Goal: Task Accomplishment & Management: Manage account settings

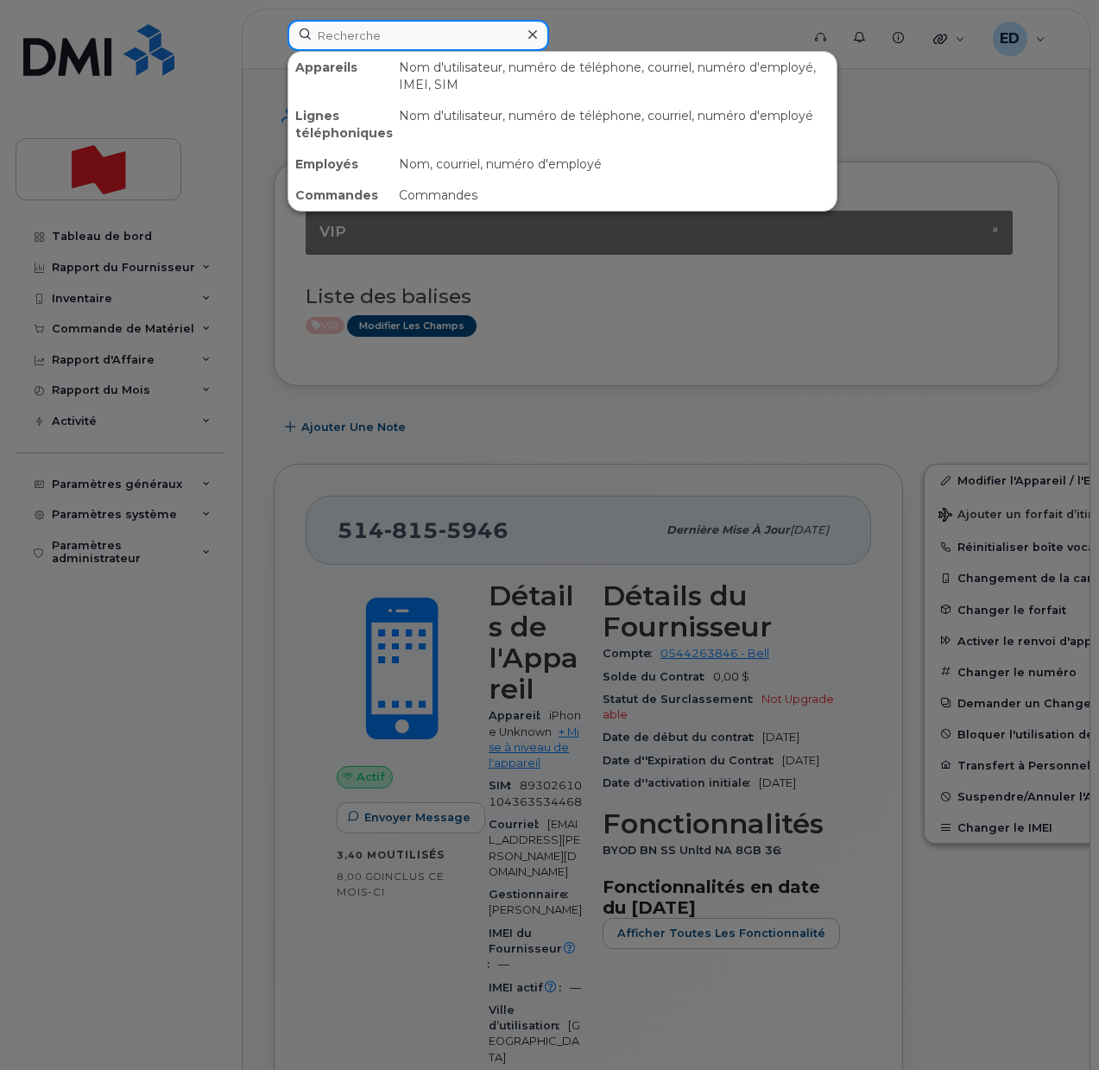
click at [346, 38] on input at bounding box center [419, 35] width 262 height 31
paste input "514-210-7611"
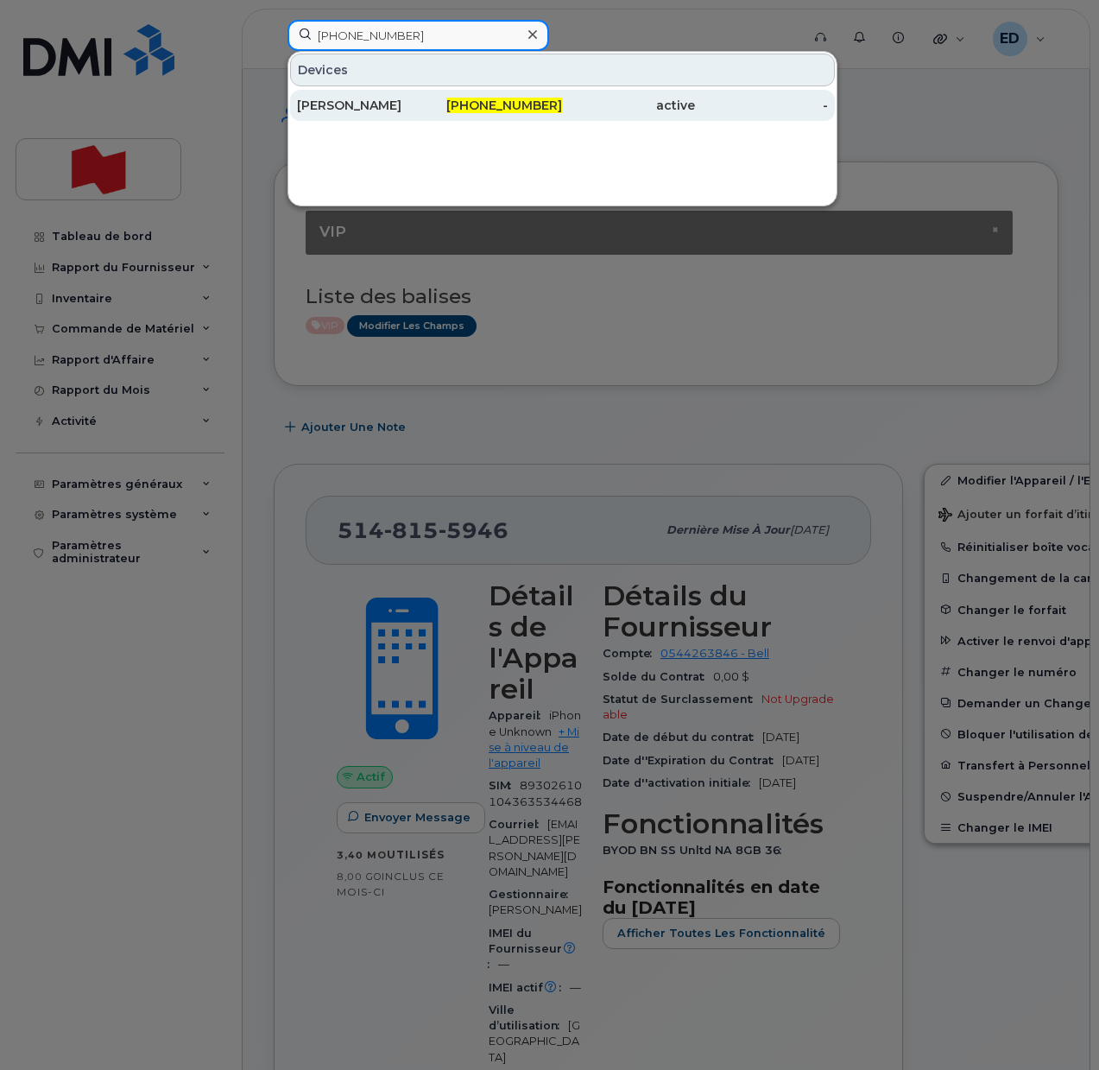
type input "[PHONE_NUMBER]"
click at [392, 103] on div "[PERSON_NAME]" at bounding box center [363, 105] width 133 height 17
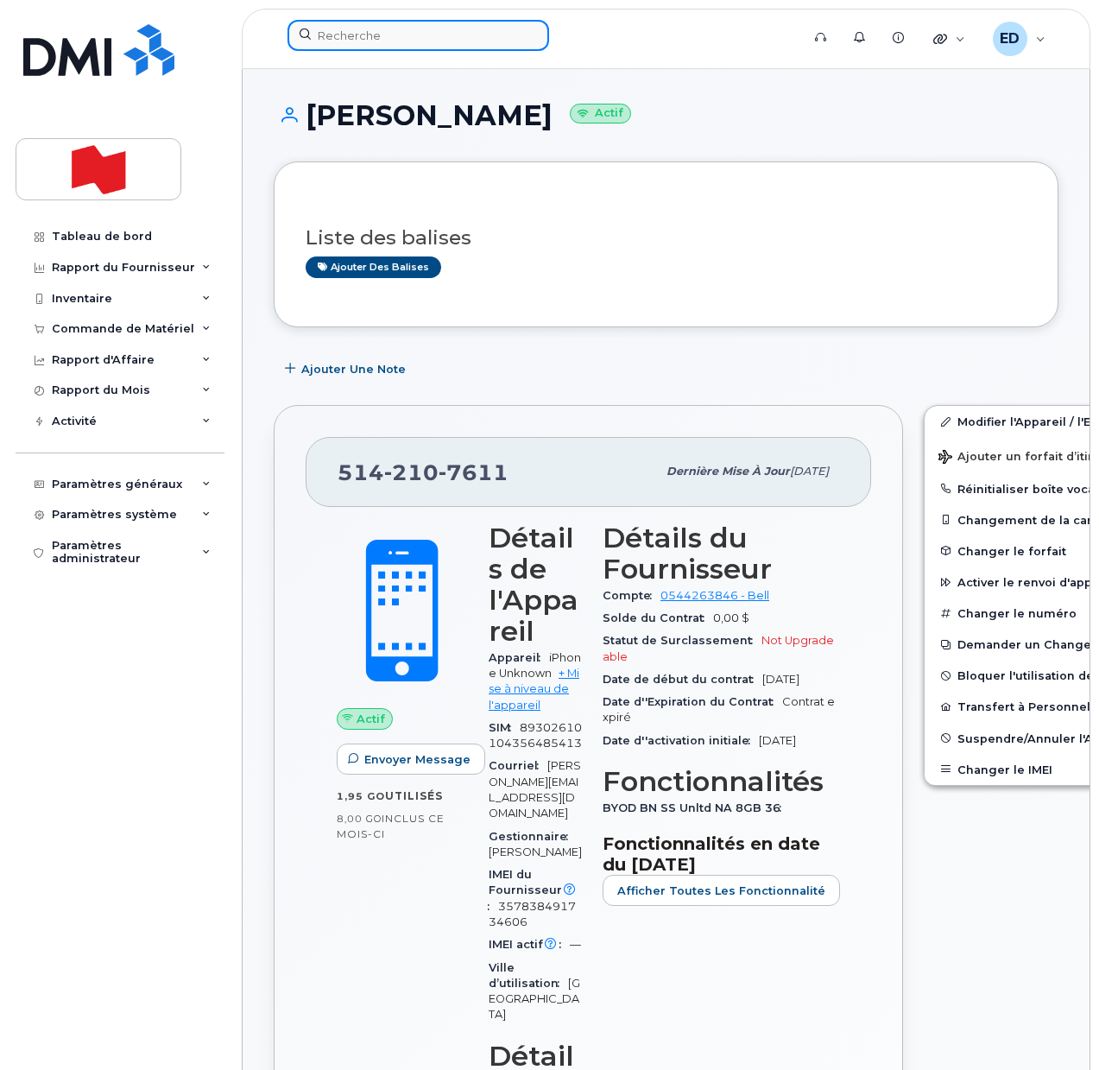
click at [403, 26] on input at bounding box center [419, 35] width 262 height 31
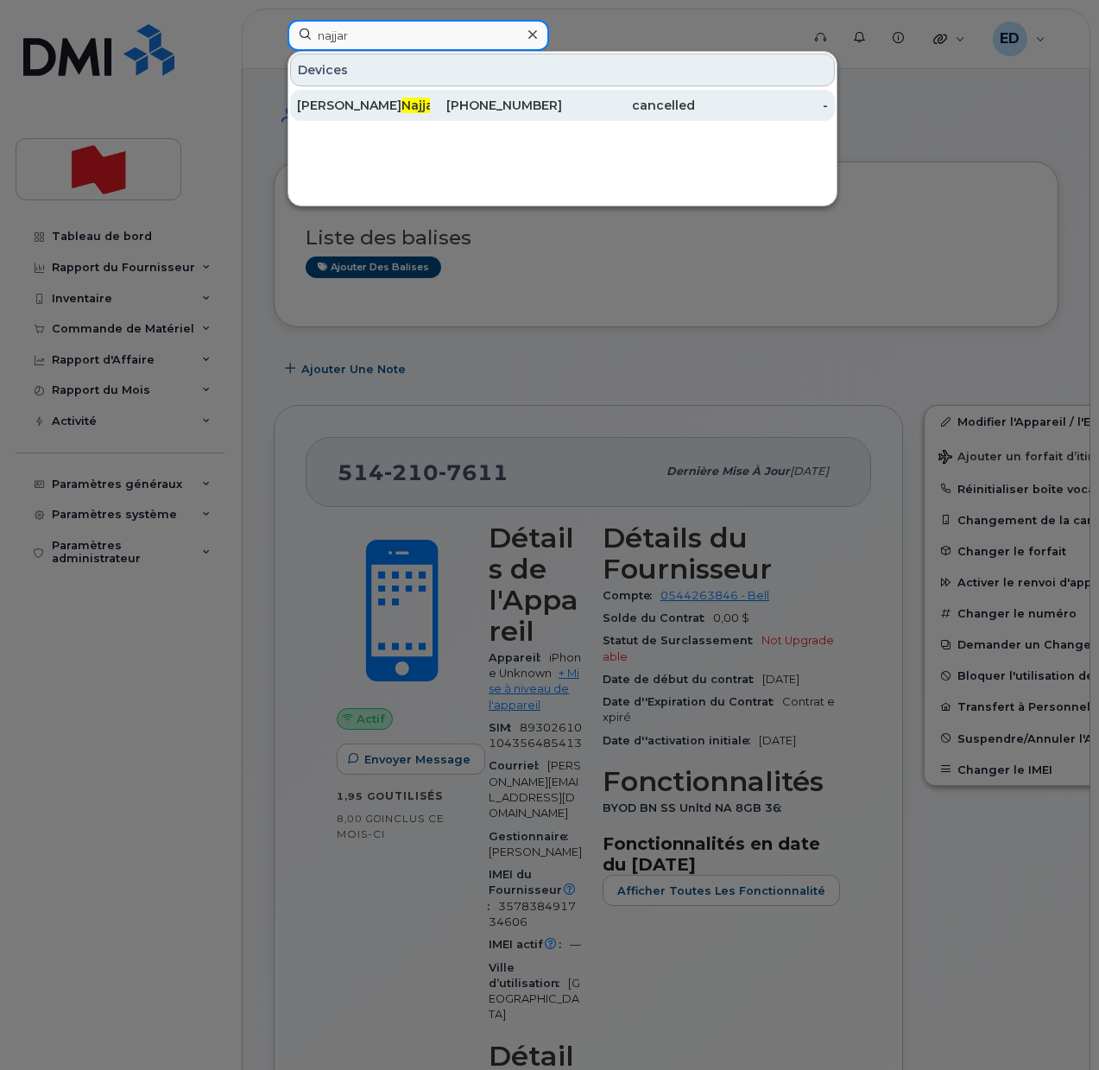
type input "najjar"
click at [402, 100] on span "Najjar" at bounding box center [420, 106] width 37 height 16
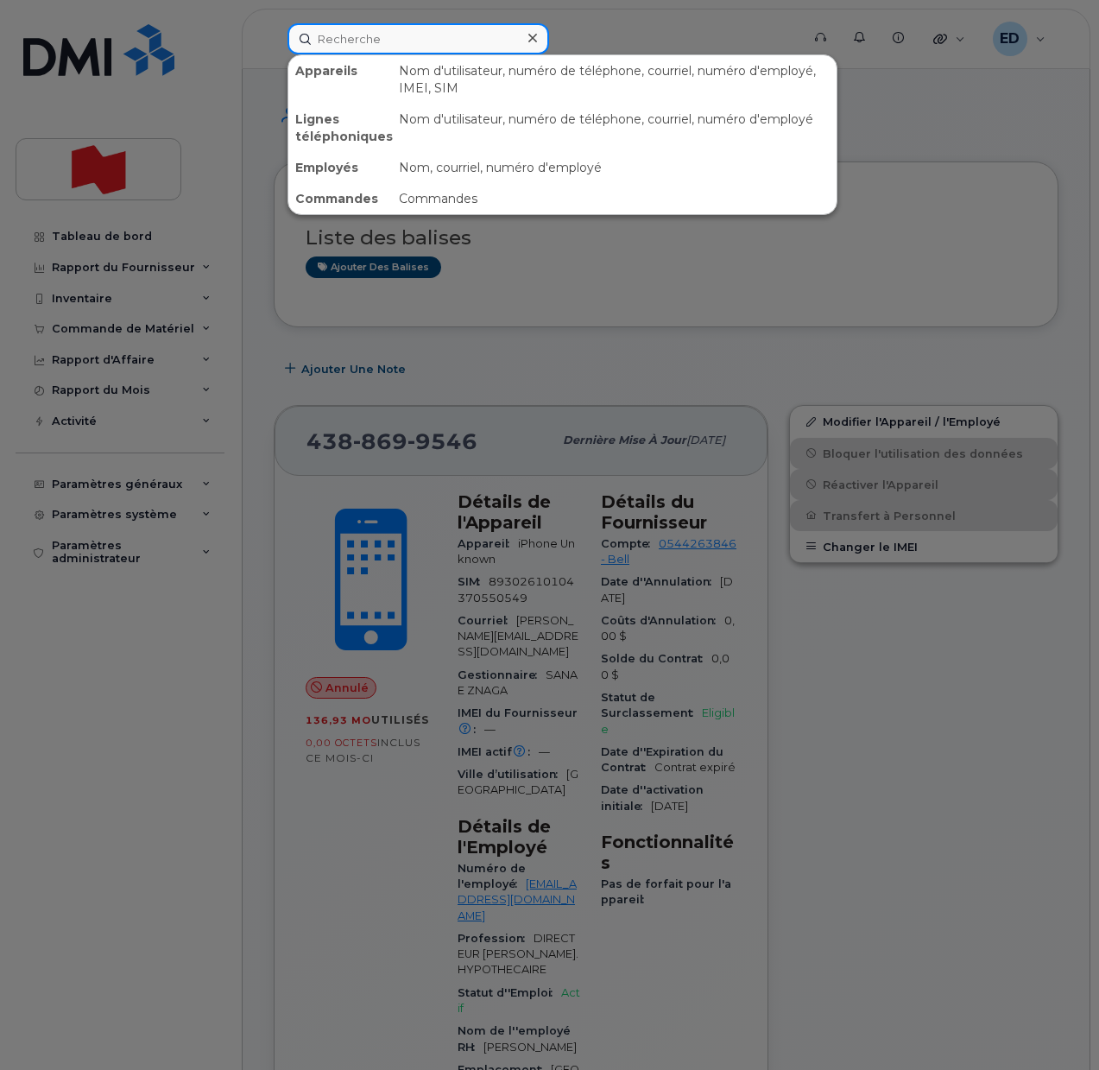
click at [371, 51] on input at bounding box center [419, 38] width 262 height 31
paste input "514-210-7611"
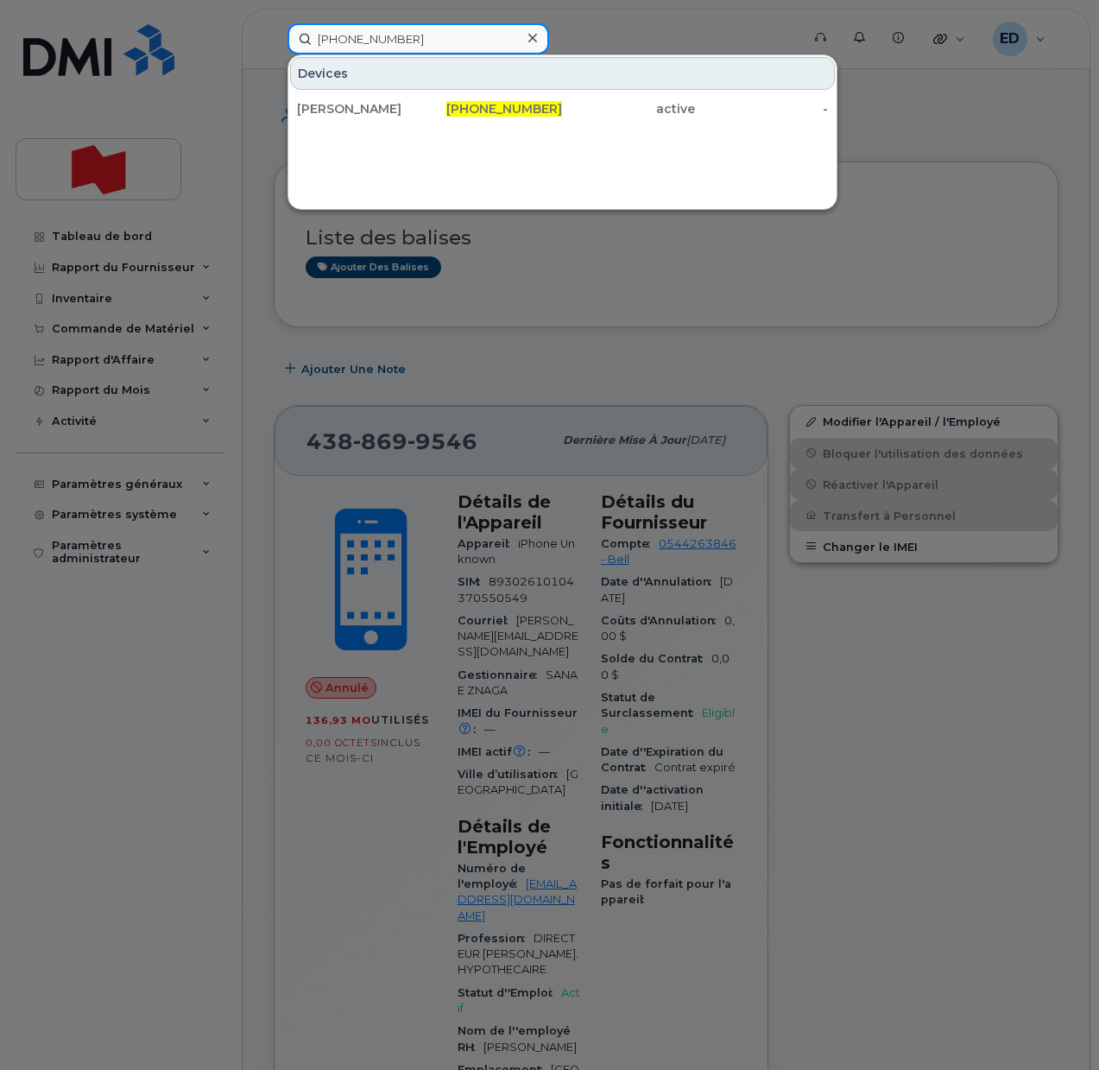
type input "514-210-7611"
click at [899, 272] on div at bounding box center [549, 535] width 1099 height 1070
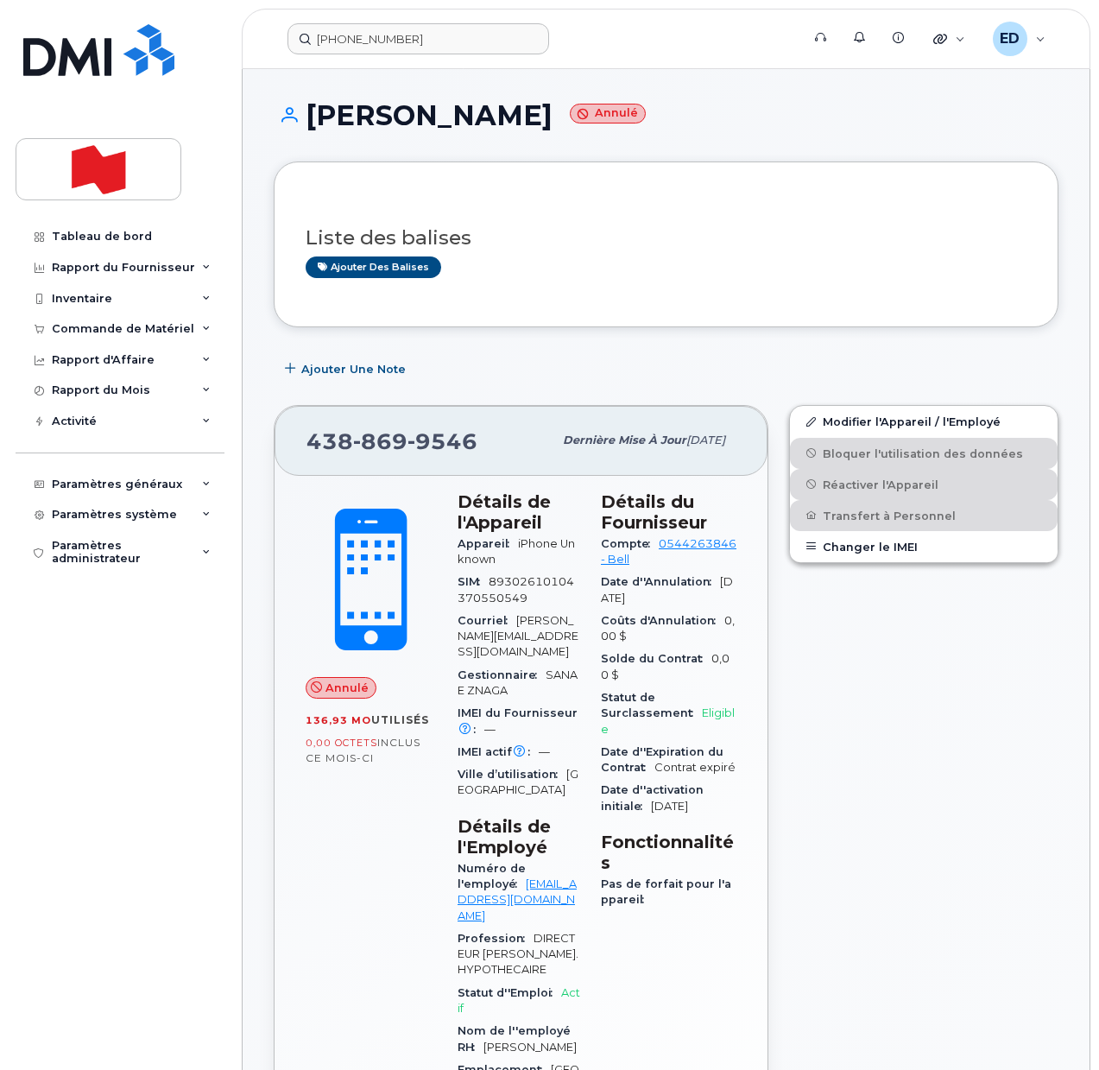
click at [588, 269] on div "Ajouter des balises" at bounding box center [659, 267] width 707 height 22
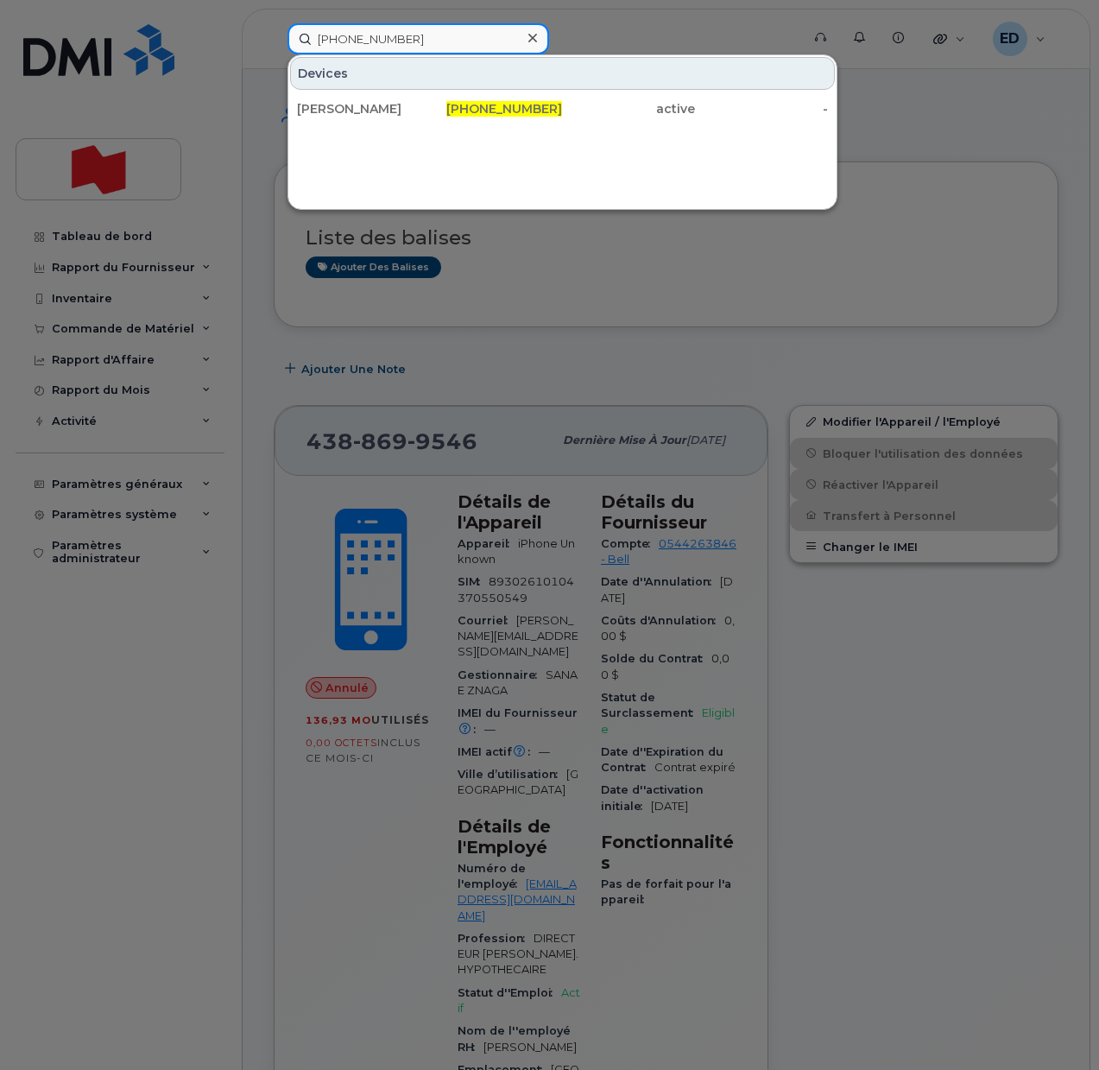
drag, startPoint x: 430, startPoint y: 49, endPoint x: 291, endPoint y: 54, distance: 139.1
click at [291, 54] on div "514-210-7611 Devices Luigi Iannacci 514-210-7611 active -" at bounding box center [538, 38] width 529 height 31
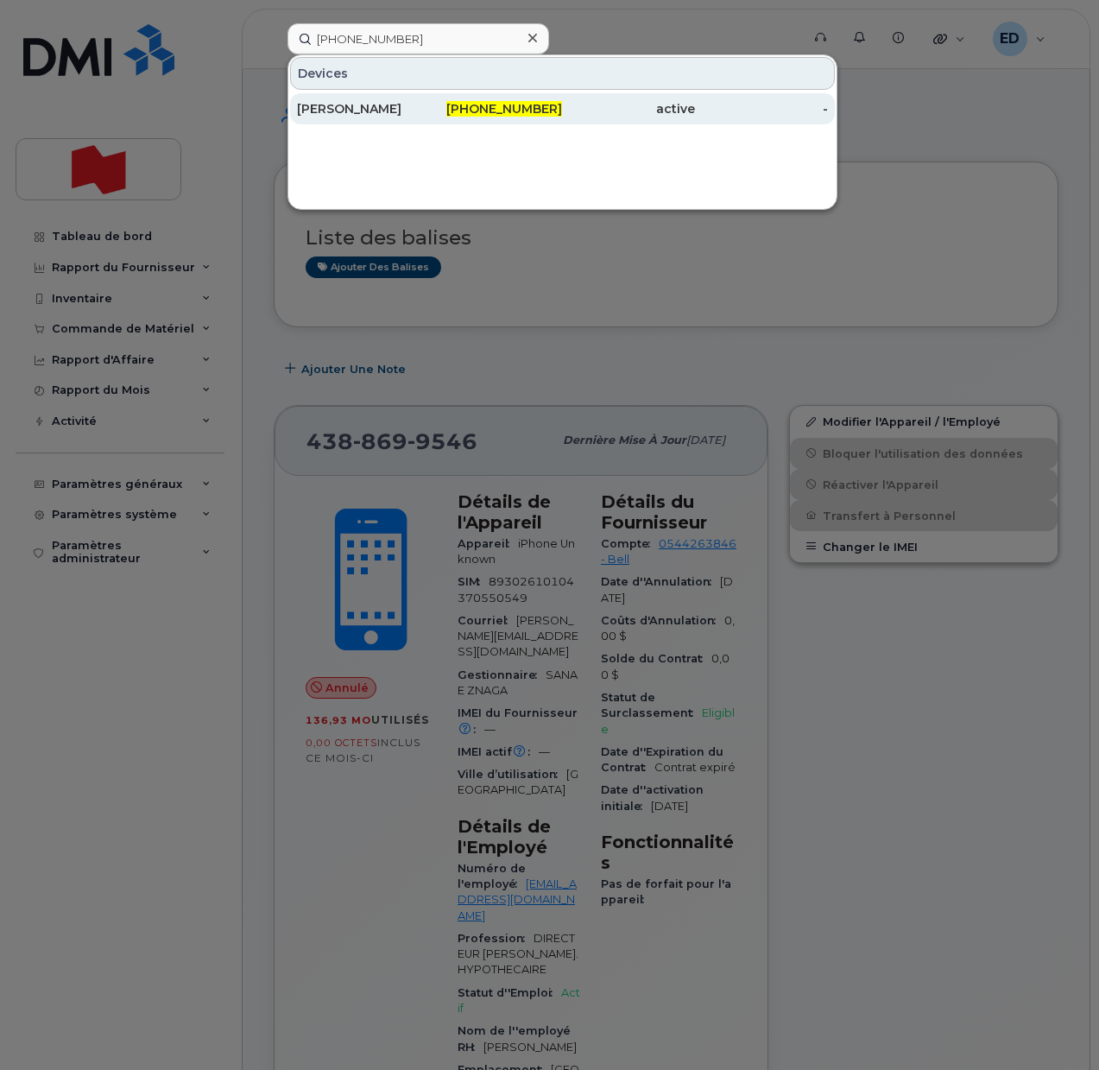
click at [345, 105] on div "Luigi Iannacci" at bounding box center [363, 108] width 133 height 17
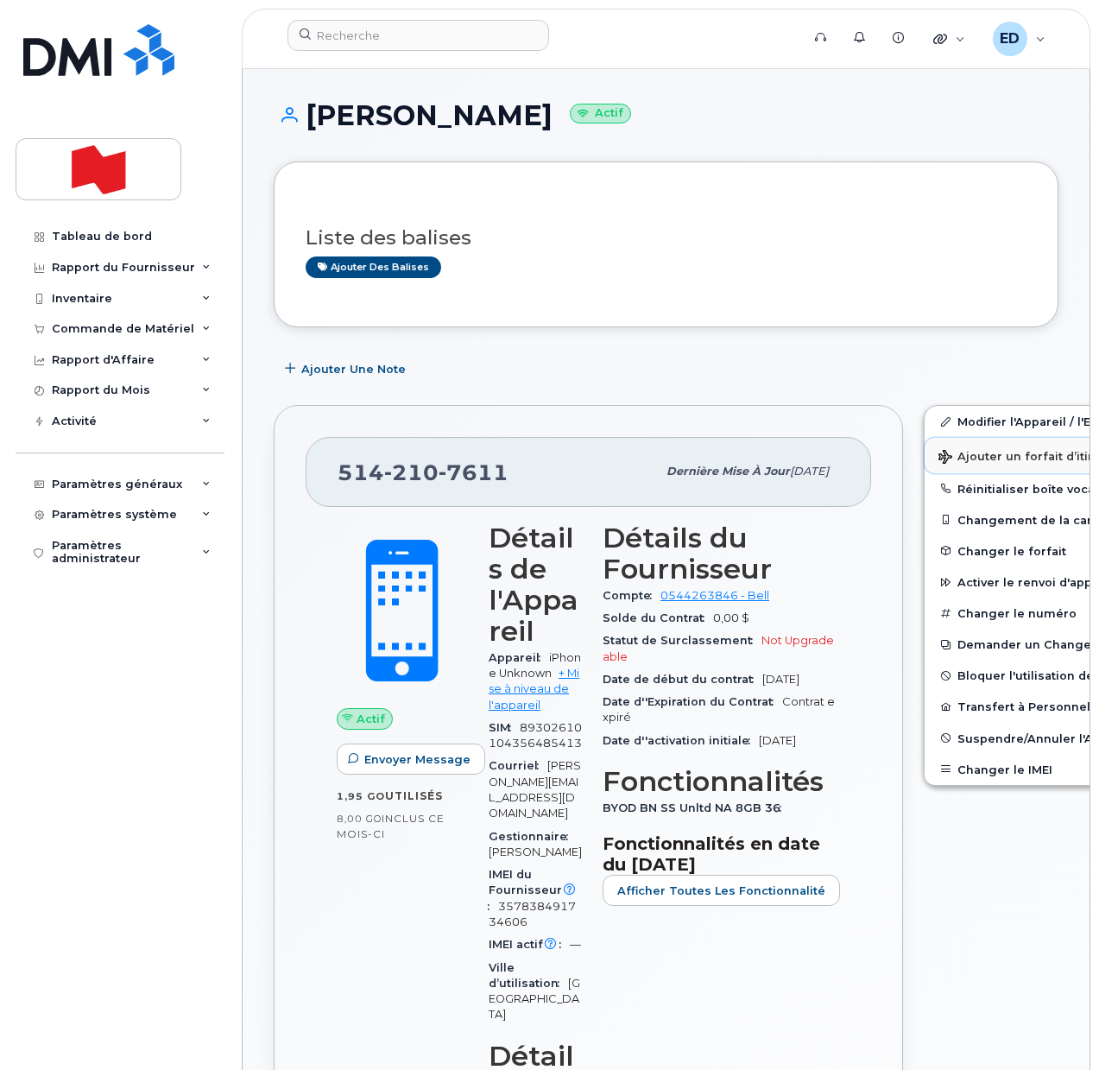
click at [949, 455] on span "Ajouter un forfait d’itinérance" at bounding box center [1038, 458] width 199 height 16
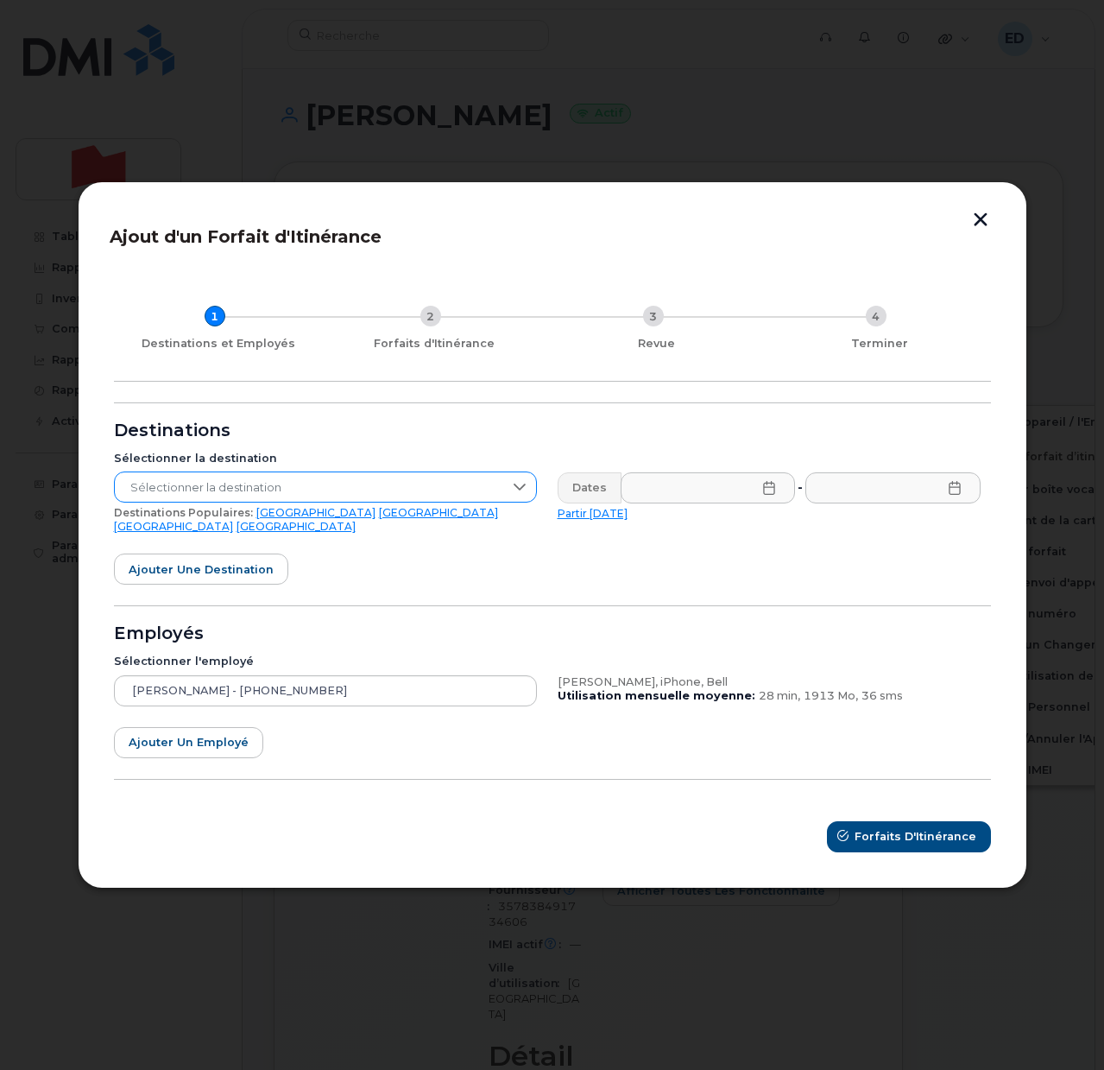
click at [374, 493] on span "Sélectionner la destination" at bounding box center [309, 487] width 389 height 31
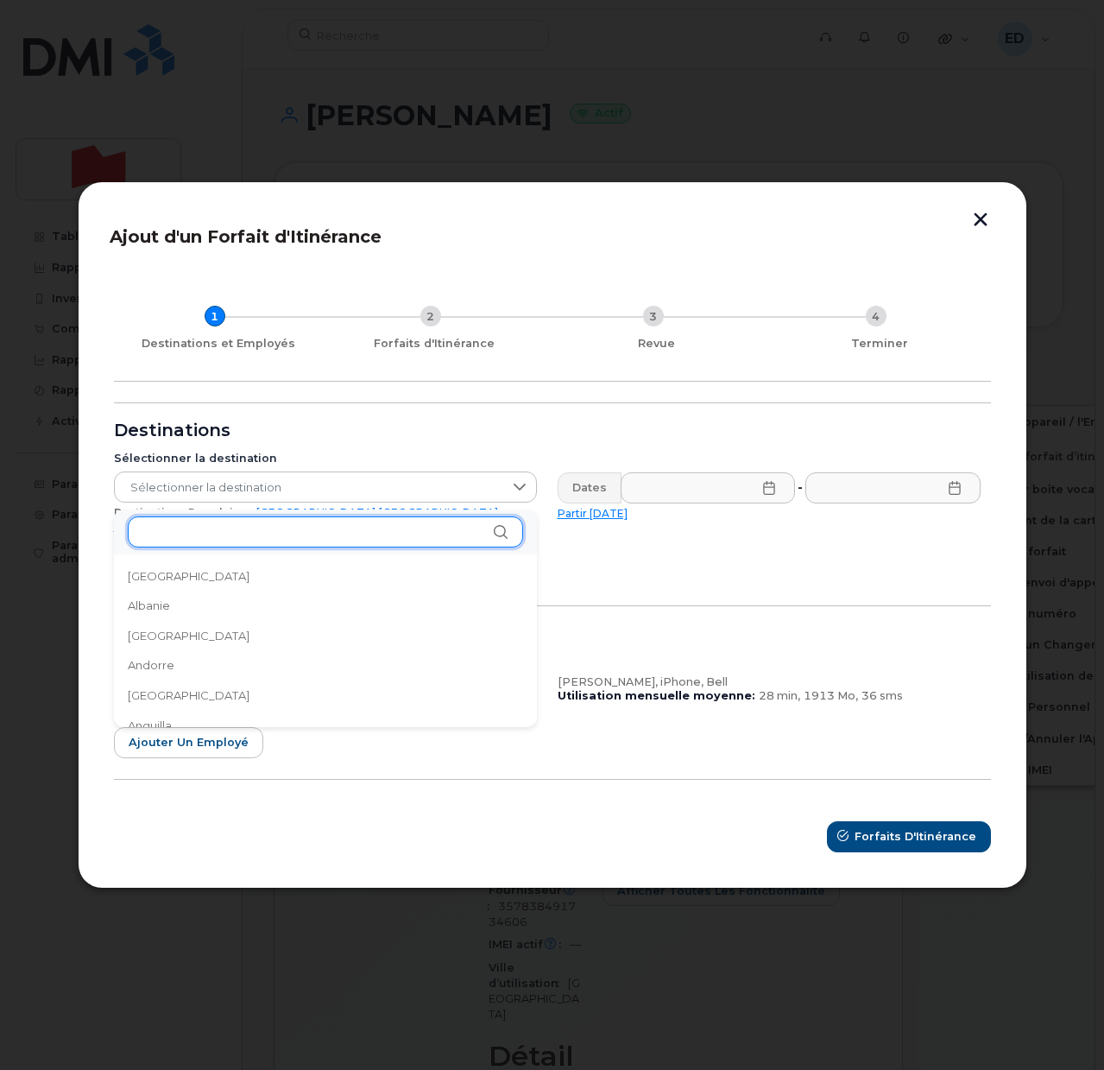
click at [198, 532] on input "text" at bounding box center [325, 531] width 395 height 31
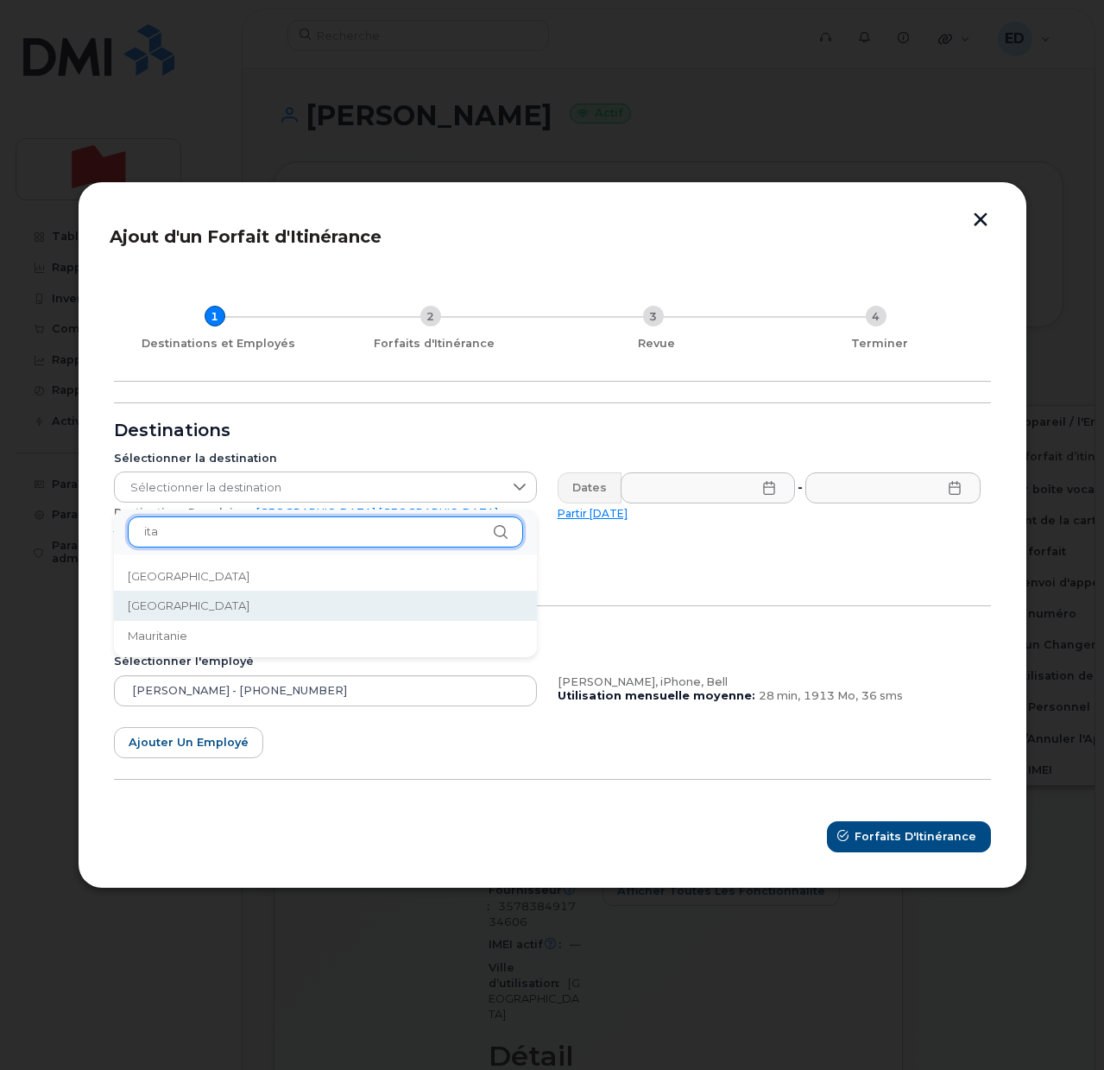
type input "ita"
click at [164, 600] on li "Italie" at bounding box center [325, 606] width 423 height 30
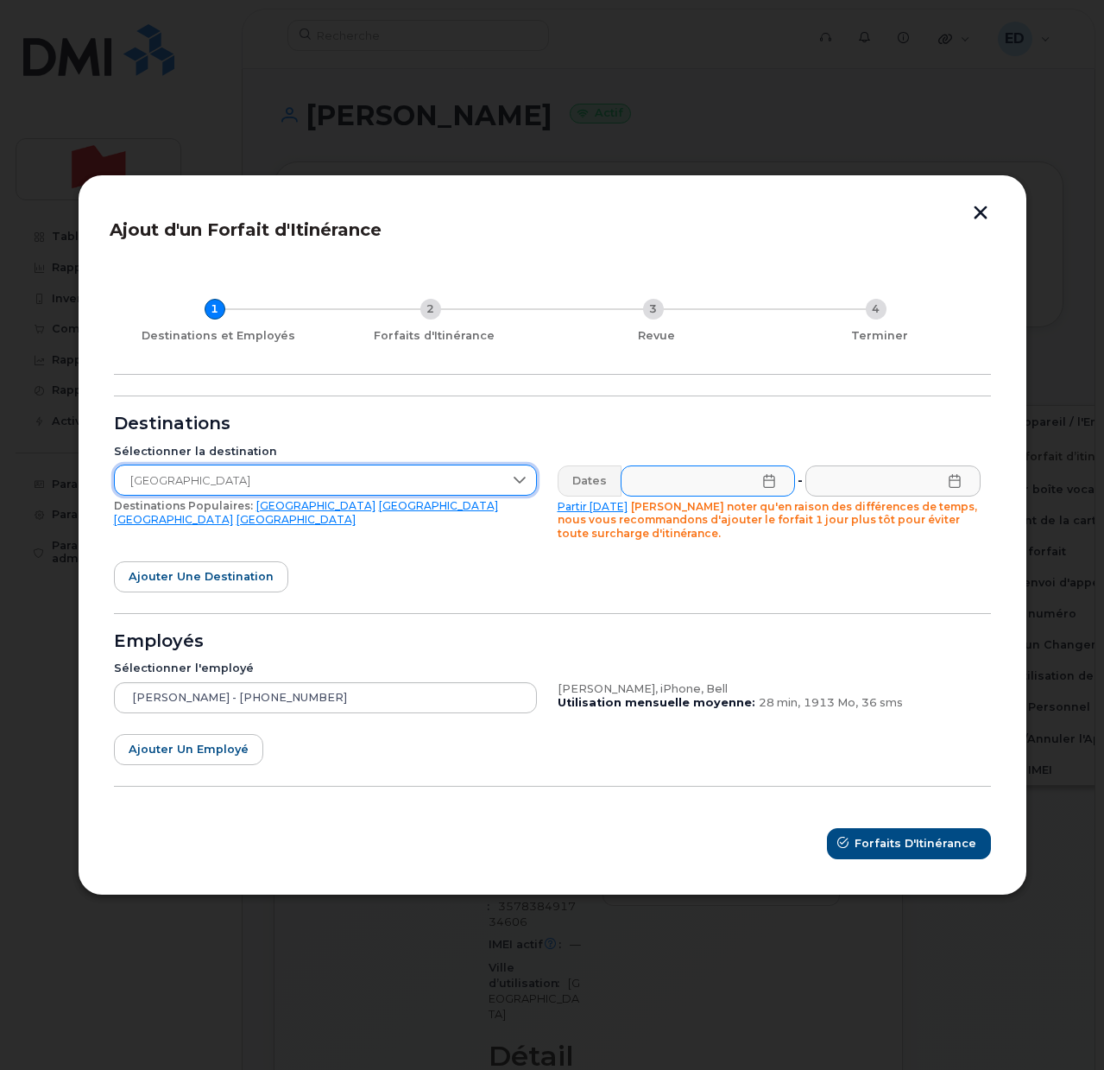
click at [764, 486] on icon at bounding box center [768, 481] width 11 height 14
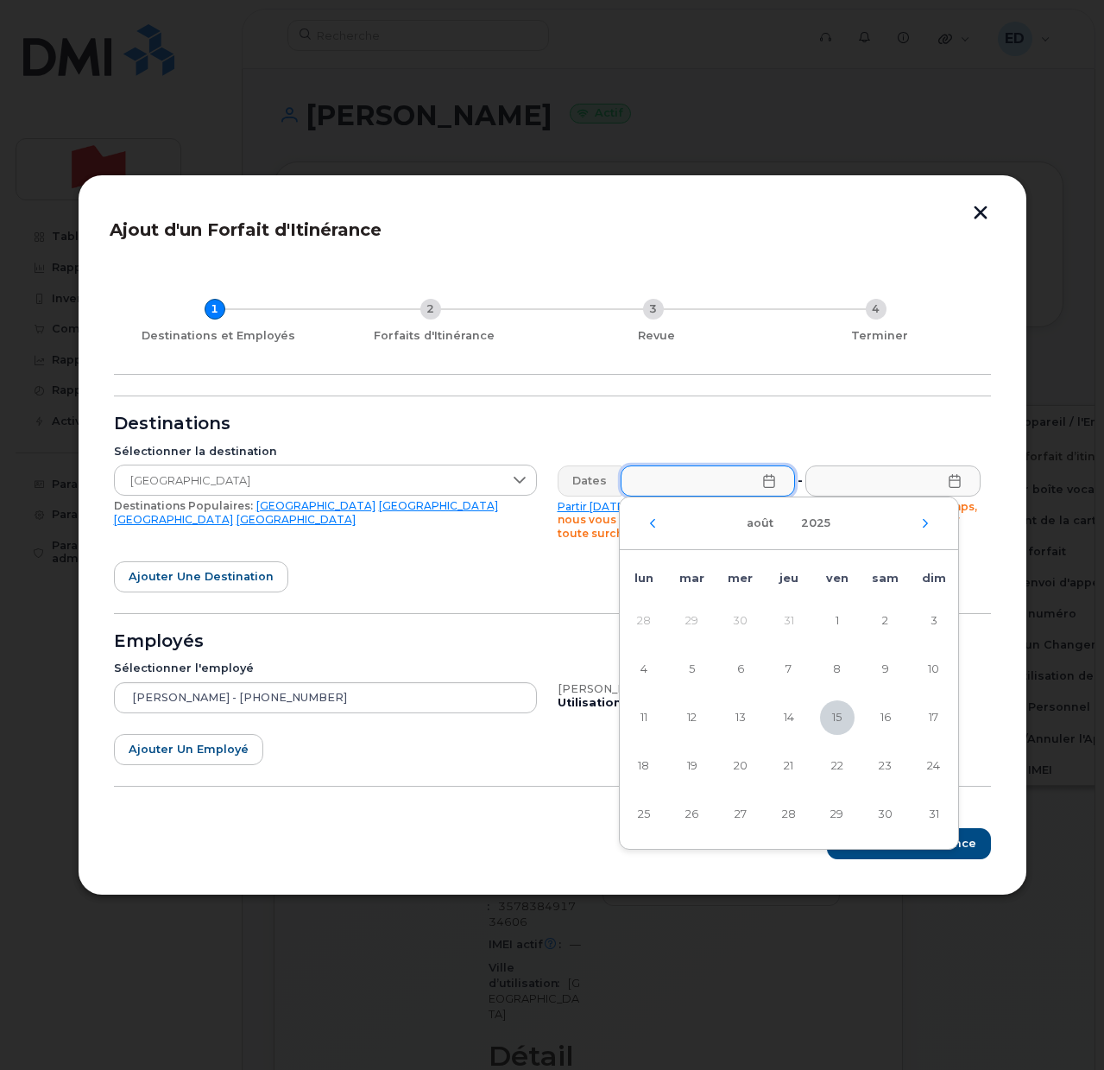
click at [681, 130] on div at bounding box center [552, 535] width 1104 height 1070
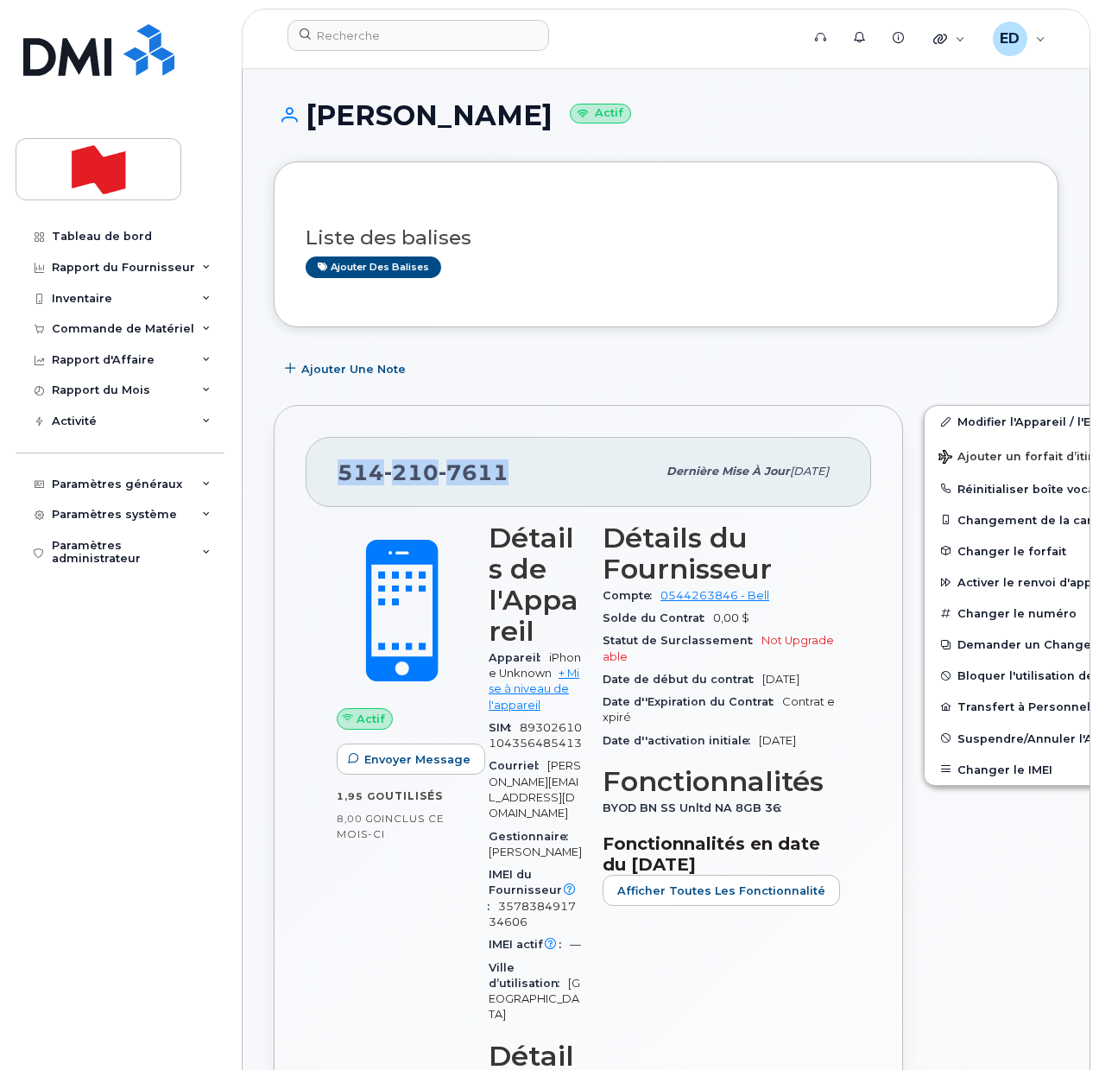
drag, startPoint x: 511, startPoint y: 472, endPoint x: 343, endPoint y: 468, distance: 168.4
click at [343, 468] on div "514 210 7611" at bounding box center [497, 471] width 319 height 36
copy span "514 210 7611"
click at [644, 289] on div "Liste des balises Ajouter des balises" at bounding box center [666, 244] width 721 height 102
drag, startPoint x: 623, startPoint y: 224, endPoint x: 789, endPoint y: 601, distance: 412.2
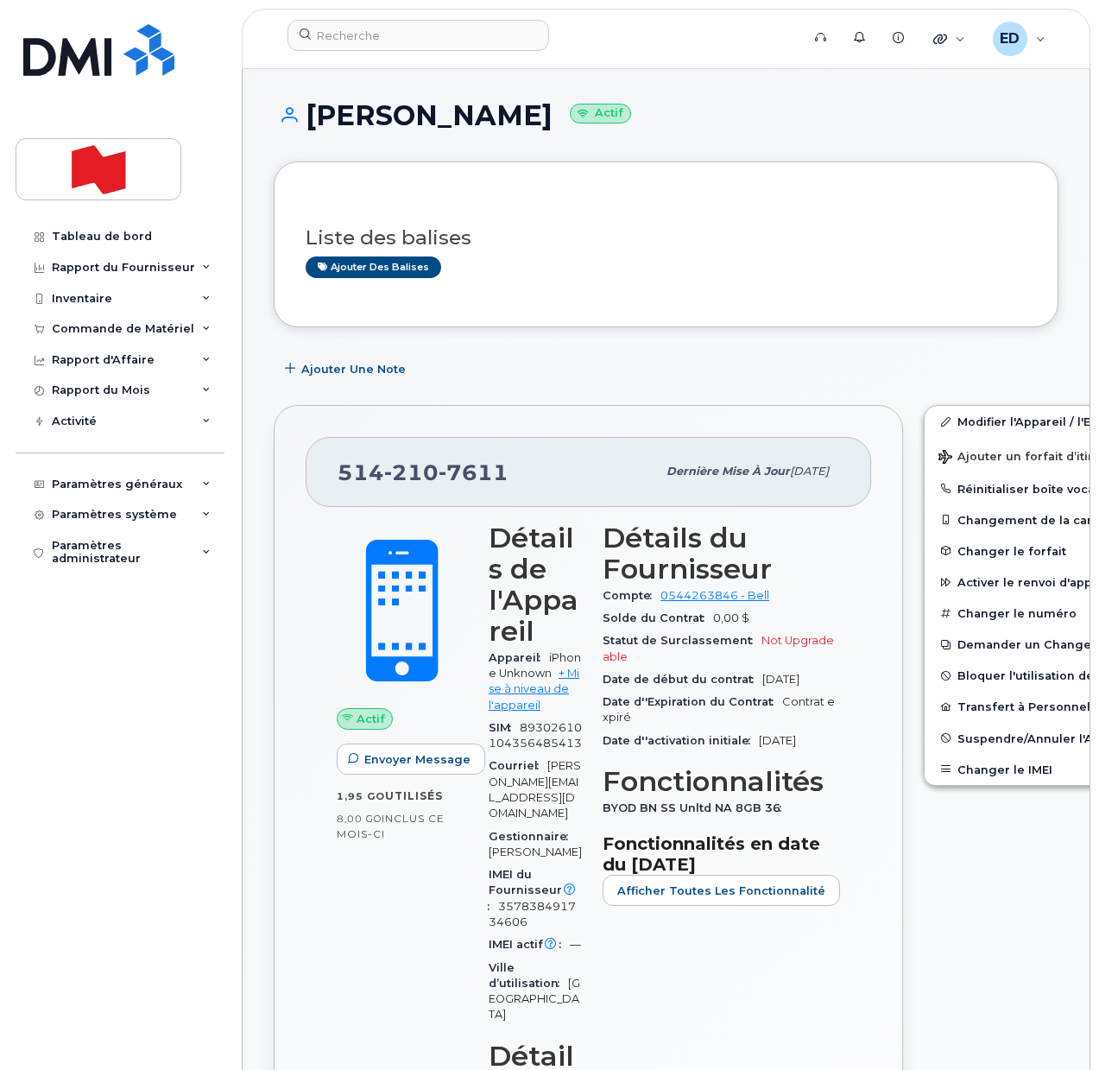
click at [624, 224] on div "Liste des balises Ajouter des balises" at bounding box center [666, 245] width 721 height 66
click at [341, 39] on input at bounding box center [419, 35] width 262 height 31
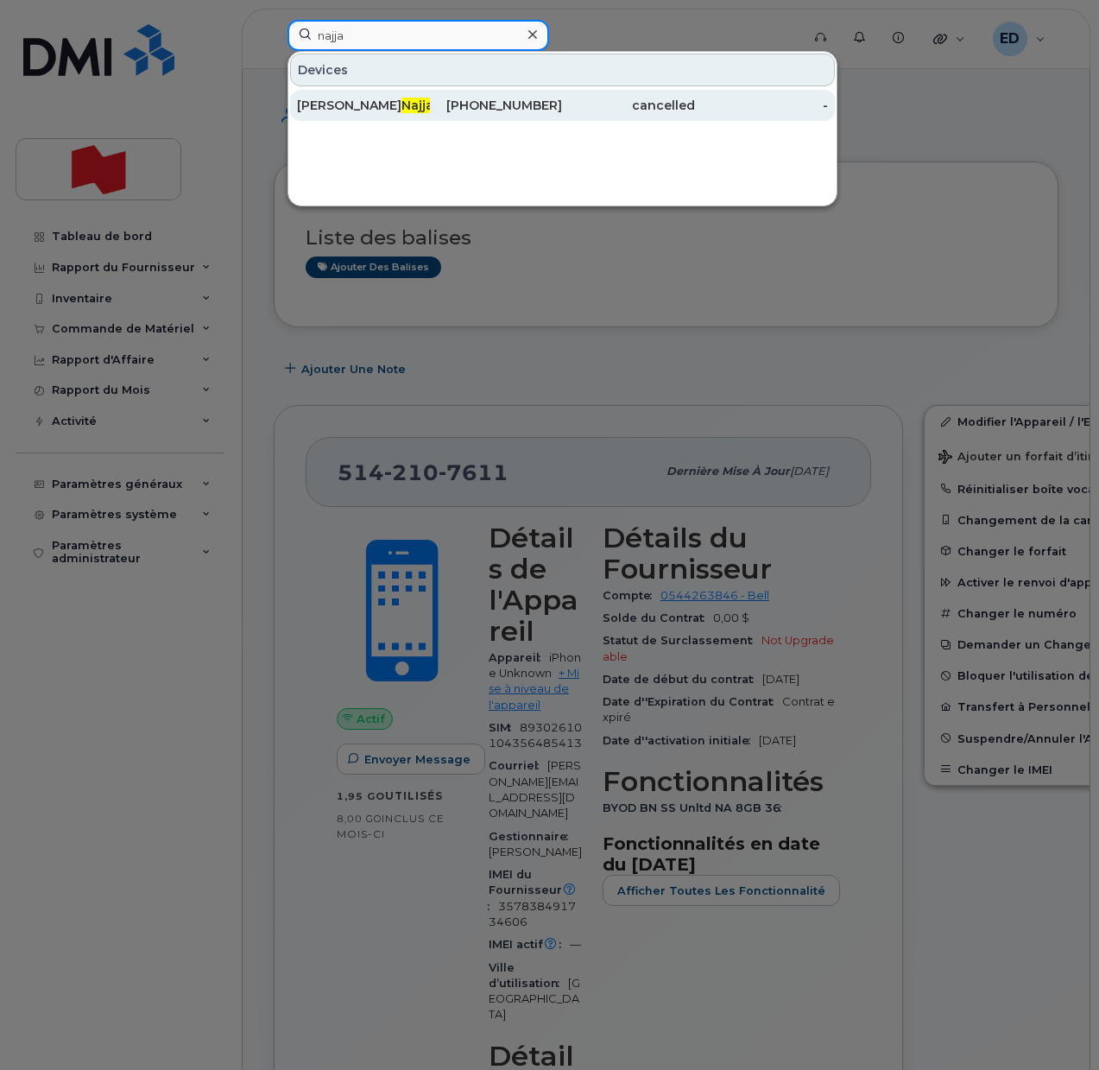
type input "najja"
click at [402, 106] on span "Najja" at bounding box center [418, 106] width 32 height 16
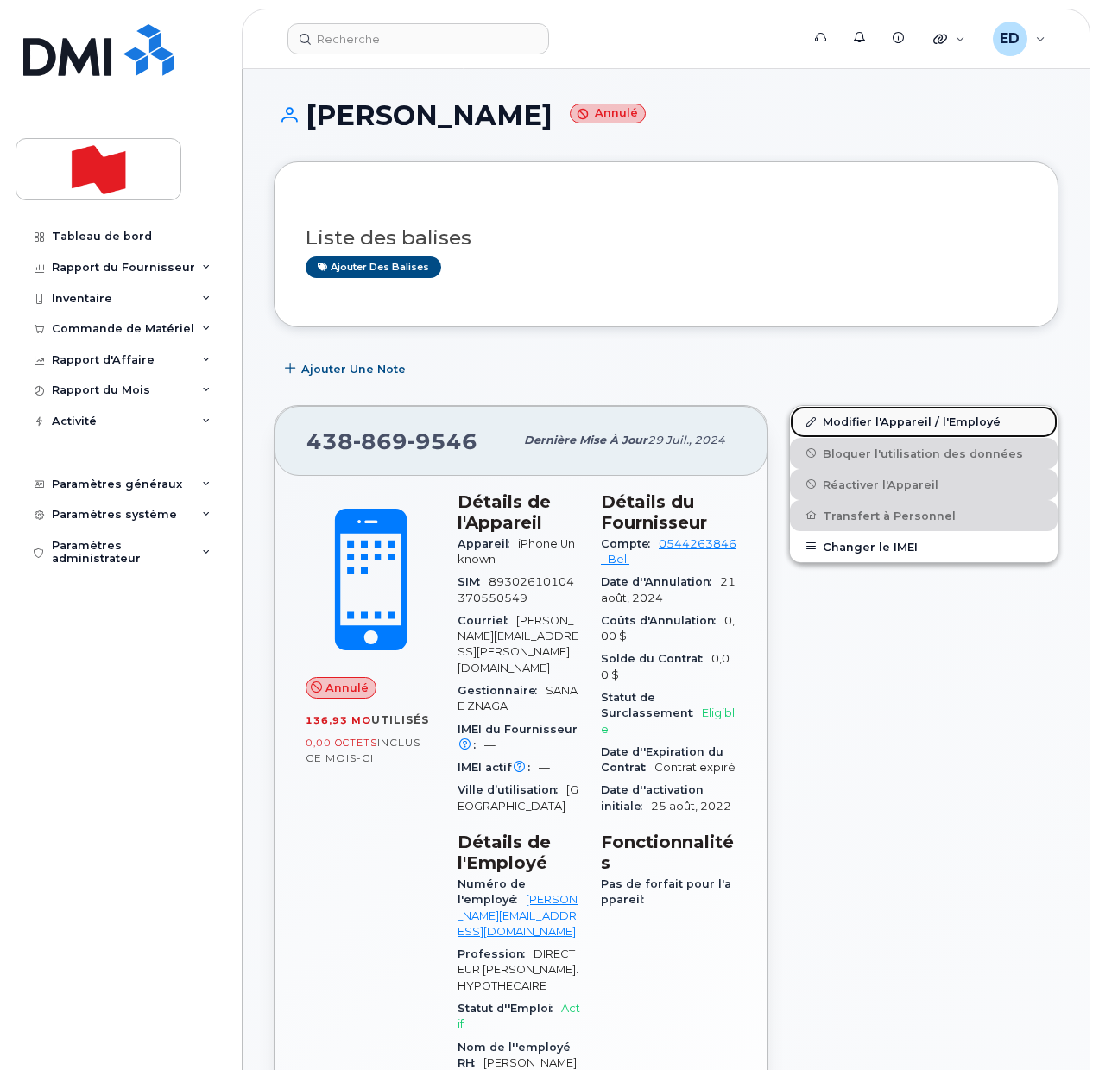
click at [826, 418] on link "Modifier l'Appareil / l'Employé" at bounding box center [924, 421] width 268 height 31
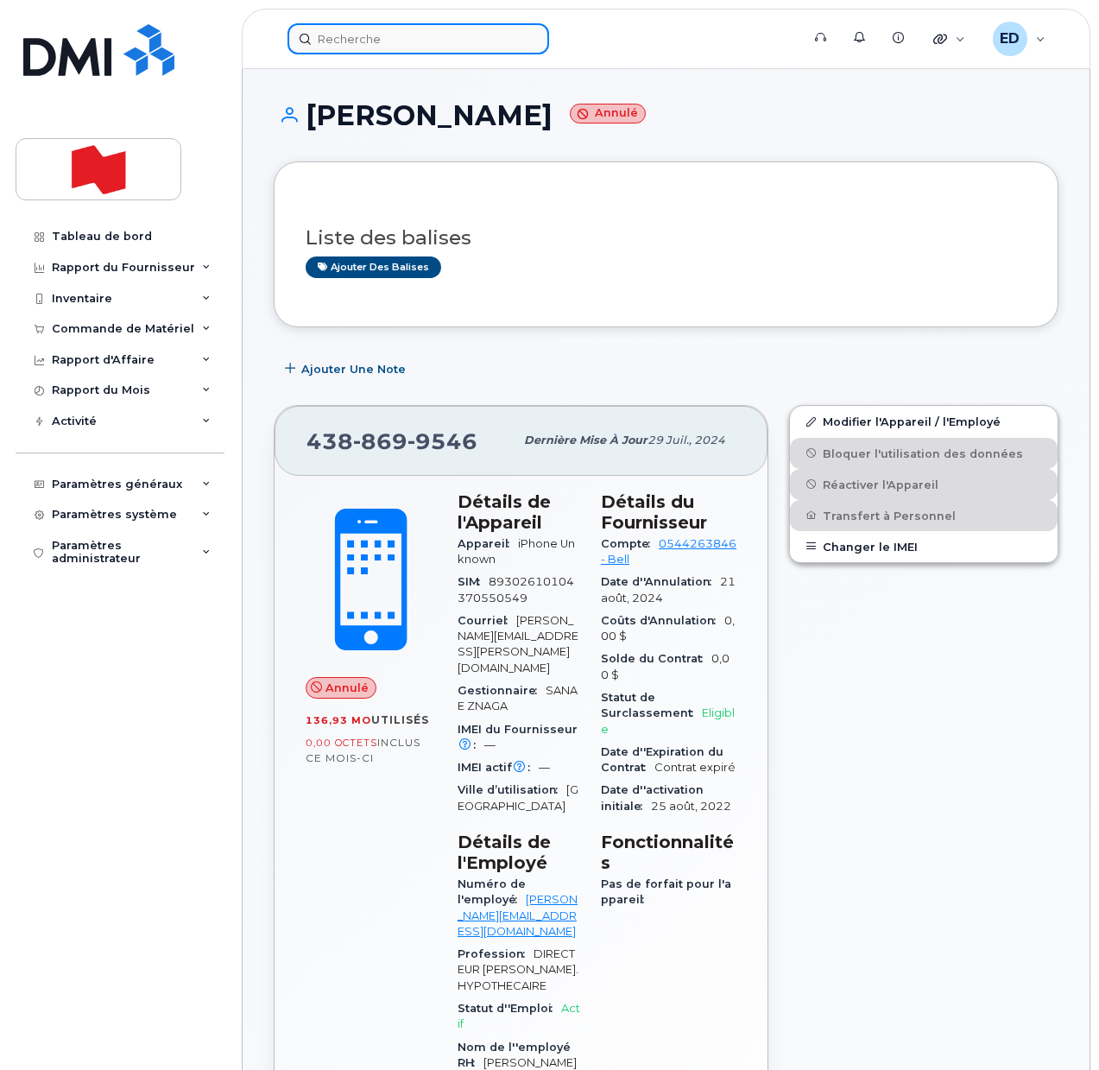
click at [387, 44] on input at bounding box center [419, 38] width 262 height 31
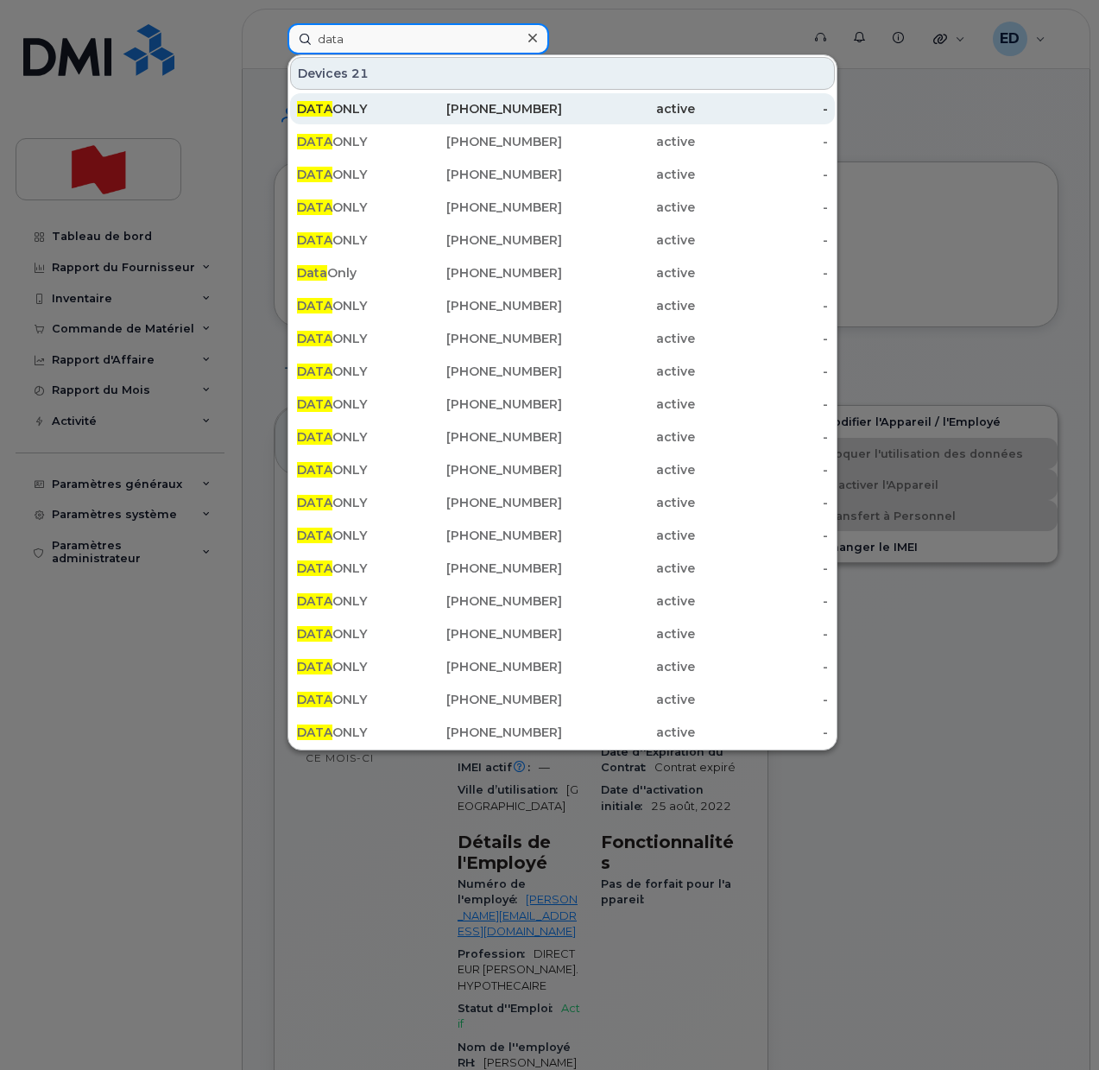
type input "data"
click at [423, 116] on div "DATA ONLY" at bounding box center [363, 108] width 133 height 17
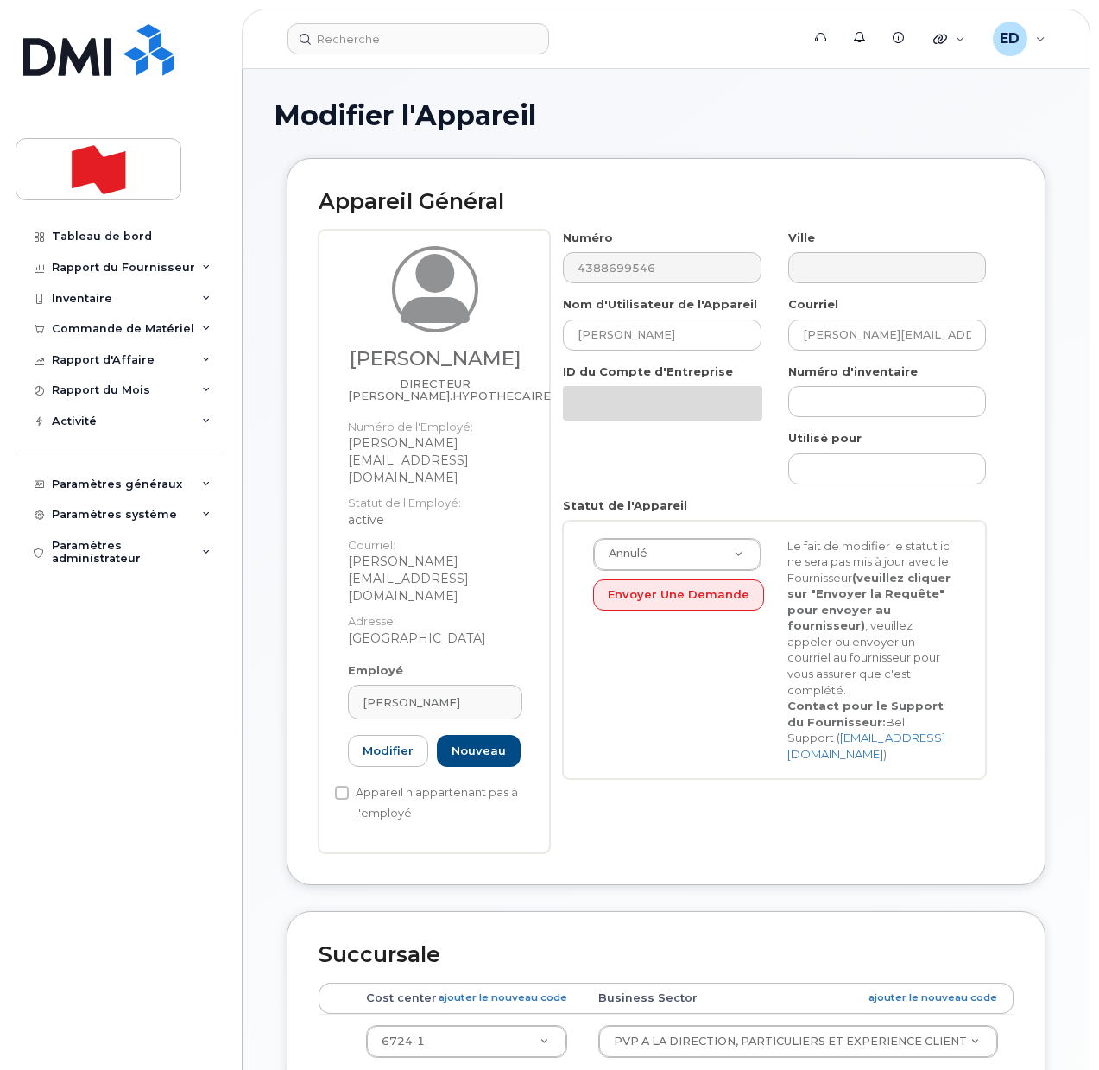
select select "22917077"
drag, startPoint x: 929, startPoint y: 339, endPoint x: 788, endPoint y: 340, distance: 141.6
click at [788, 340] on div "Courriel jimmy.najjar@bnc.ca" at bounding box center [887, 323] width 225 height 54
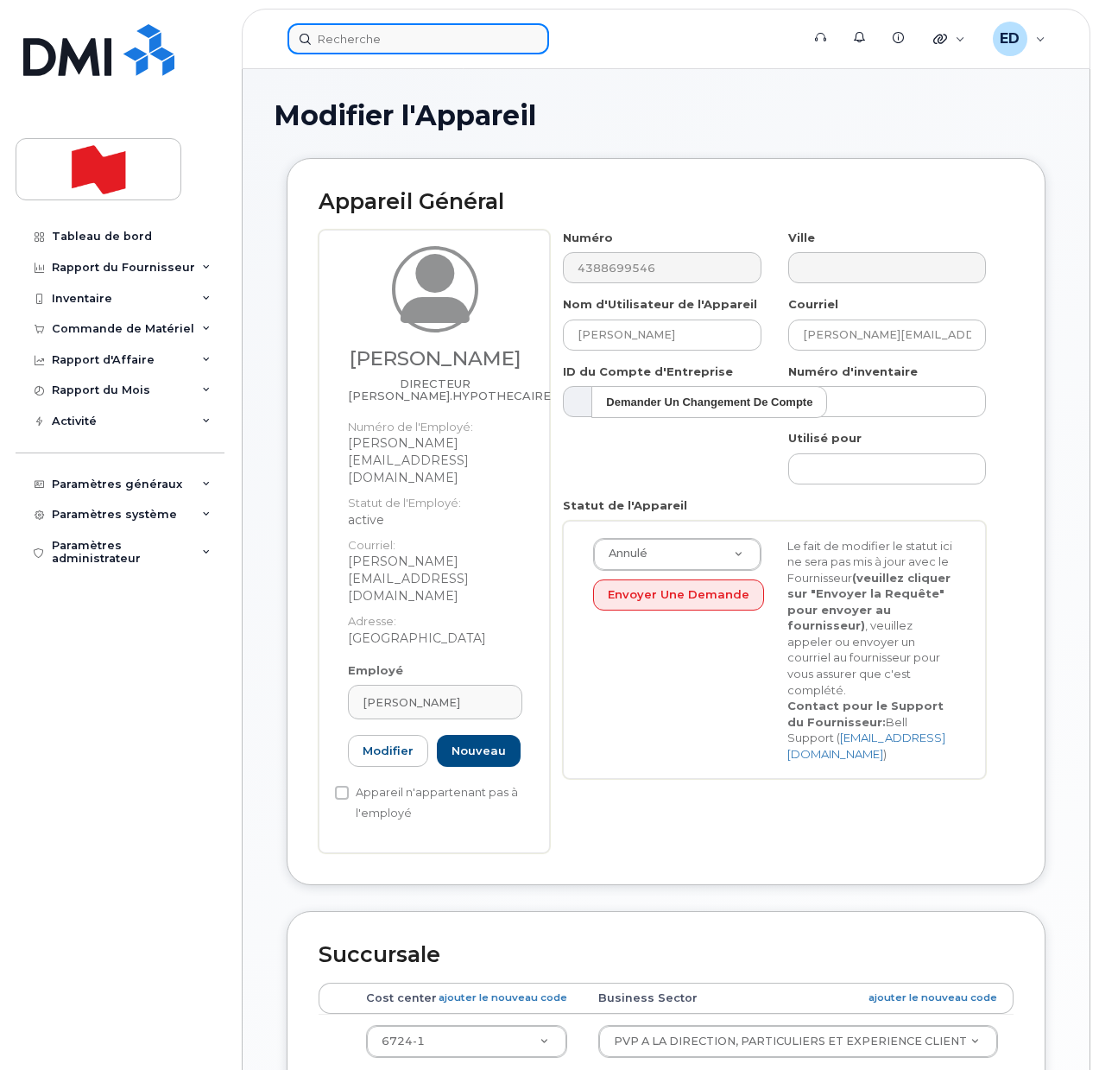
click at [369, 39] on input at bounding box center [419, 38] width 262 height 31
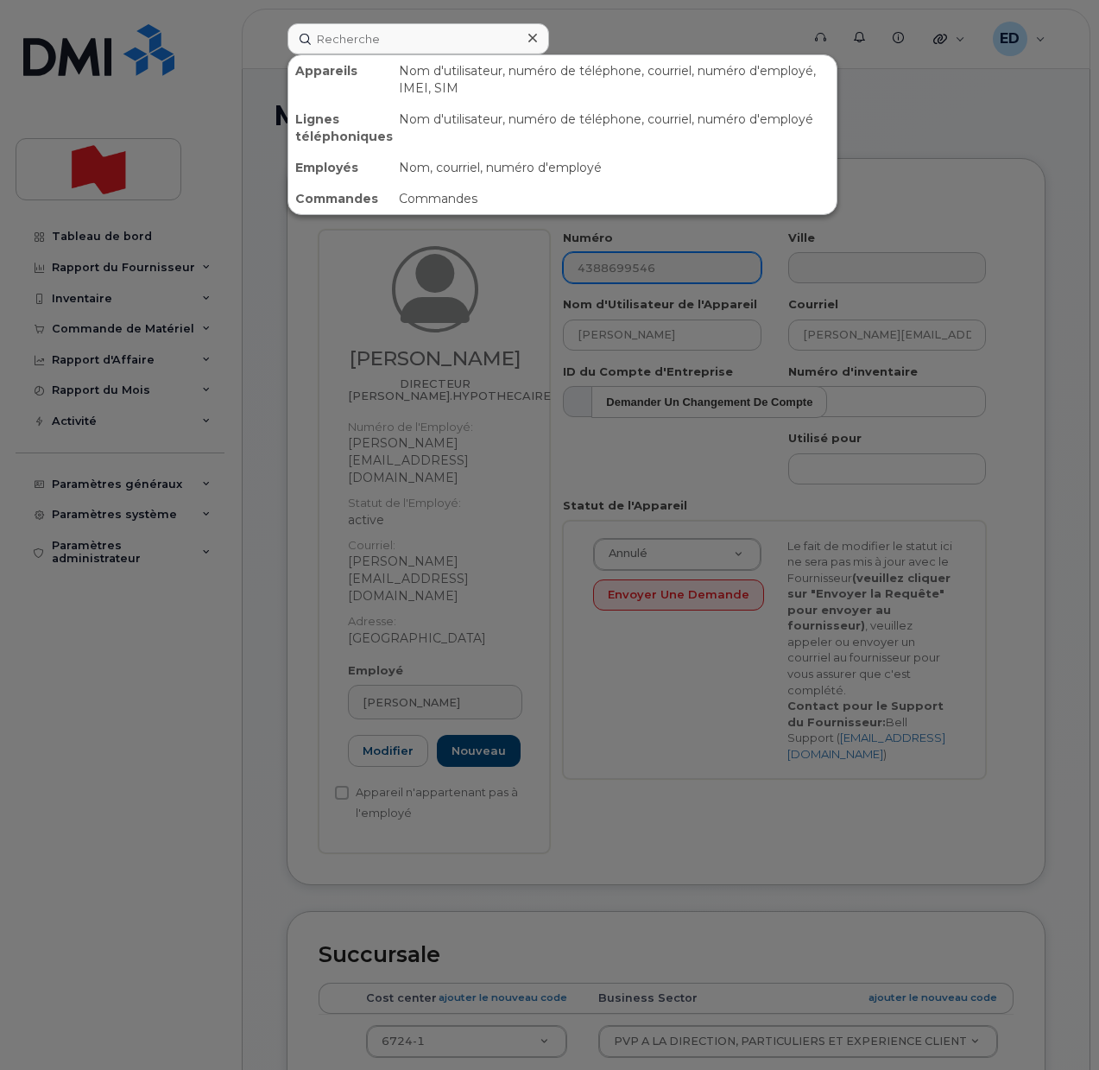
drag, startPoint x: 593, startPoint y: 29, endPoint x: 757, endPoint y: 275, distance: 295.8
click at [592, 30] on div at bounding box center [549, 535] width 1099 height 1070
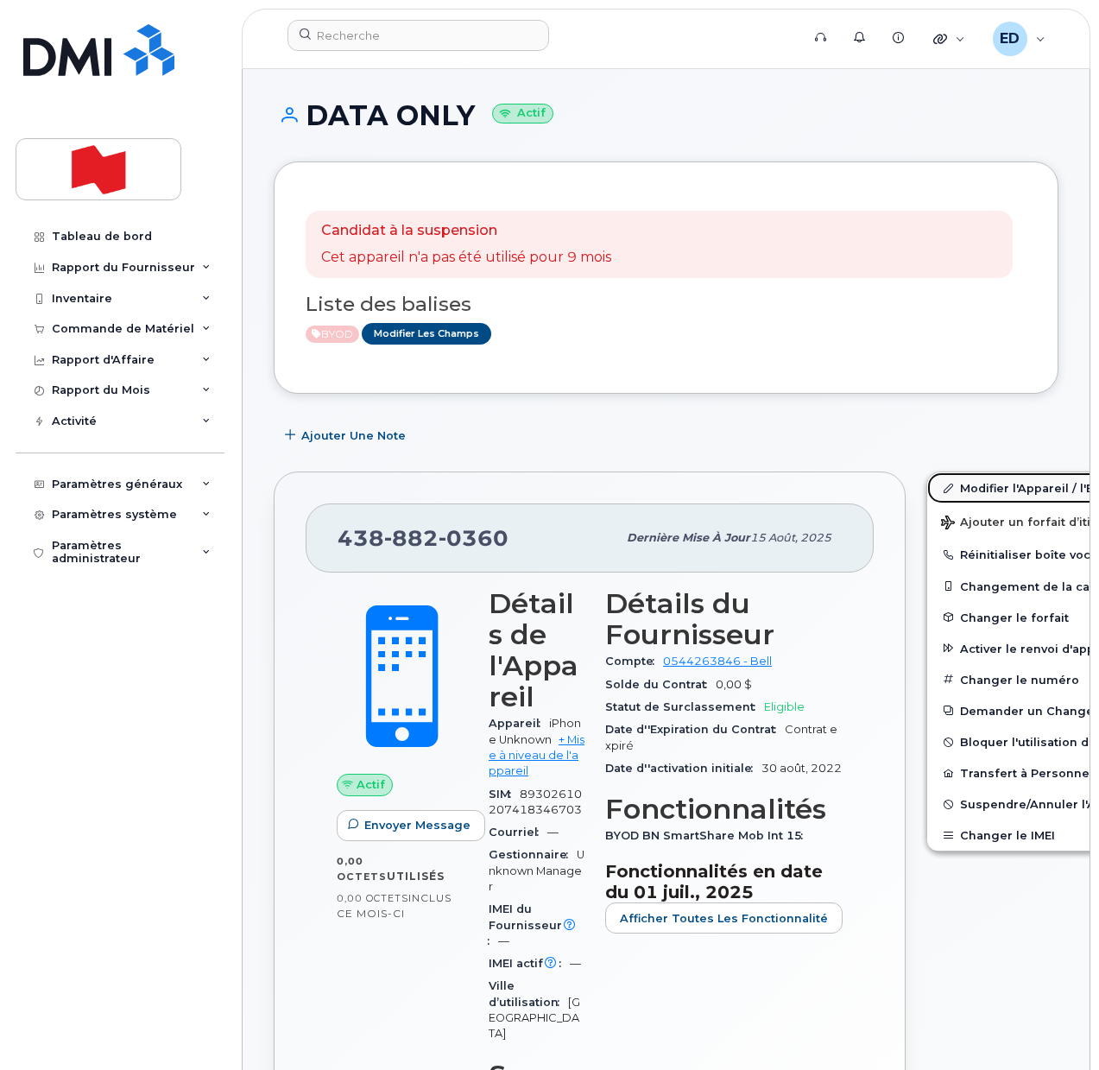
click at [960, 483] on link "Modifier l'Appareil / l'Employé" at bounding box center [1061, 487] width 268 height 31
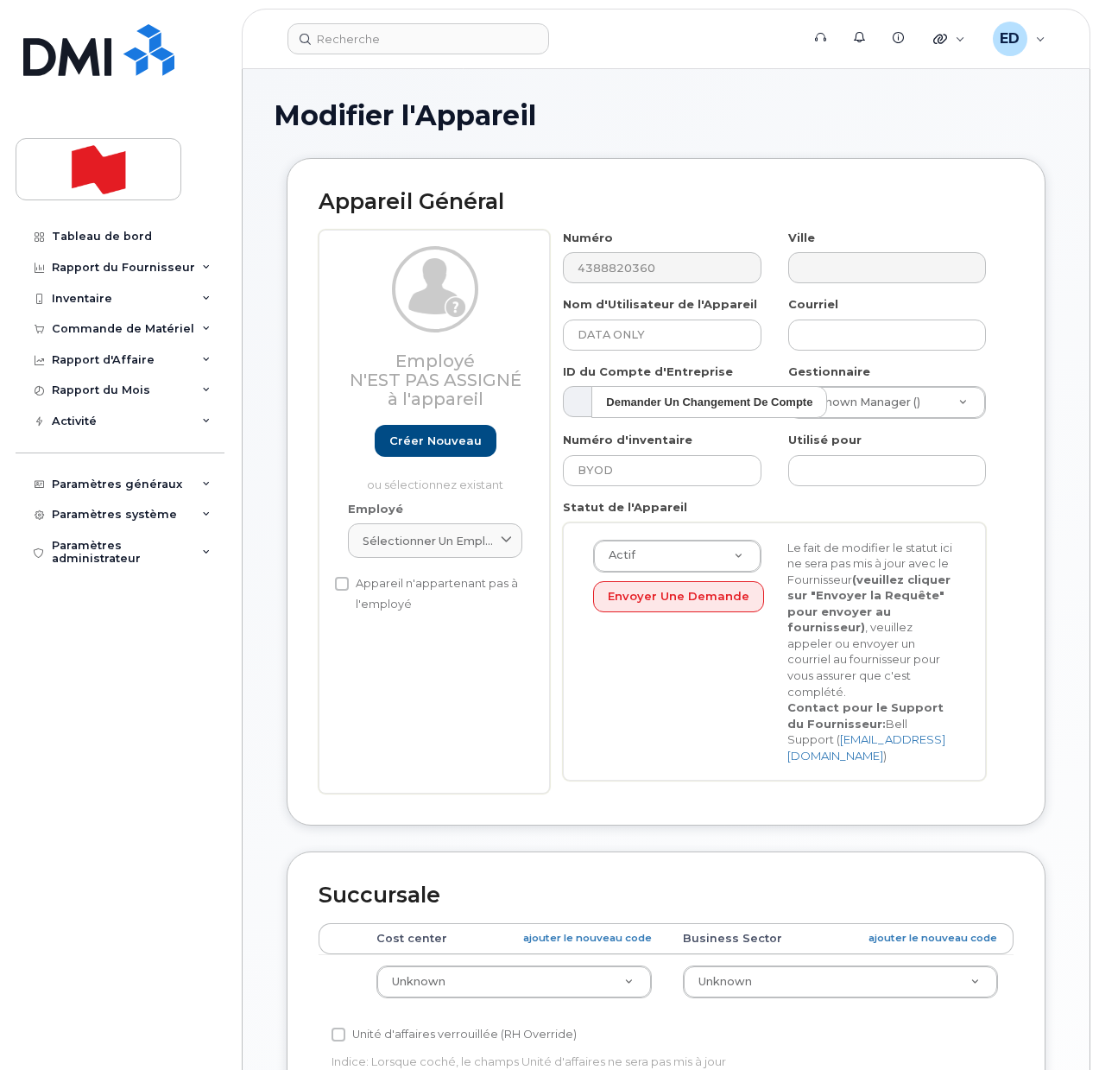
select select "22916206"
click at [463, 543] on span "Sélectionner un employé" at bounding box center [428, 541] width 131 height 16
paste input "[PERSON_NAME][EMAIL_ADDRESS][PERSON_NAME][DOMAIN_NAME]"
click at [374, 583] on input "[PERSON_NAME][EMAIL_ADDRESS][PERSON_NAME][DOMAIN_NAME]" at bounding box center [435, 583] width 152 height 28
type input "[PERSON_NAME][EMAIL_ADDRESS][PERSON_NAME][DOMAIN_NAME]"
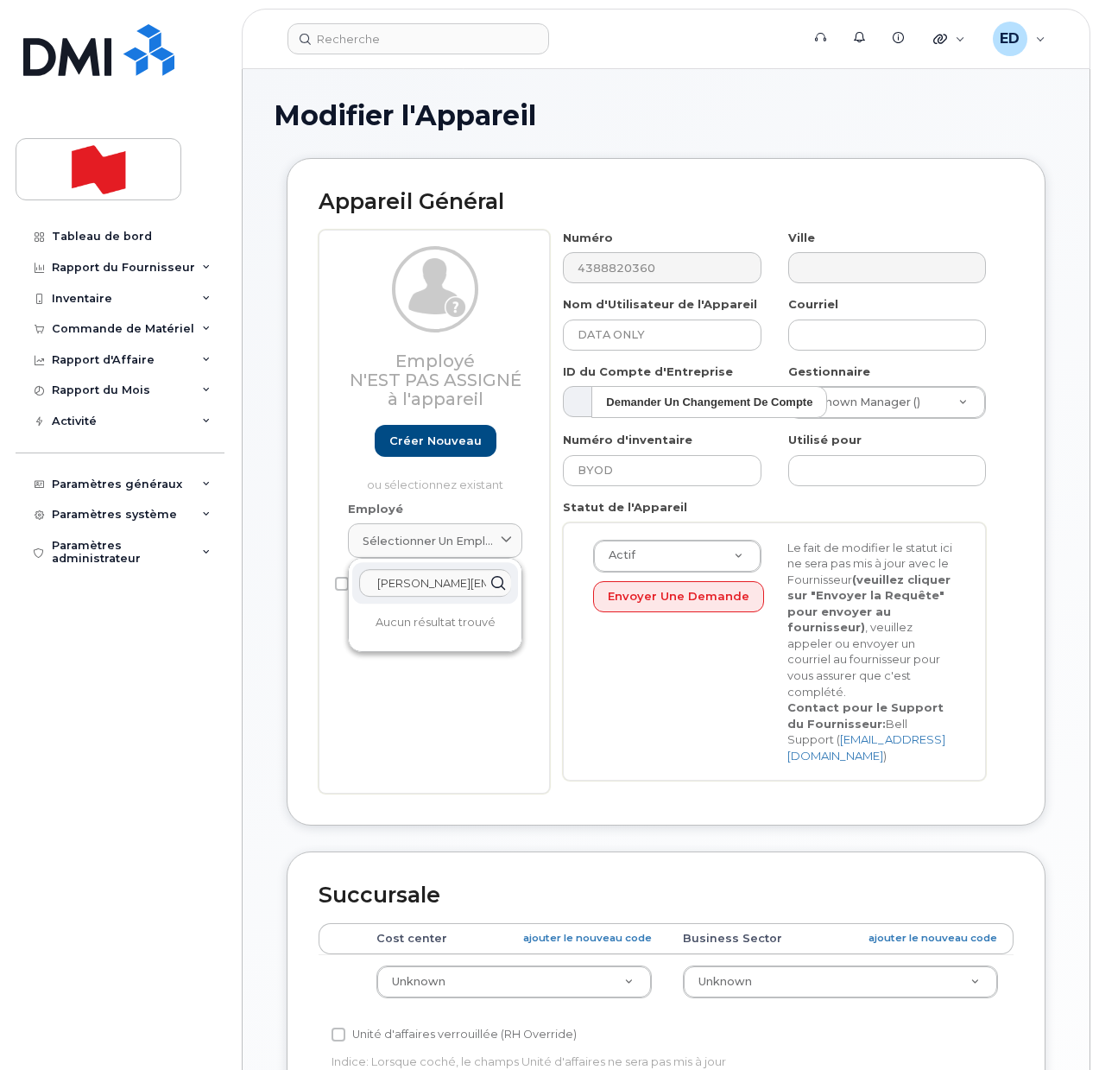
click at [455, 690] on div "Employé N'est pas assigné à l'appareil Créer nouveau ou sélectionnez existant E…" at bounding box center [434, 512] width 231 height 565
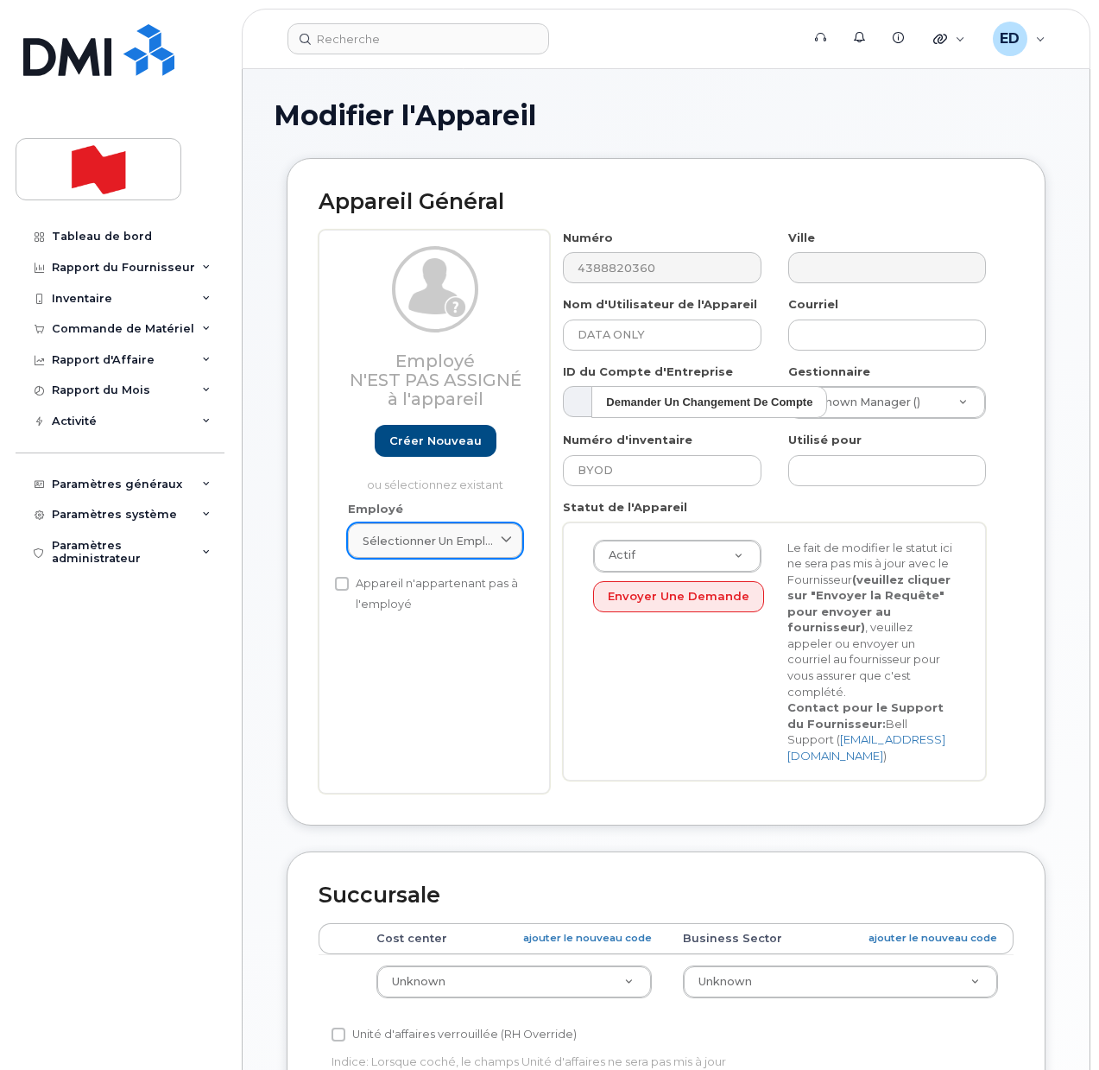
click at [481, 536] on span "Sélectionner un employé" at bounding box center [428, 541] width 131 height 16
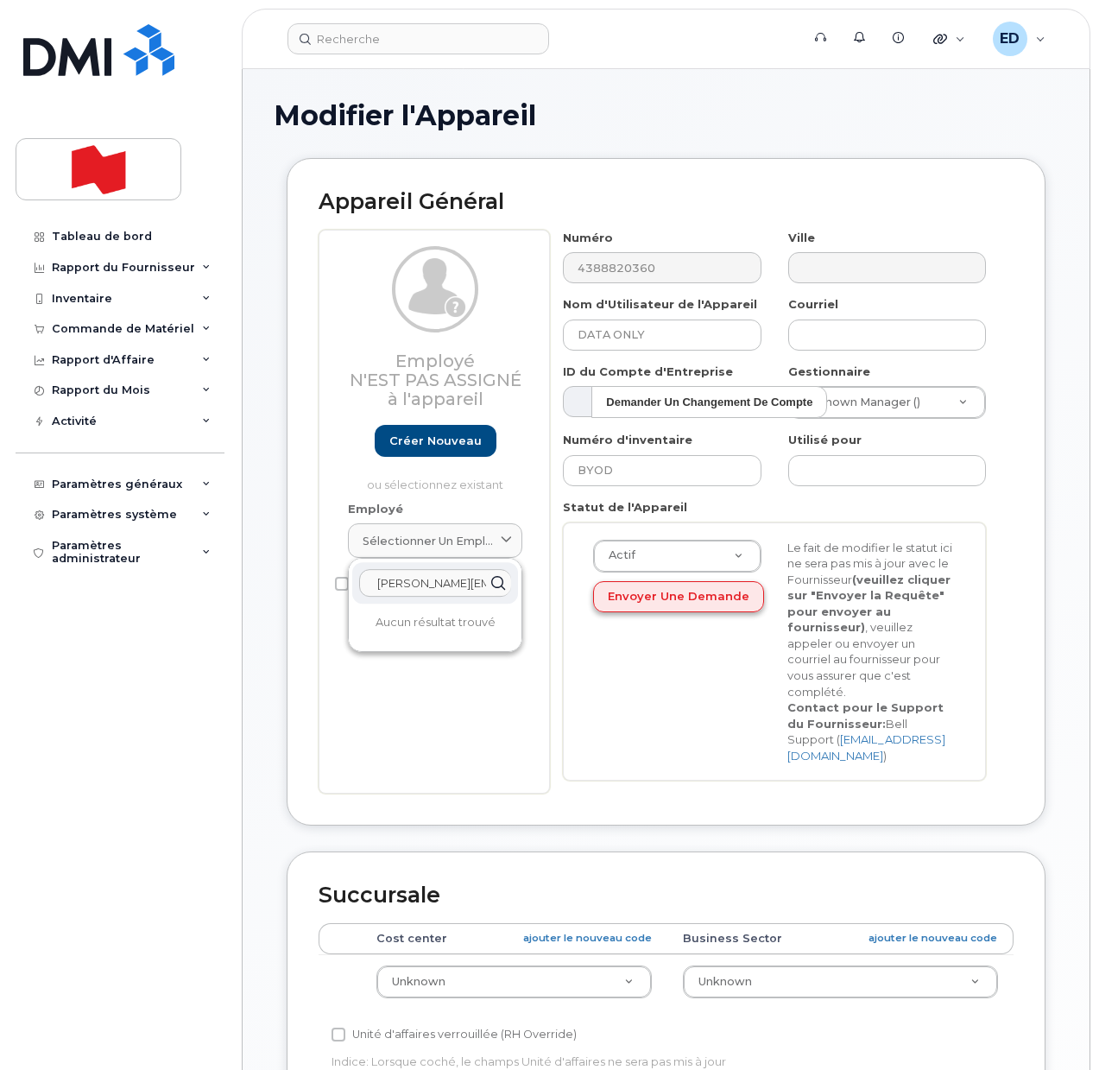
drag, startPoint x: 372, startPoint y: 586, endPoint x: 662, endPoint y: 600, distance: 290.5
click at [662, 600] on div "Employé N'est pas assigné à l'appareil Créer nouveau ou sélectionnez existant E…" at bounding box center [666, 512] width 695 height 565
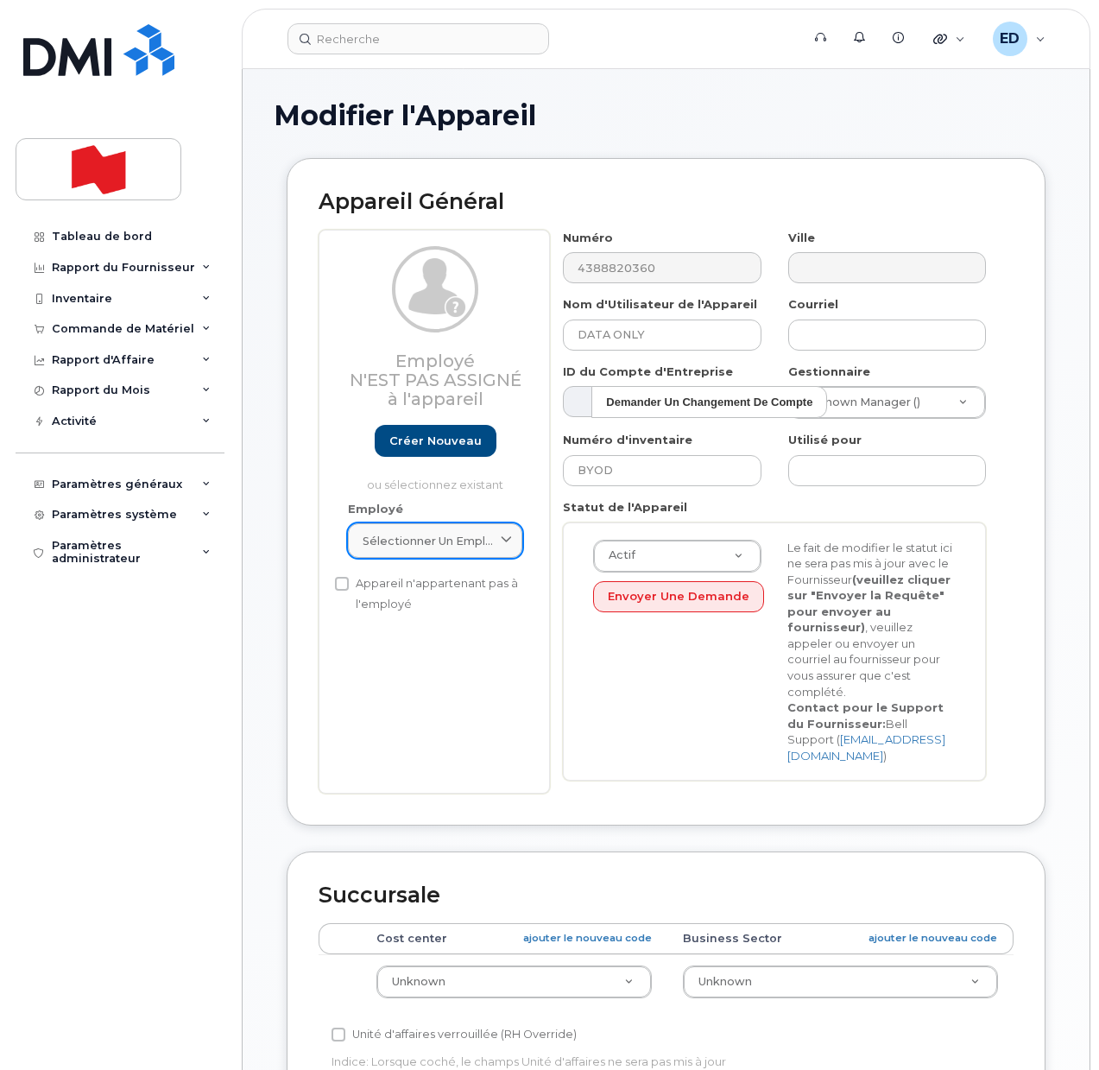
click at [476, 533] on span "Sélectionner un employé" at bounding box center [428, 541] width 131 height 16
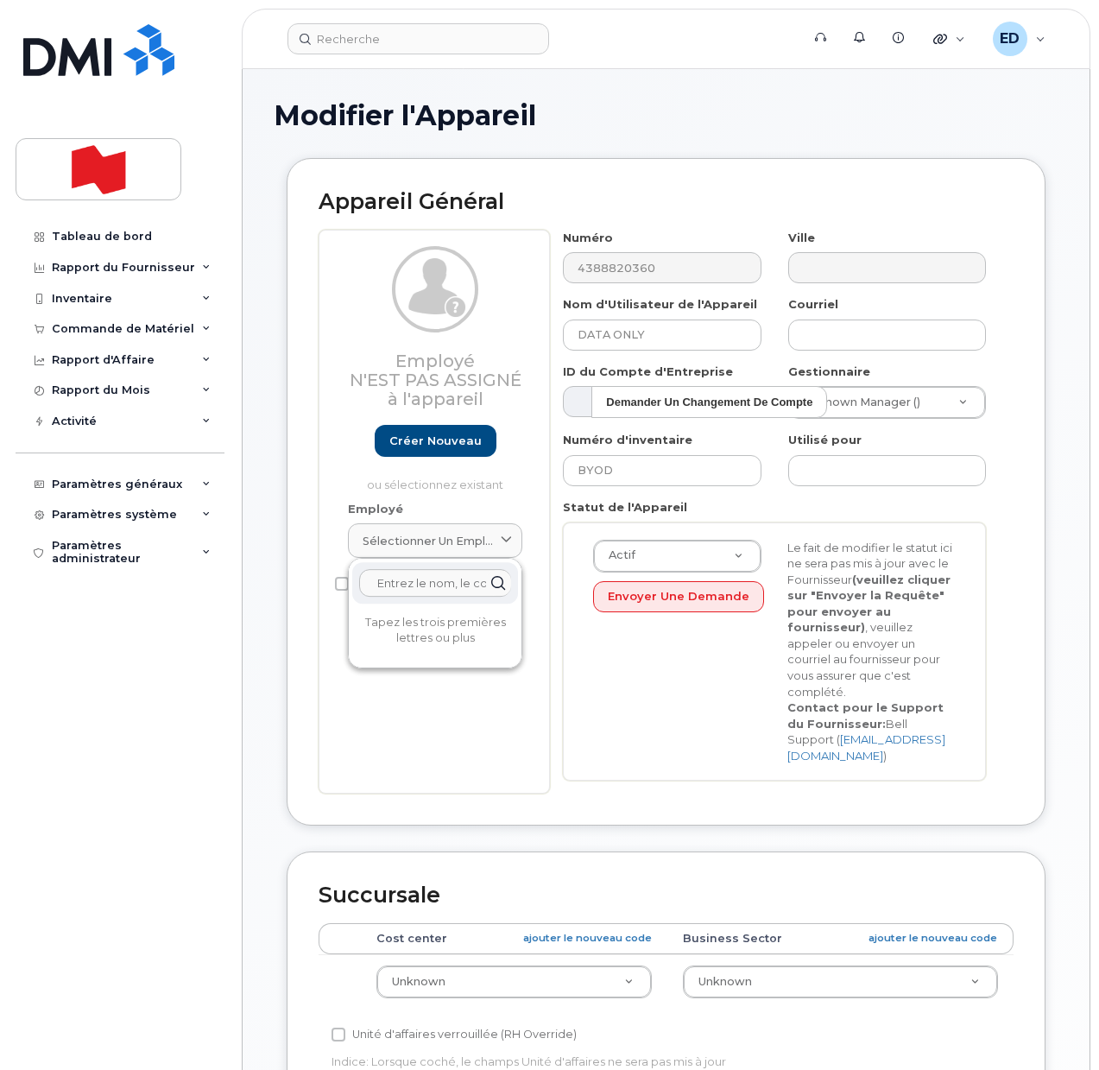
paste input "[PERSON_NAME][EMAIL_ADDRESS][PERSON_NAME][DOMAIN_NAME]"
type input "[PERSON_NAME][EMAIL_ADDRESS][PERSON_NAME][DOMAIN_NAME]"
click at [362, 45] on input at bounding box center [419, 38] width 262 height 31
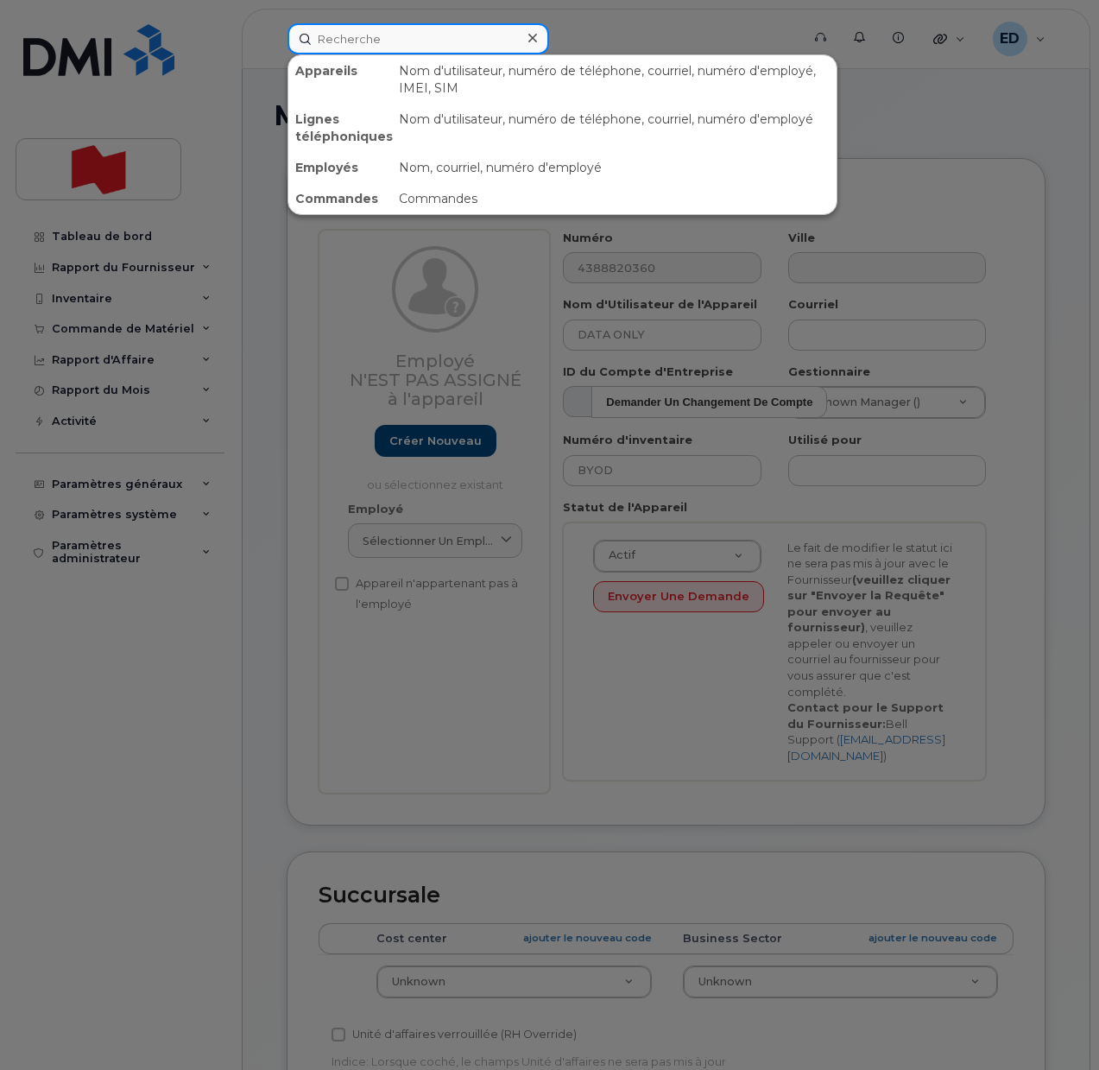
paste input "[PERSON_NAME][EMAIL_ADDRESS][PERSON_NAME][DOMAIN_NAME]"
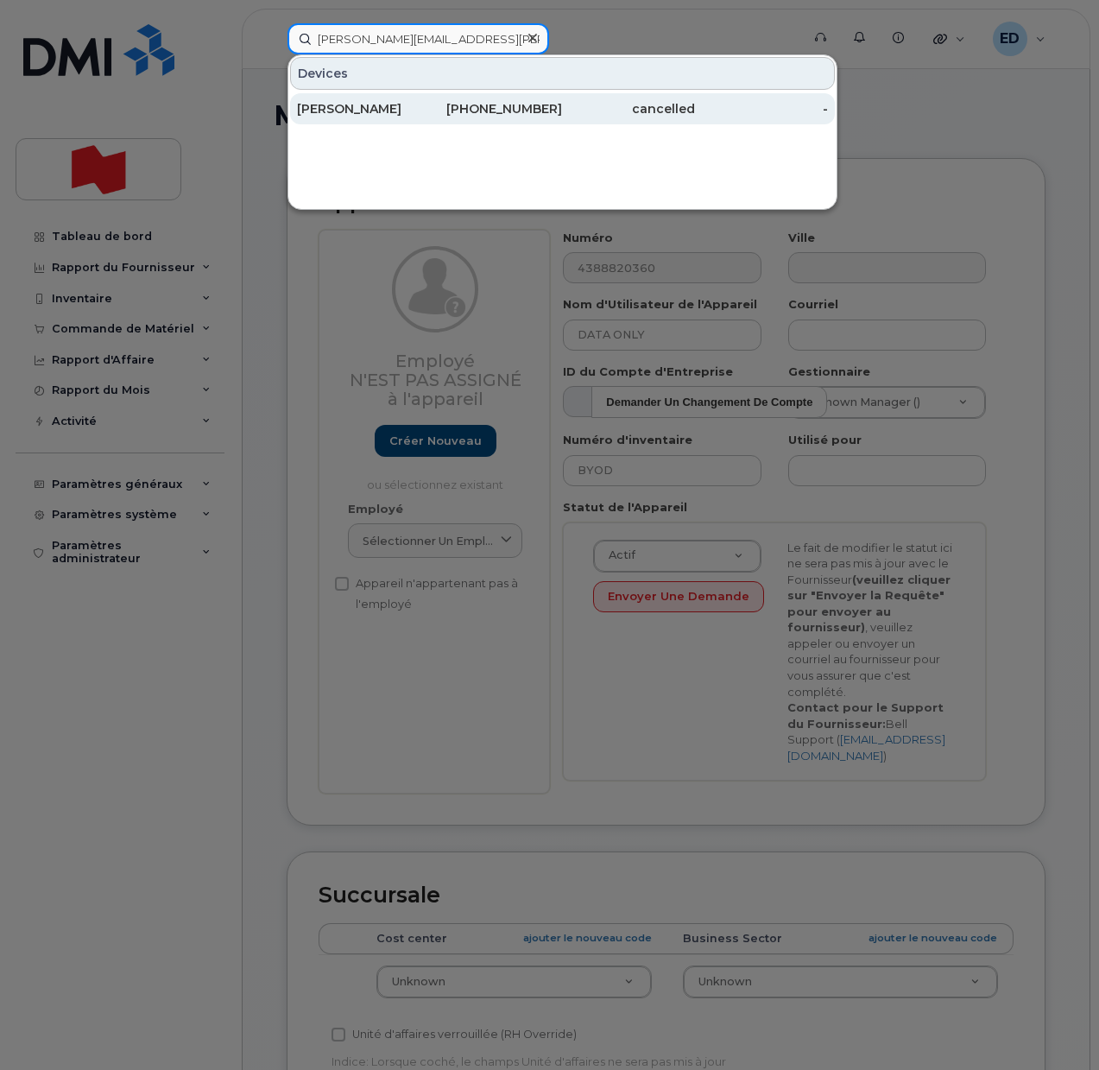
type input "[PERSON_NAME][EMAIL_ADDRESS][PERSON_NAME][DOMAIN_NAME]"
click at [374, 110] on div "[PERSON_NAME]" at bounding box center [363, 108] width 133 height 17
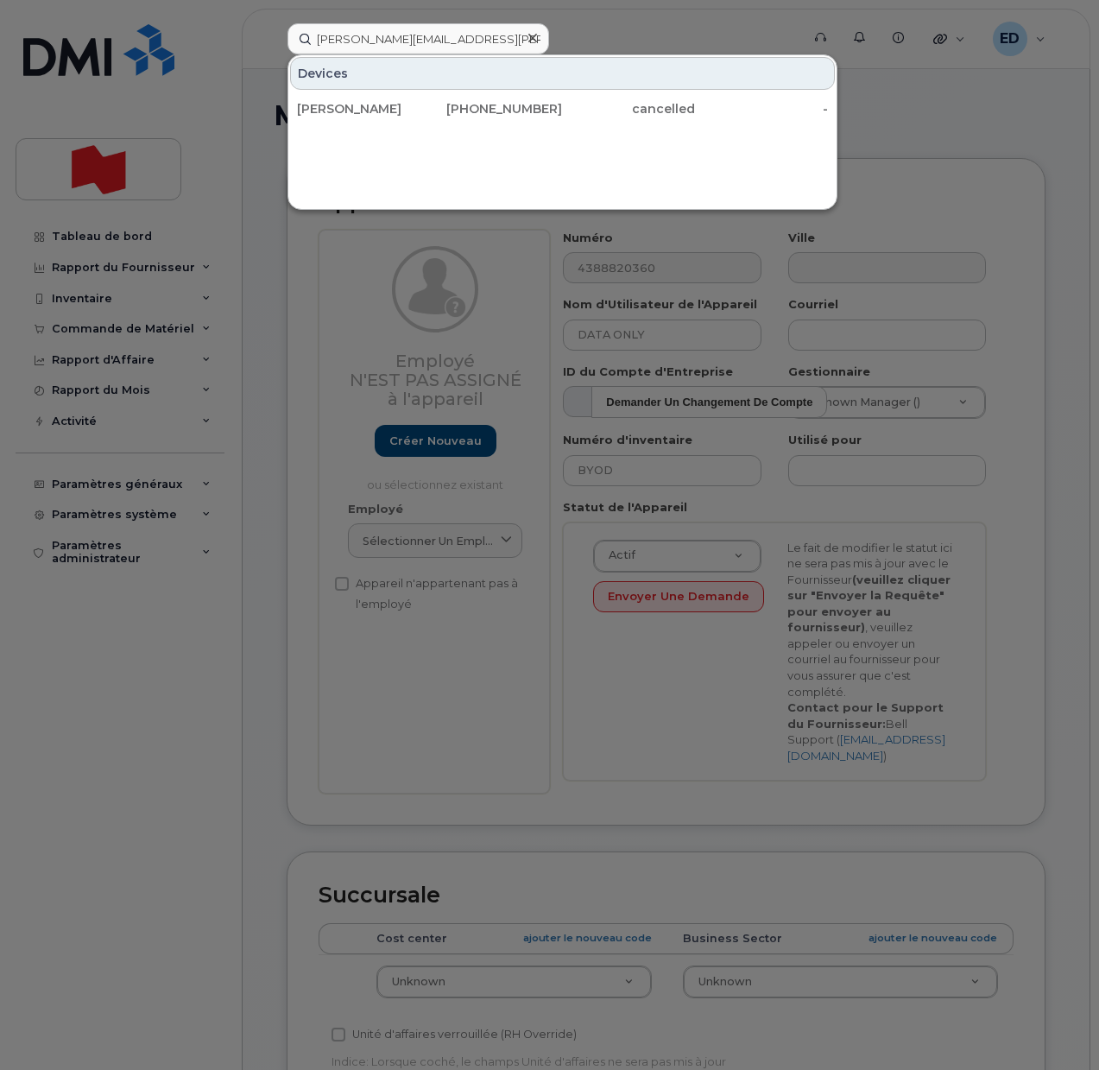
click at [531, 36] on icon at bounding box center [532, 38] width 9 height 9
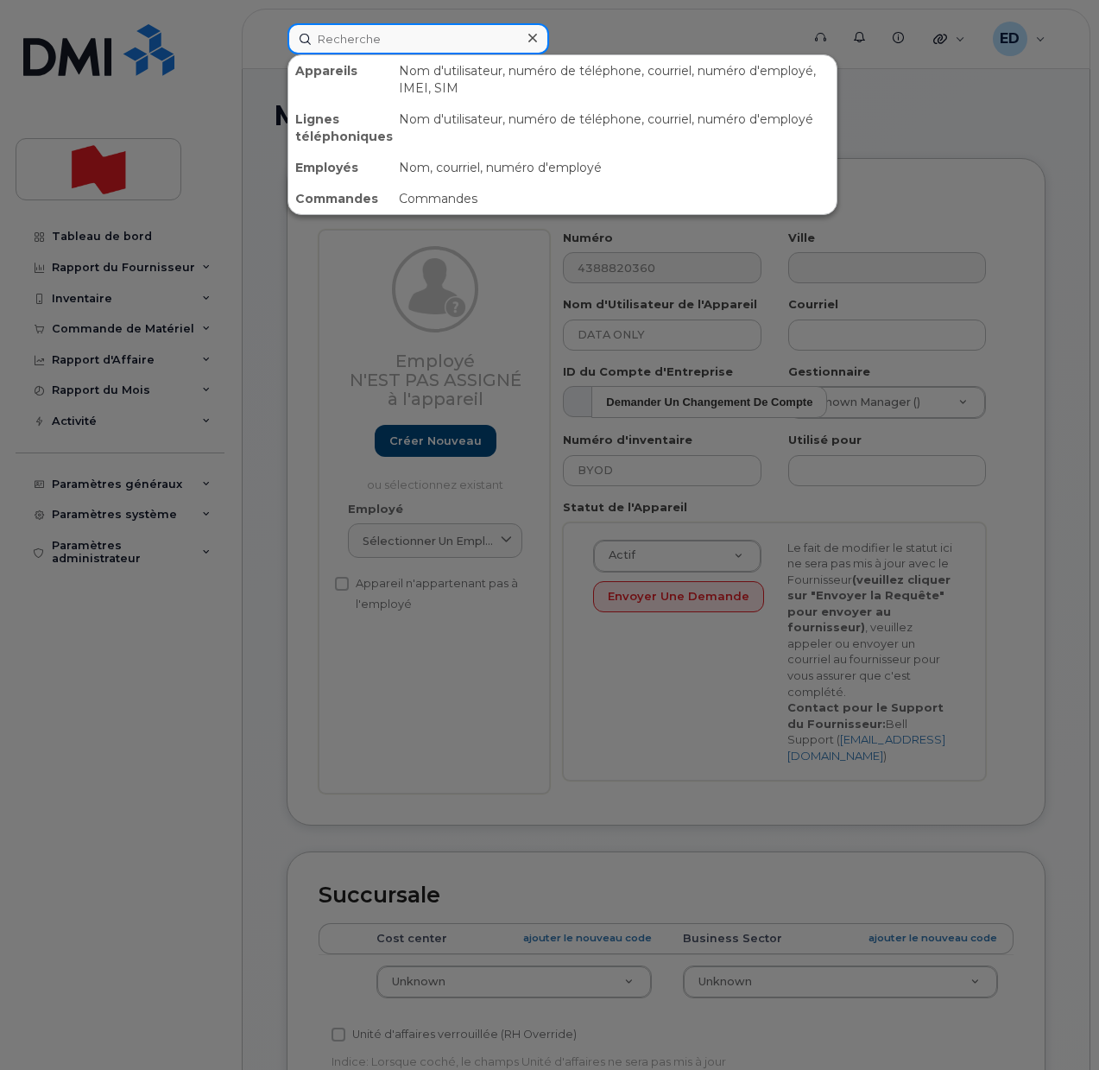
click at [419, 46] on input at bounding box center [419, 38] width 262 height 31
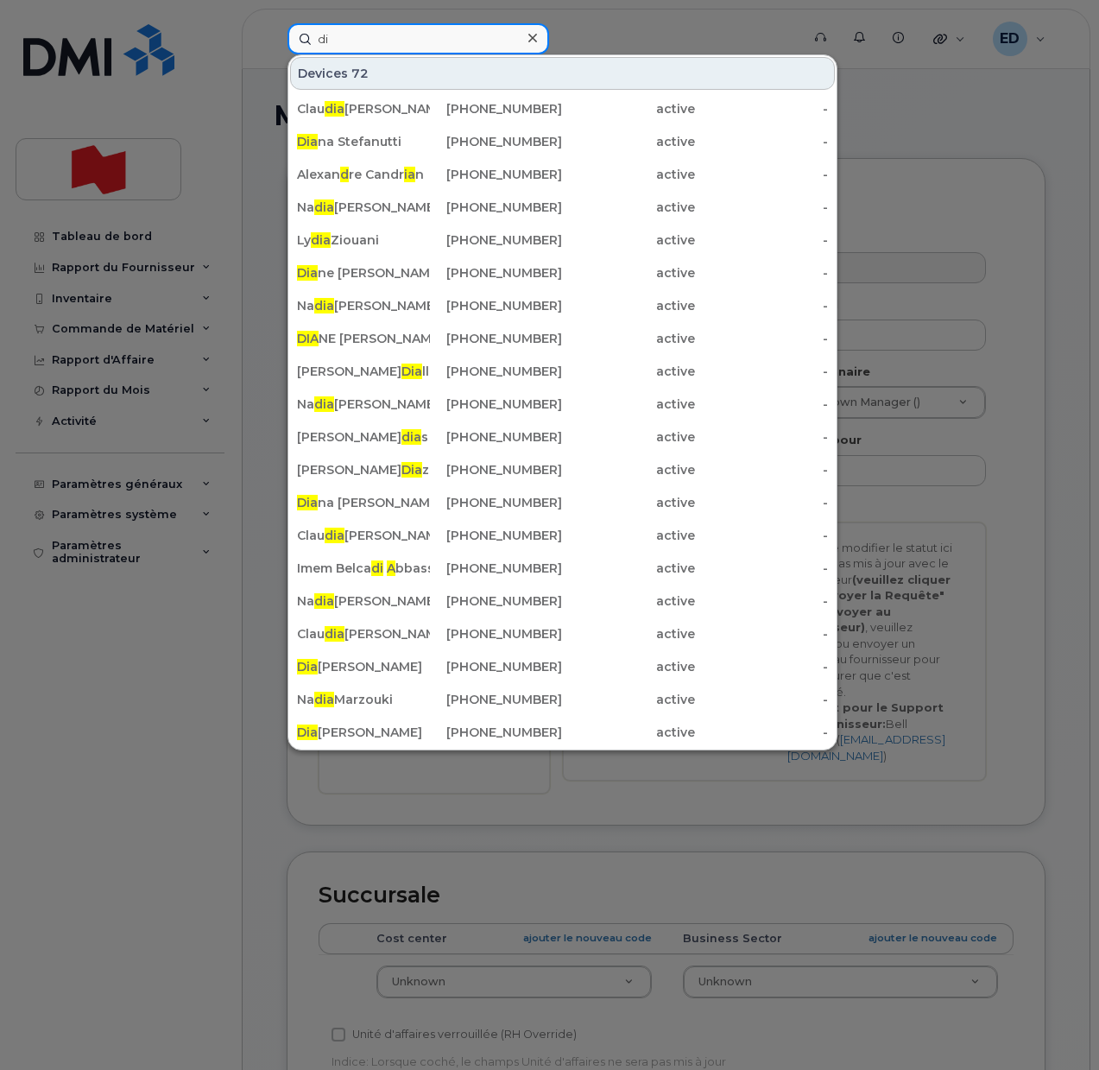
type input "d"
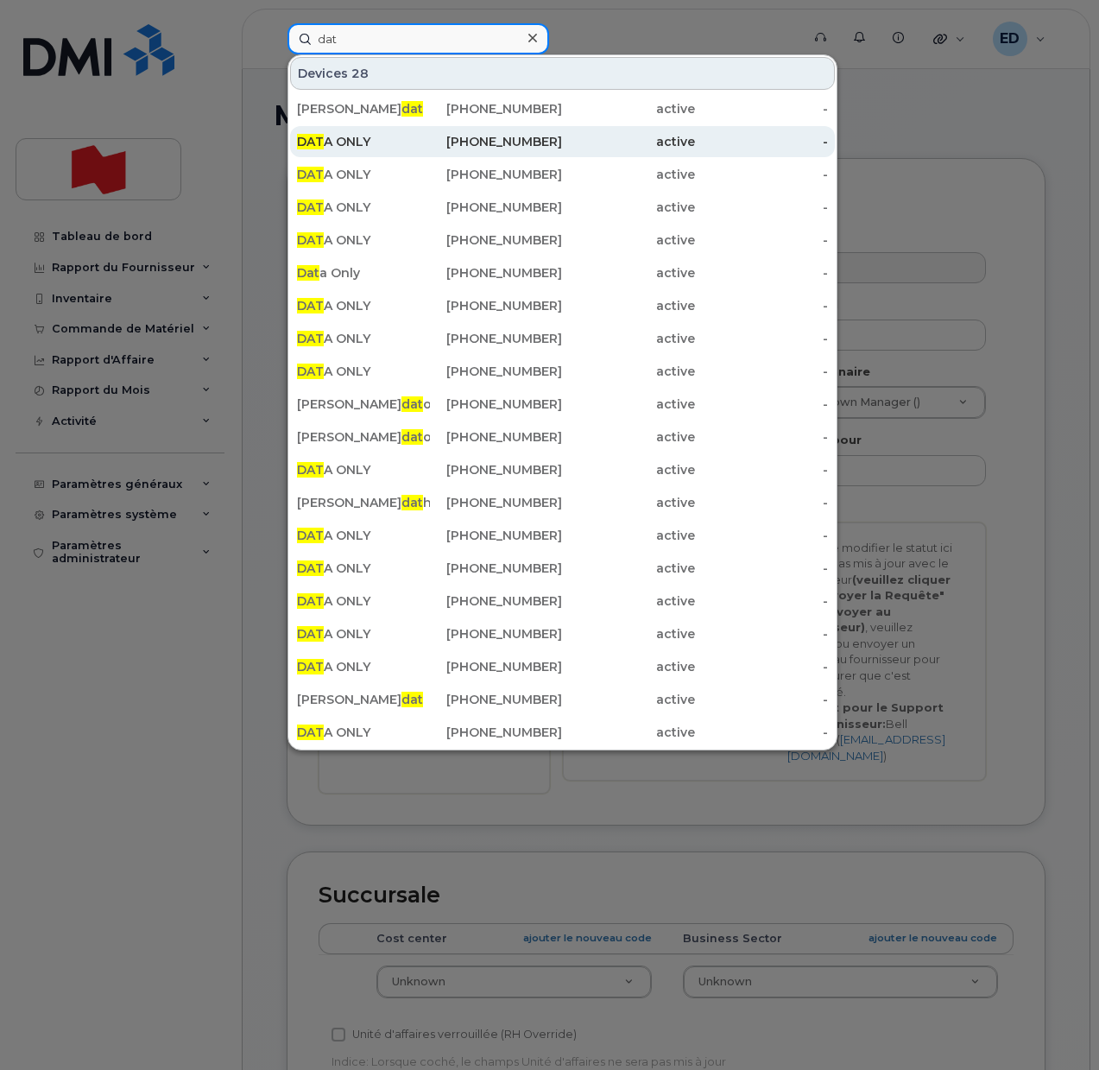
type input "dat"
click at [325, 142] on div "DAT A ONLY" at bounding box center [363, 141] width 133 height 17
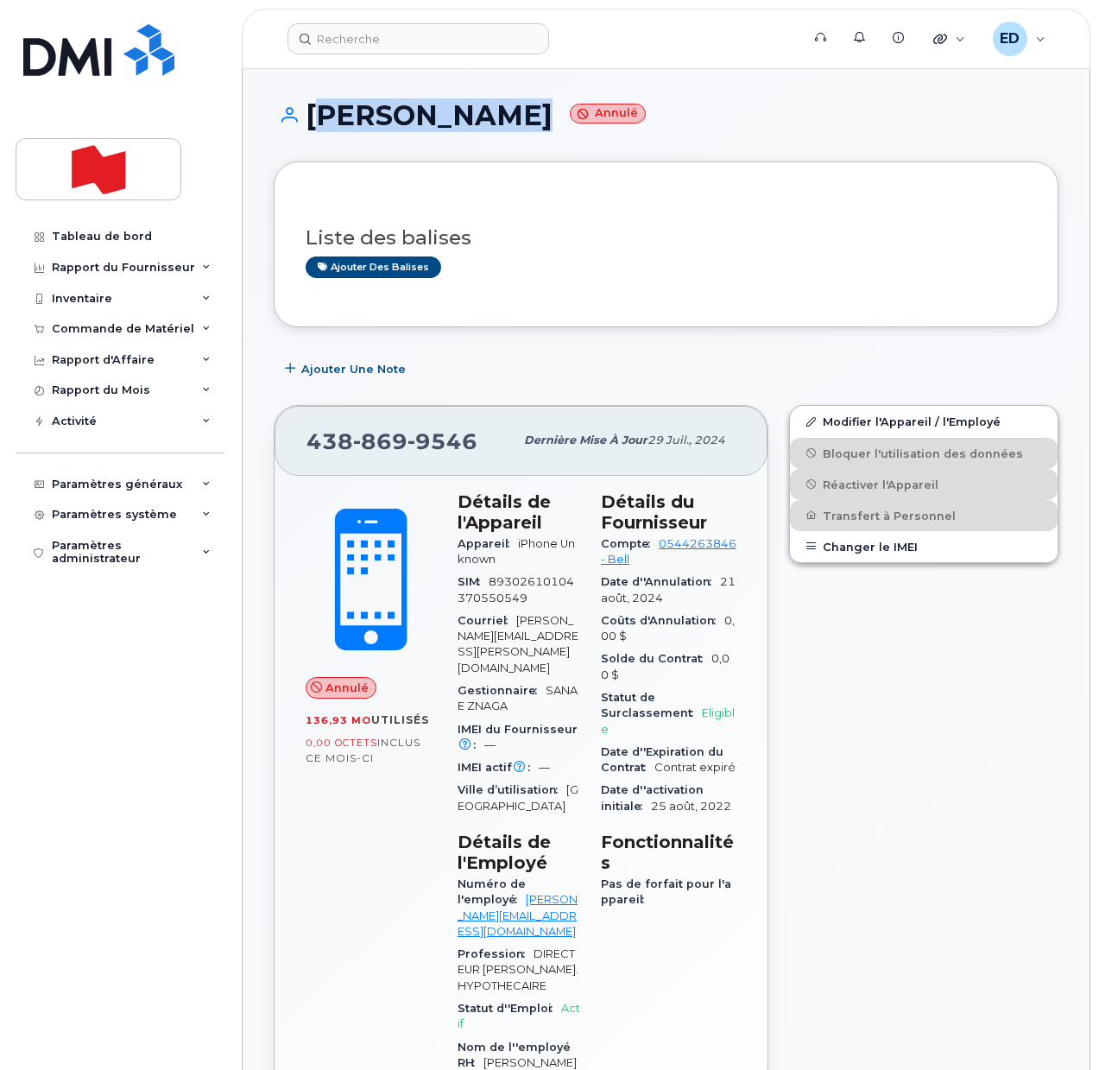
drag, startPoint x: 499, startPoint y: 121, endPoint x: 311, endPoint y: 120, distance: 188.3
click at [311, 120] on h1 "Jimmy Najjar Annulé" at bounding box center [666, 115] width 785 height 30
copy h1 "[PERSON_NAME]"
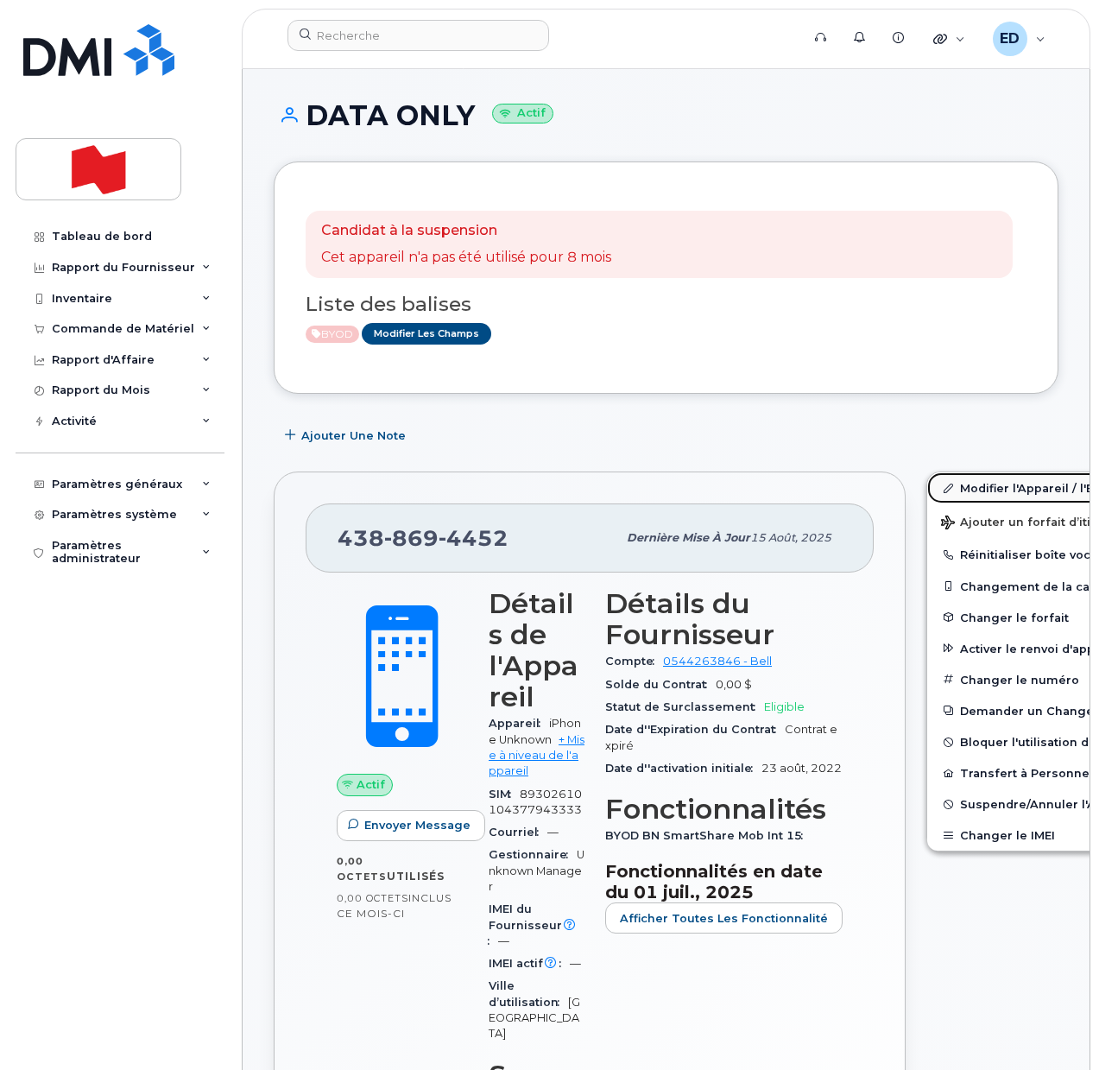
click at [945, 483] on link "Modifier l'Appareil / l'Employé" at bounding box center [1061, 487] width 268 height 31
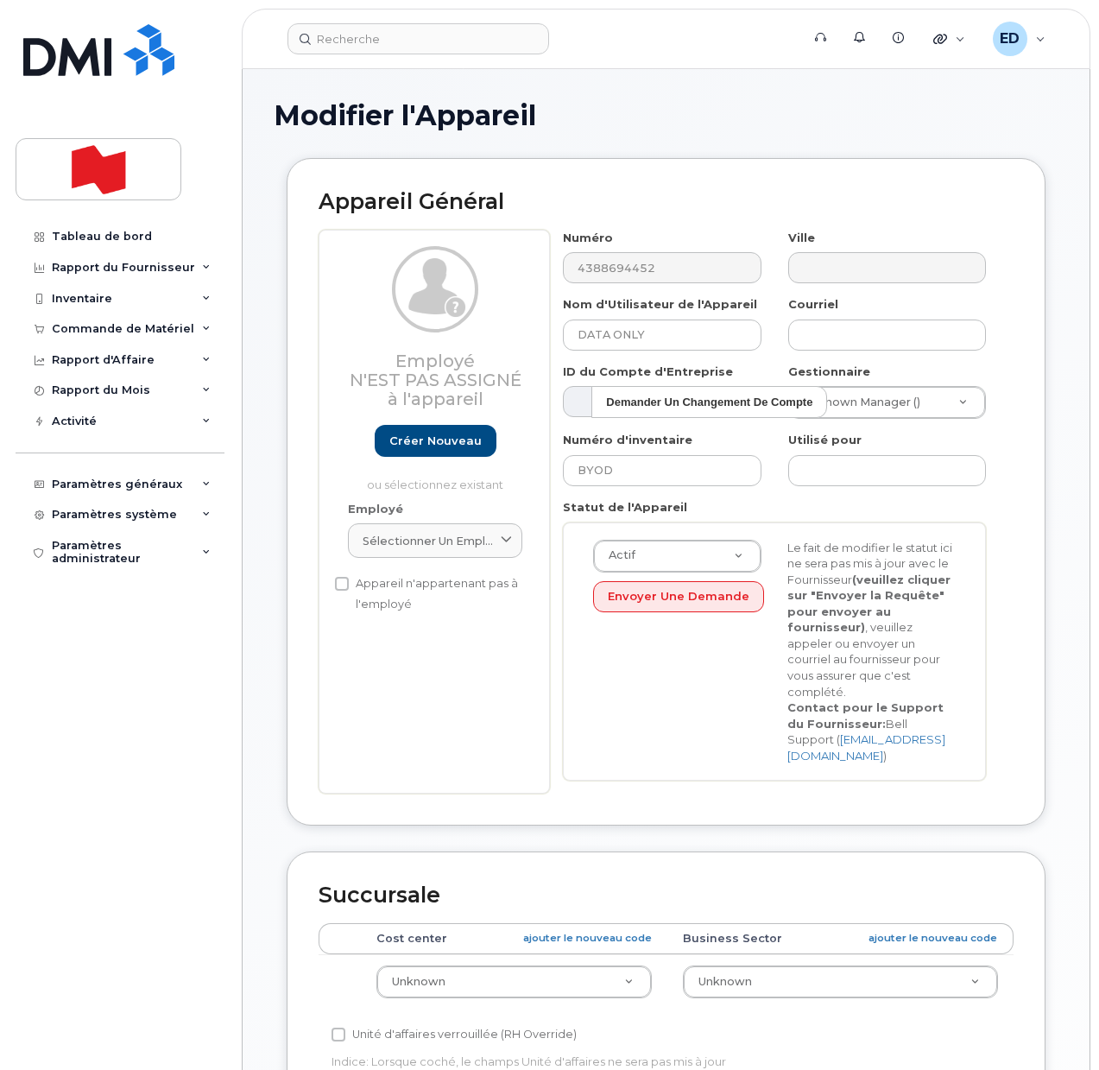
select select "22916206"
click at [476, 533] on span "Sélectionner un employé" at bounding box center [428, 541] width 131 height 16
paste input "[PERSON_NAME]"
click at [378, 585] on input "[PERSON_NAME]" at bounding box center [435, 583] width 152 height 28
type input "[PERSON_NAME]"
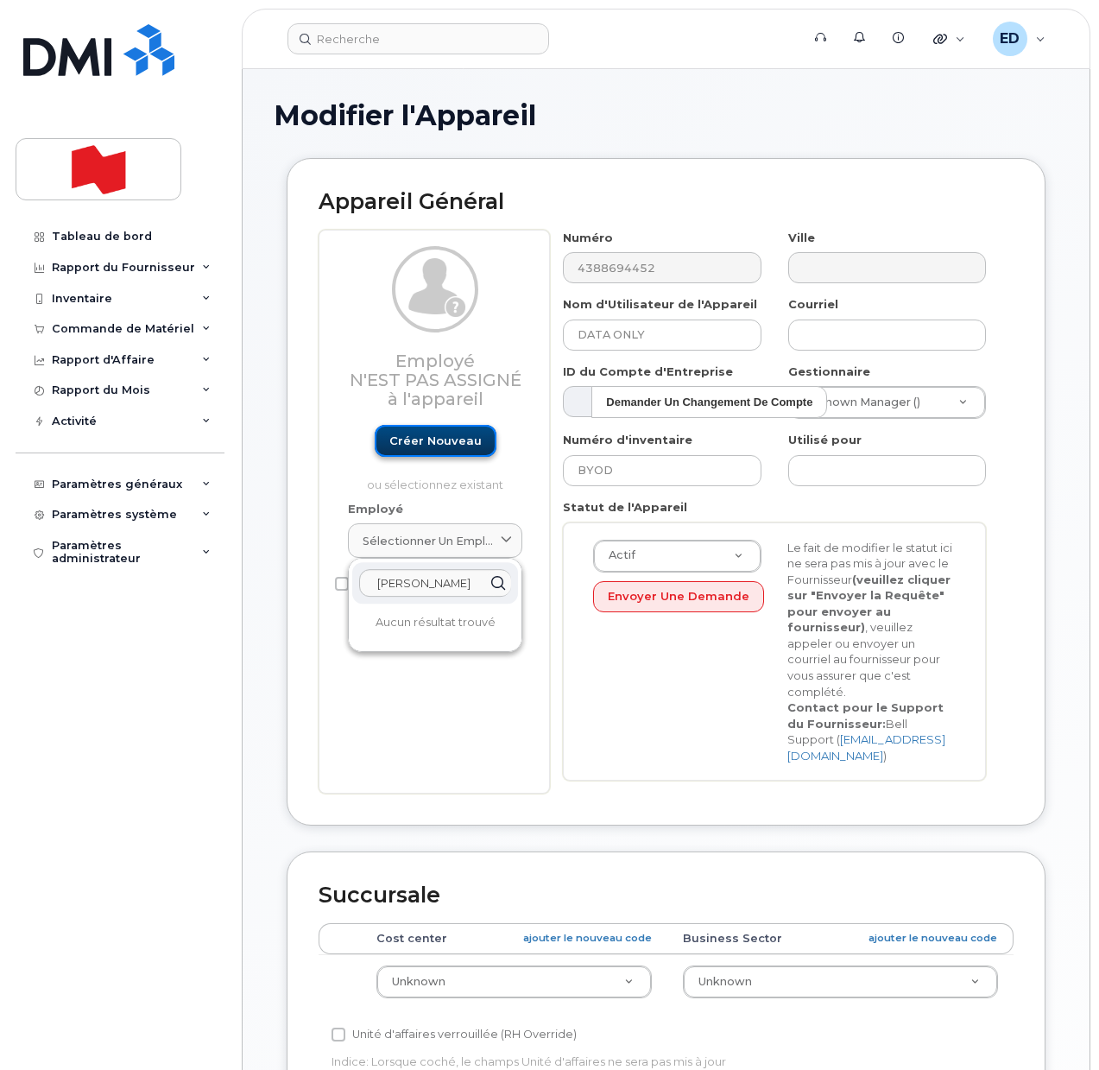
click at [447, 433] on link "Créer nouveau" at bounding box center [436, 441] width 122 height 32
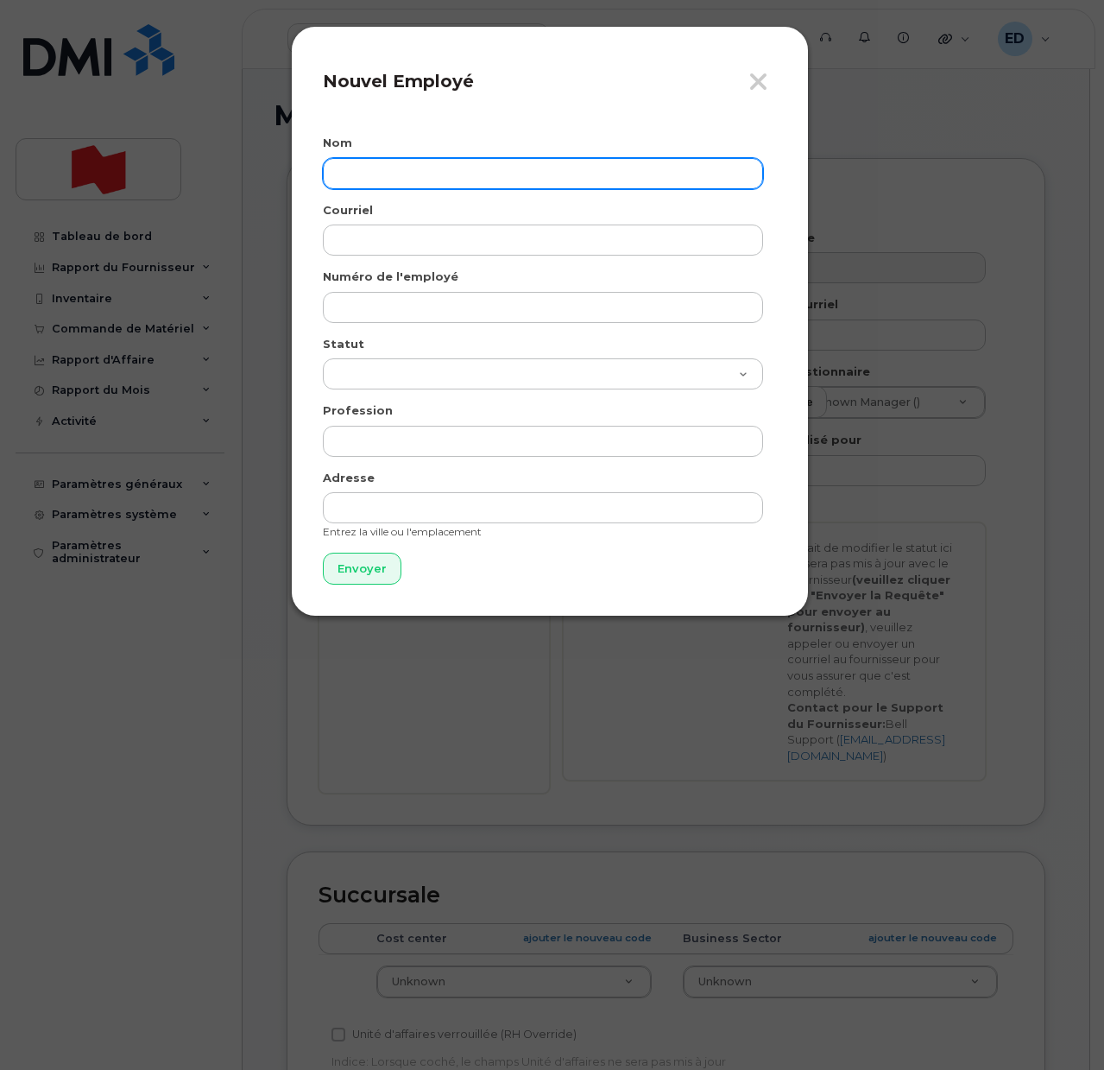
click at [393, 171] on input "text" at bounding box center [543, 173] width 440 height 31
paste input "[PERSON_NAME]"
type input "[PERSON_NAME]"
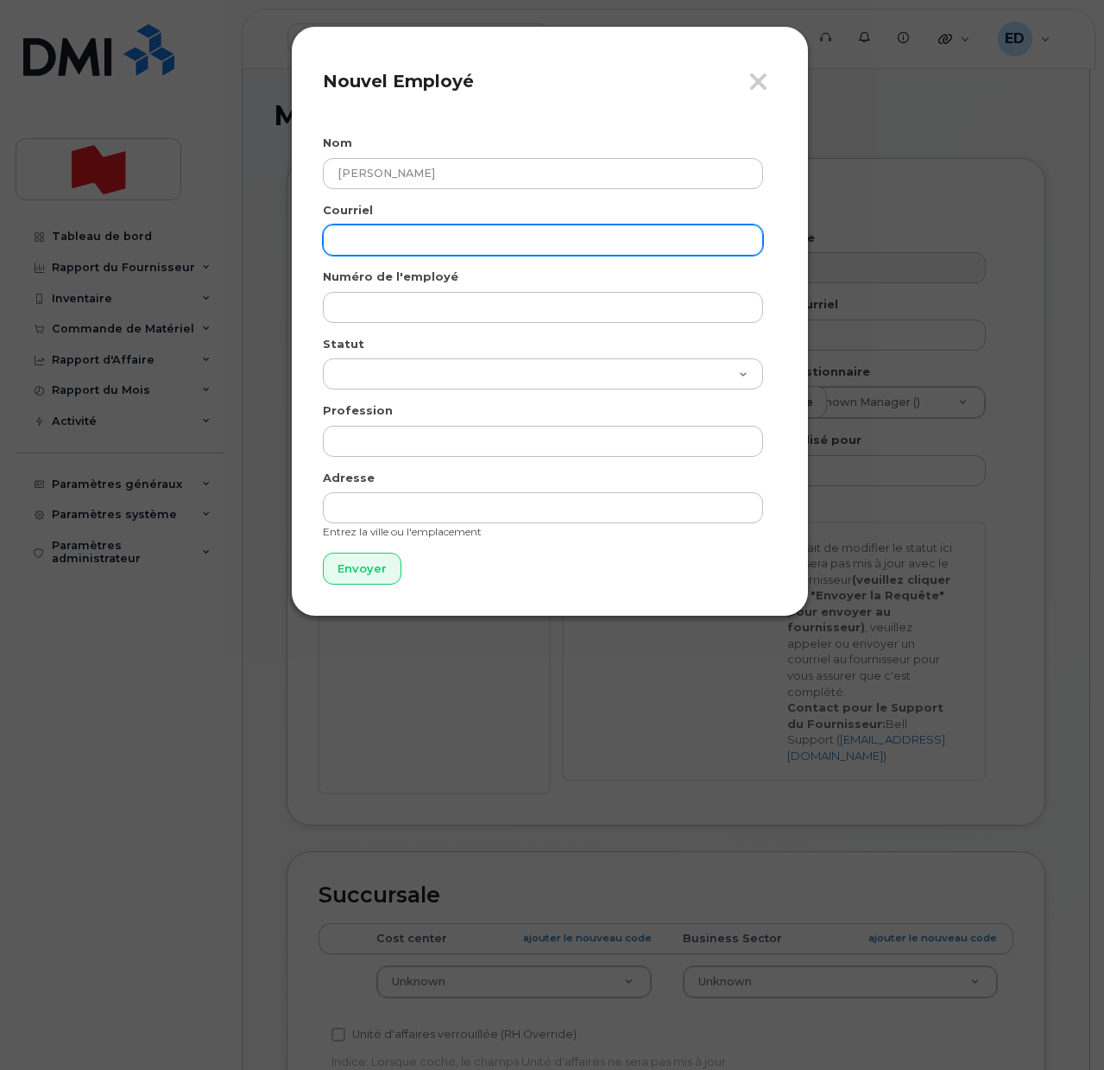
drag, startPoint x: 417, startPoint y: 241, endPoint x: 407, endPoint y: 249, distance: 13.0
click at [414, 240] on input "email" at bounding box center [543, 240] width 440 height 31
paste input "[PERSON_NAME][EMAIL_ADDRESS][PERSON_NAME][DOMAIN_NAME]"
type input "[PERSON_NAME][EMAIL_ADDRESS][PERSON_NAME][DOMAIN_NAME]"
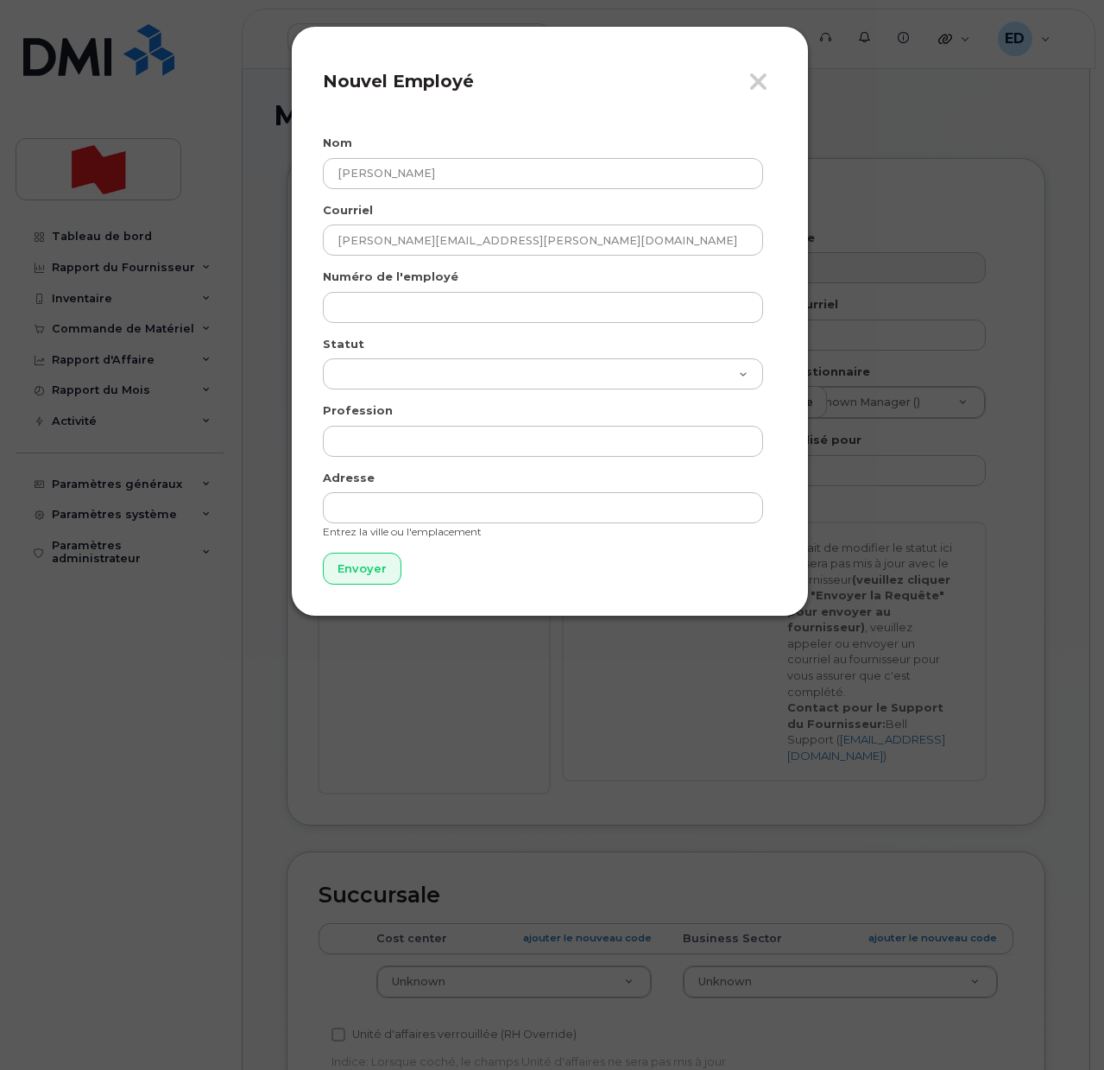
click at [381, 288] on div "Numéro de l'employé" at bounding box center [550, 296] width 454 height 54
click at [363, 311] on input "text" at bounding box center [543, 307] width 440 height 31
paste input "[PERSON_NAME][EMAIL_ADDRESS][PERSON_NAME][DOMAIN_NAME]"
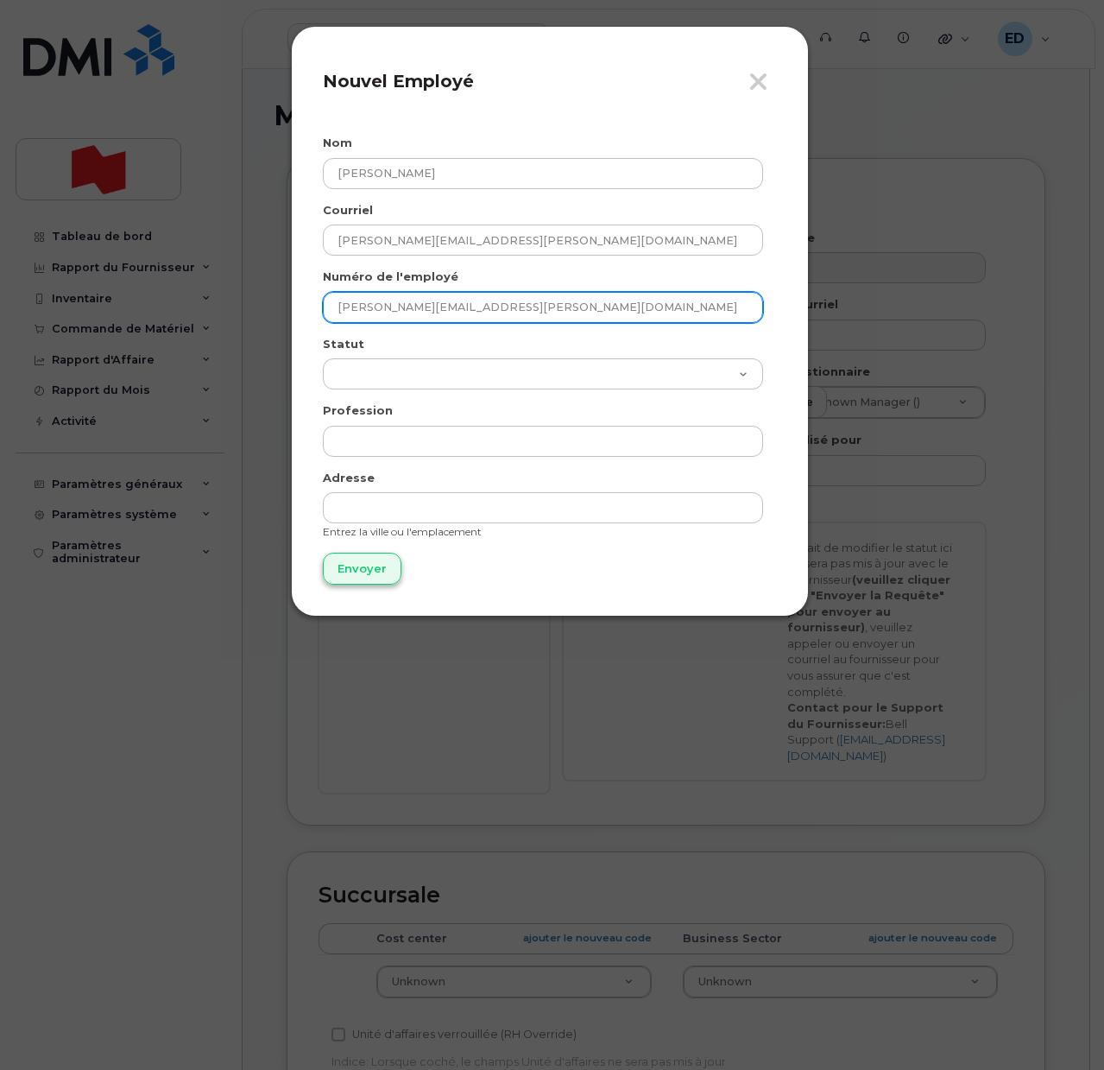
type input "[PERSON_NAME][EMAIL_ADDRESS][PERSON_NAME][DOMAIN_NAME]"
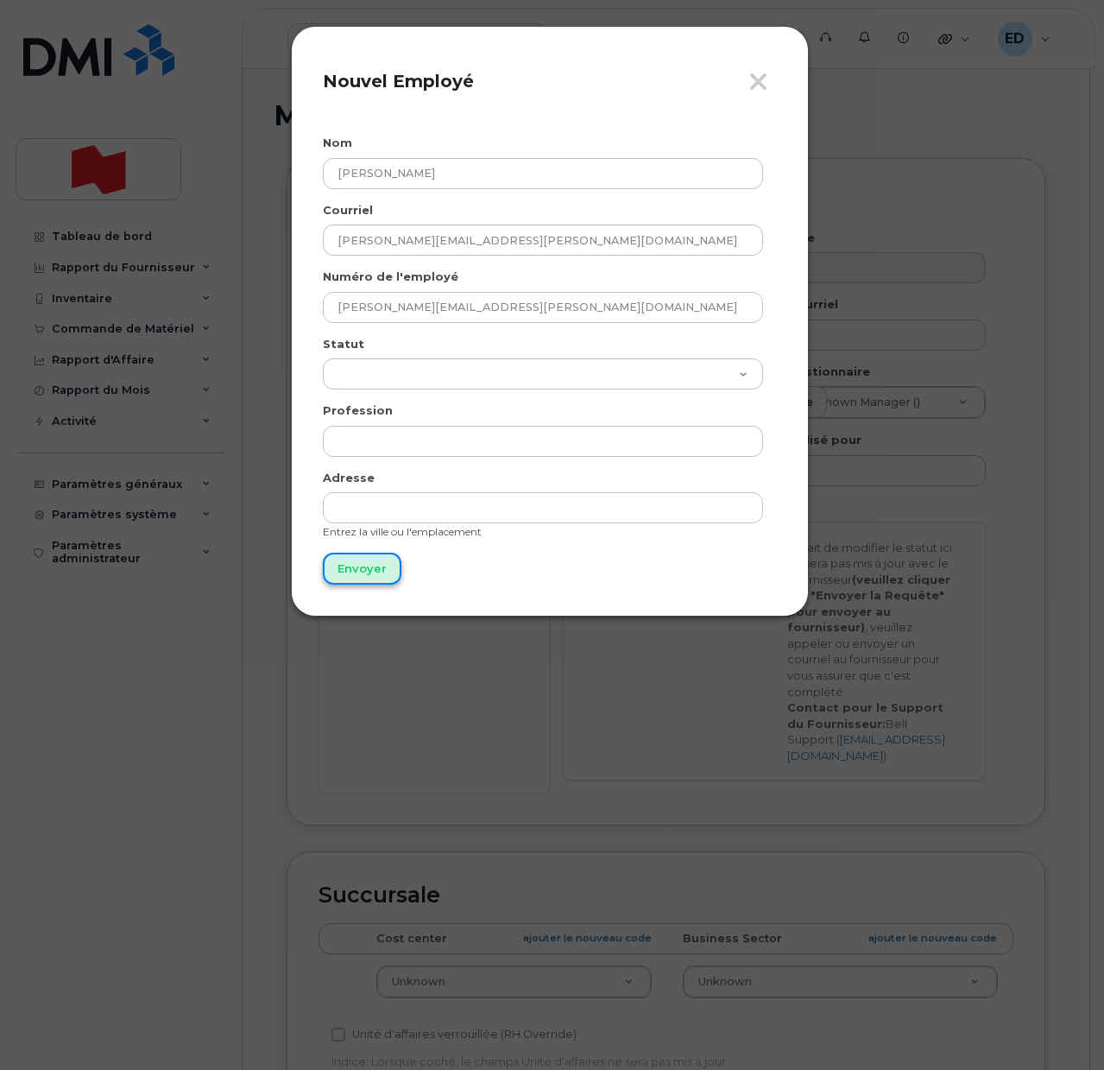
click at [379, 564] on input "Envoyer" at bounding box center [362, 569] width 79 height 32
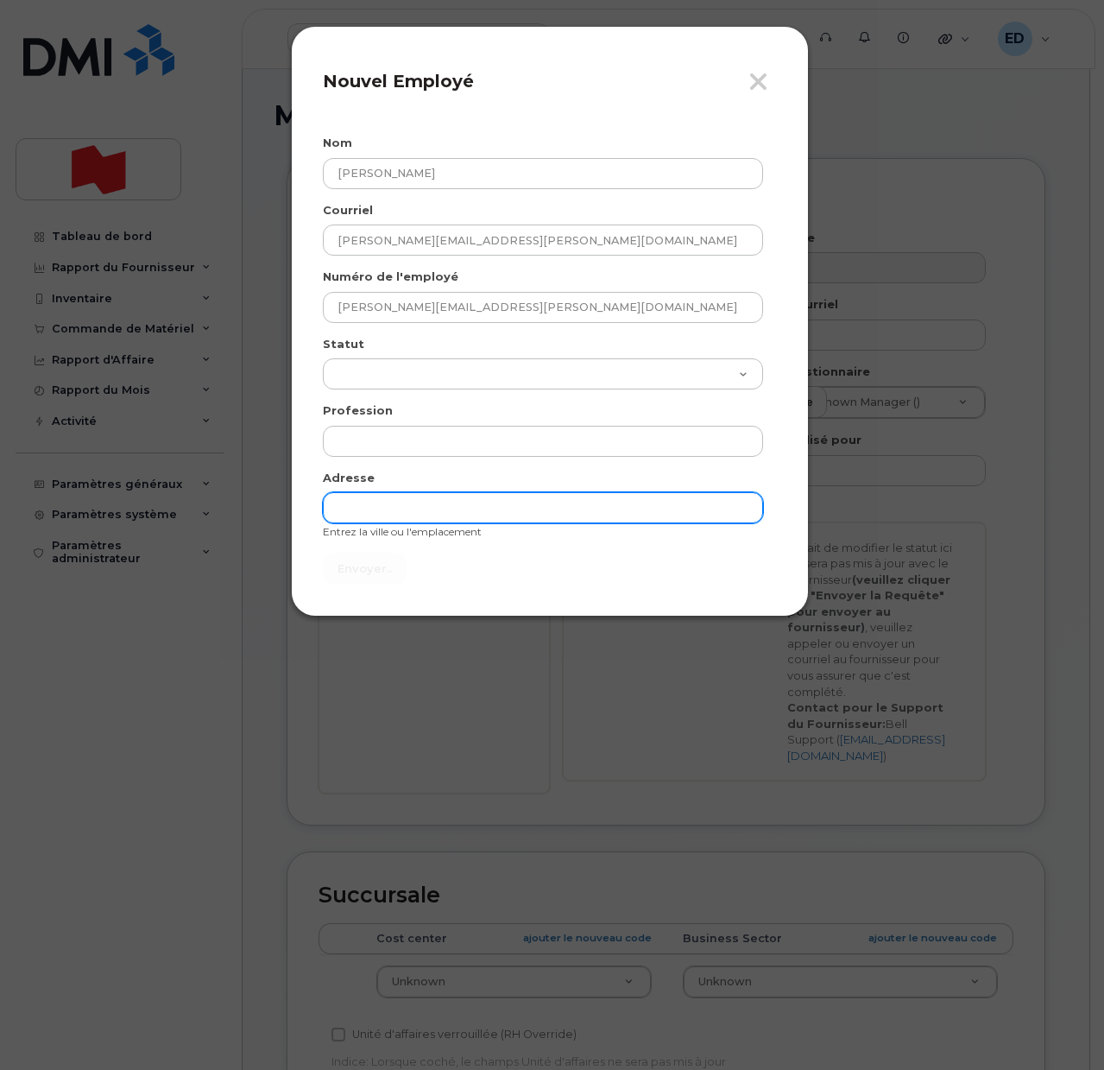
type input "Envoyer"
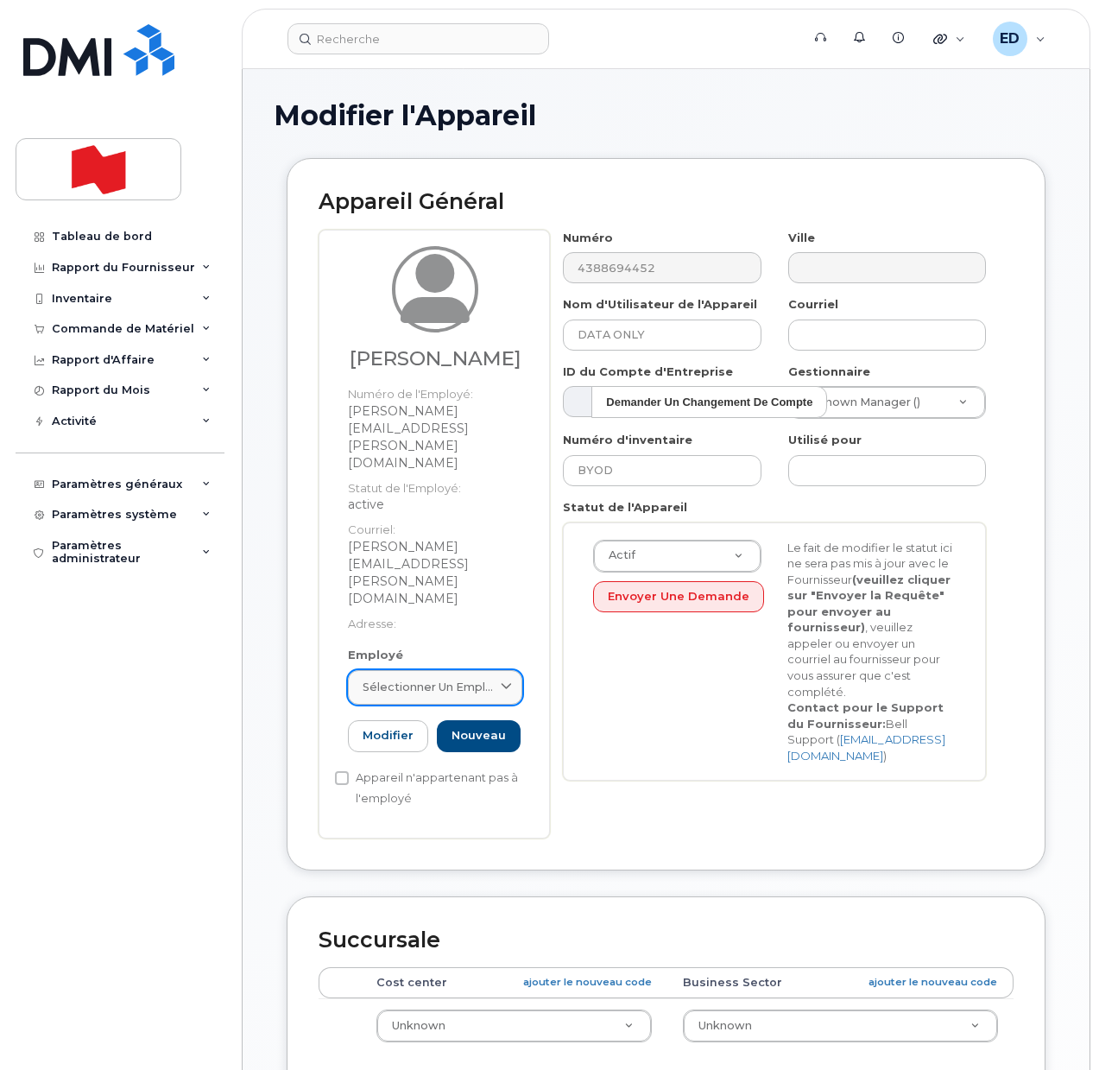
click at [475, 679] on span "Sélectionner un employé" at bounding box center [428, 687] width 131 height 16
paste input "[PERSON_NAME][EMAIL_ADDRESS][PERSON_NAME][DOMAIN_NAME]"
type input "jimmy.najjar@bnc.caJimmy Najjar"
click at [518, 528] on div "Jimmy Najjar Numéro de l'Employé: jimmy.najjar@bnc.ca Statut de l'Employé: acti…" at bounding box center [435, 447] width 200 height 402
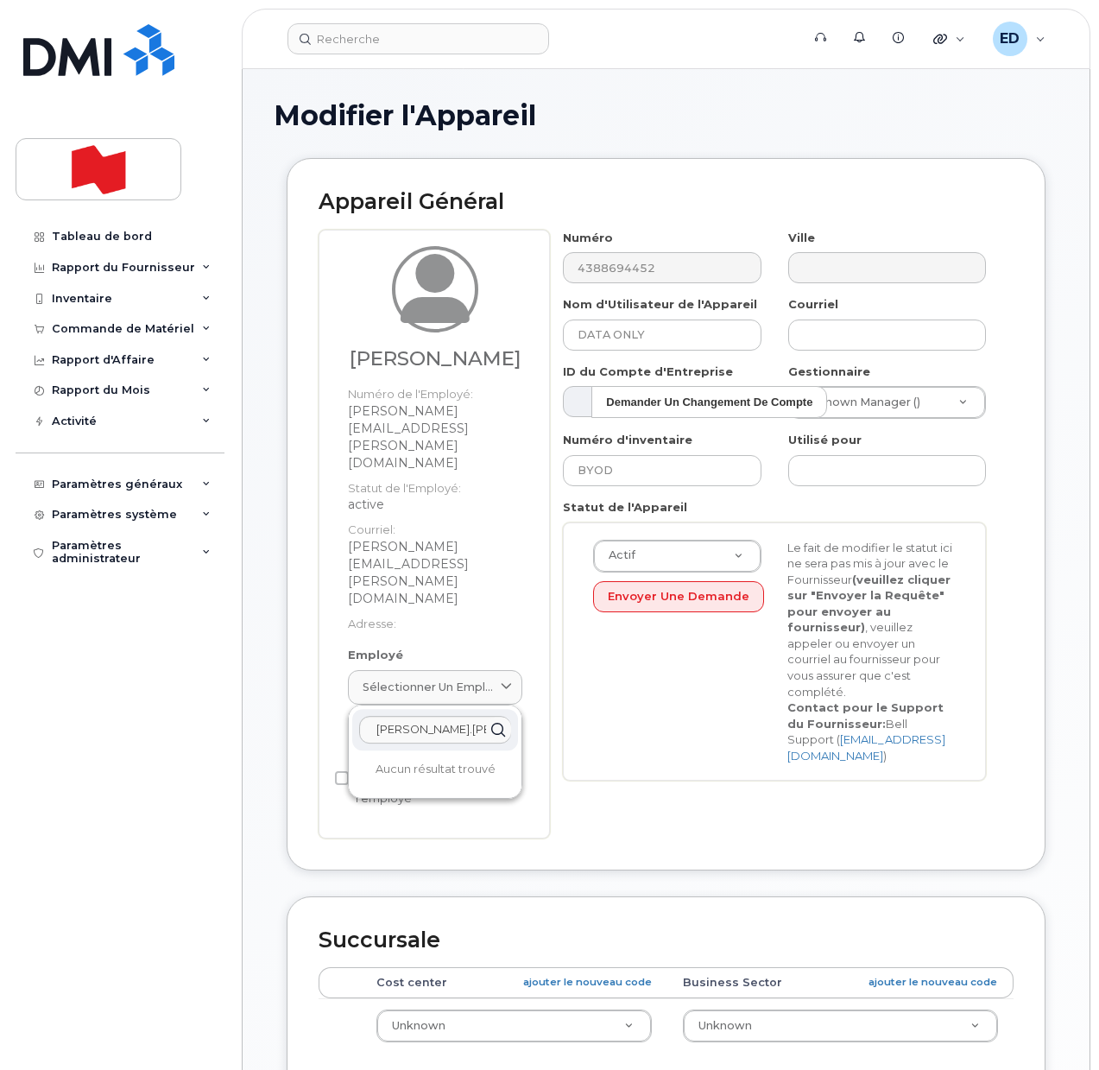
scroll to position [0, 0]
click at [505, 681] on icon at bounding box center [506, 686] width 11 height 11
drag, startPoint x: 375, startPoint y: 627, endPoint x: 629, endPoint y: 648, distance: 254.7
click at [623, 636] on div "Jimmy Najjar Numéro de l'Employé: jimmy.najjar@bnc.ca Statut de l'Employé: acti…" at bounding box center [666, 534] width 695 height 609
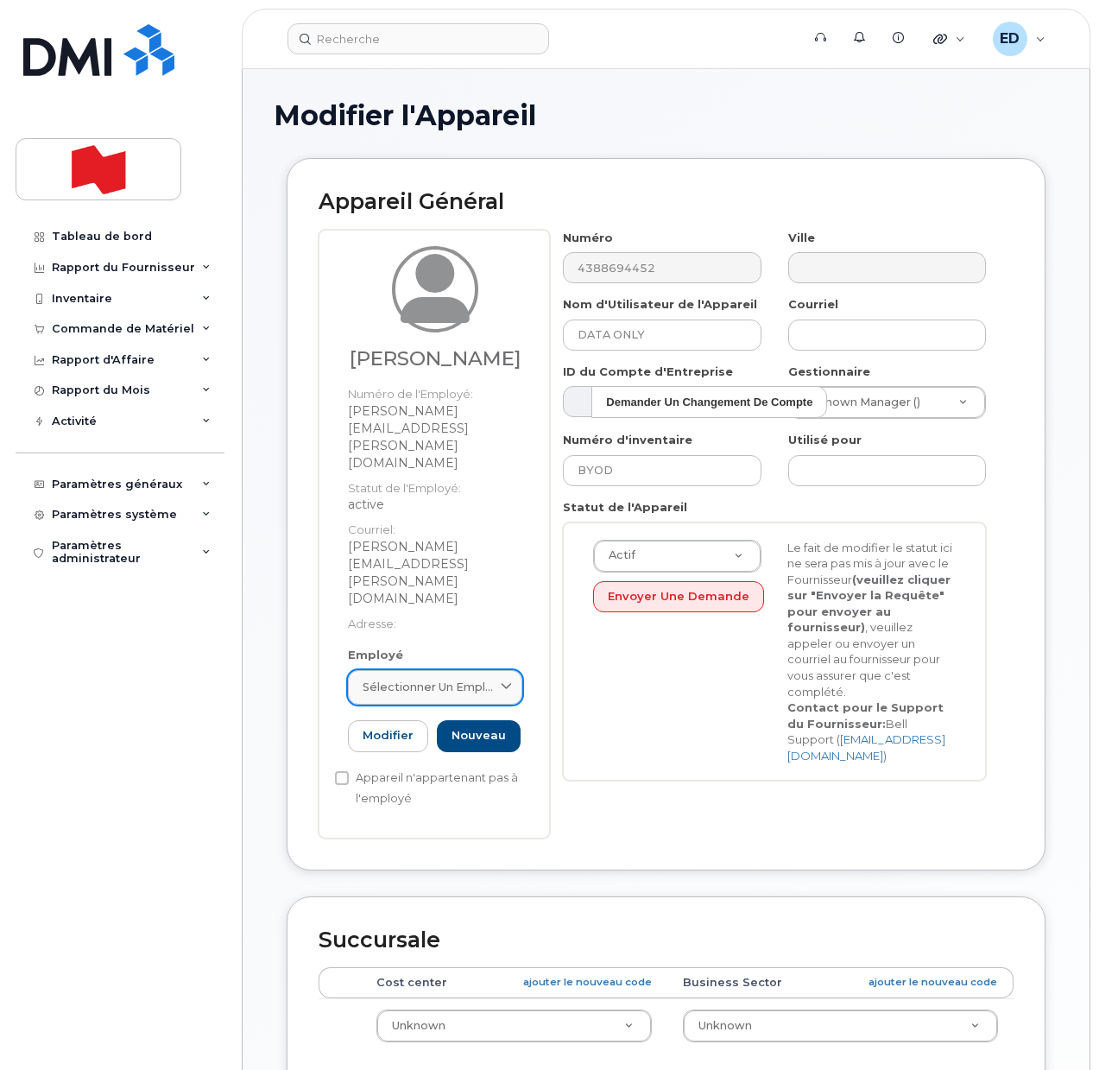
drag, startPoint x: 489, startPoint y: 591, endPoint x: 475, endPoint y: 593, distance: 14.1
click at [484, 679] on span "Sélectionner un employé" at bounding box center [428, 687] width 131 height 16
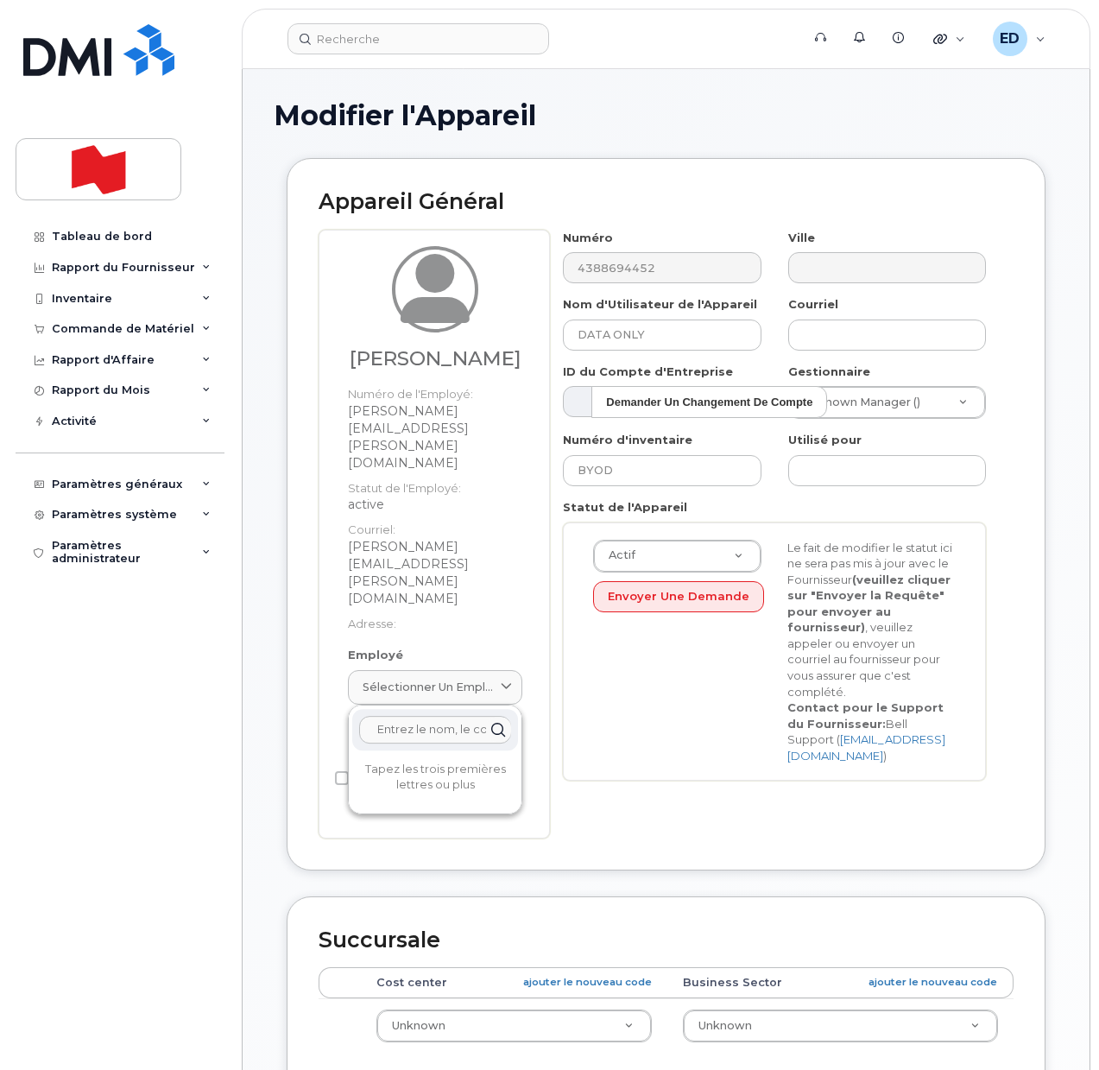
scroll to position [0, 0]
paste input "[PERSON_NAME][EMAIL_ADDRESS][PERSON_NAME][DOMAIN_NAME]"
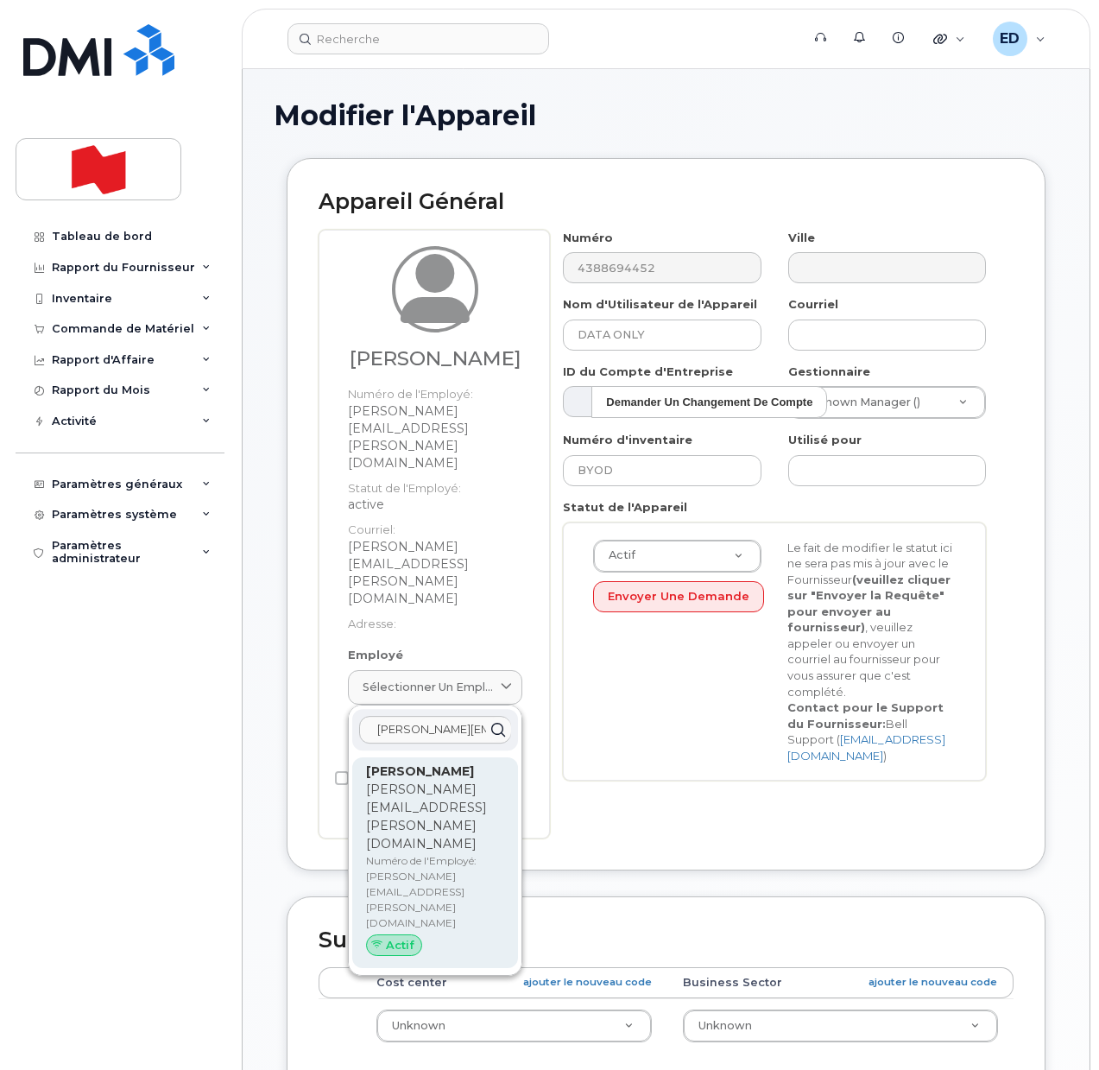
type input "[PERSON_NAME][EMAIL_ADDRESS][PERSON_NAME][DOMAIN_NAME]"
click at [413, 781] on p "[PERSON_NAME][EMAIL_ADDRESS][PERSON_NAME][DOMAIN_NAME]" at bounding box center [435, 817] width 138 height 73
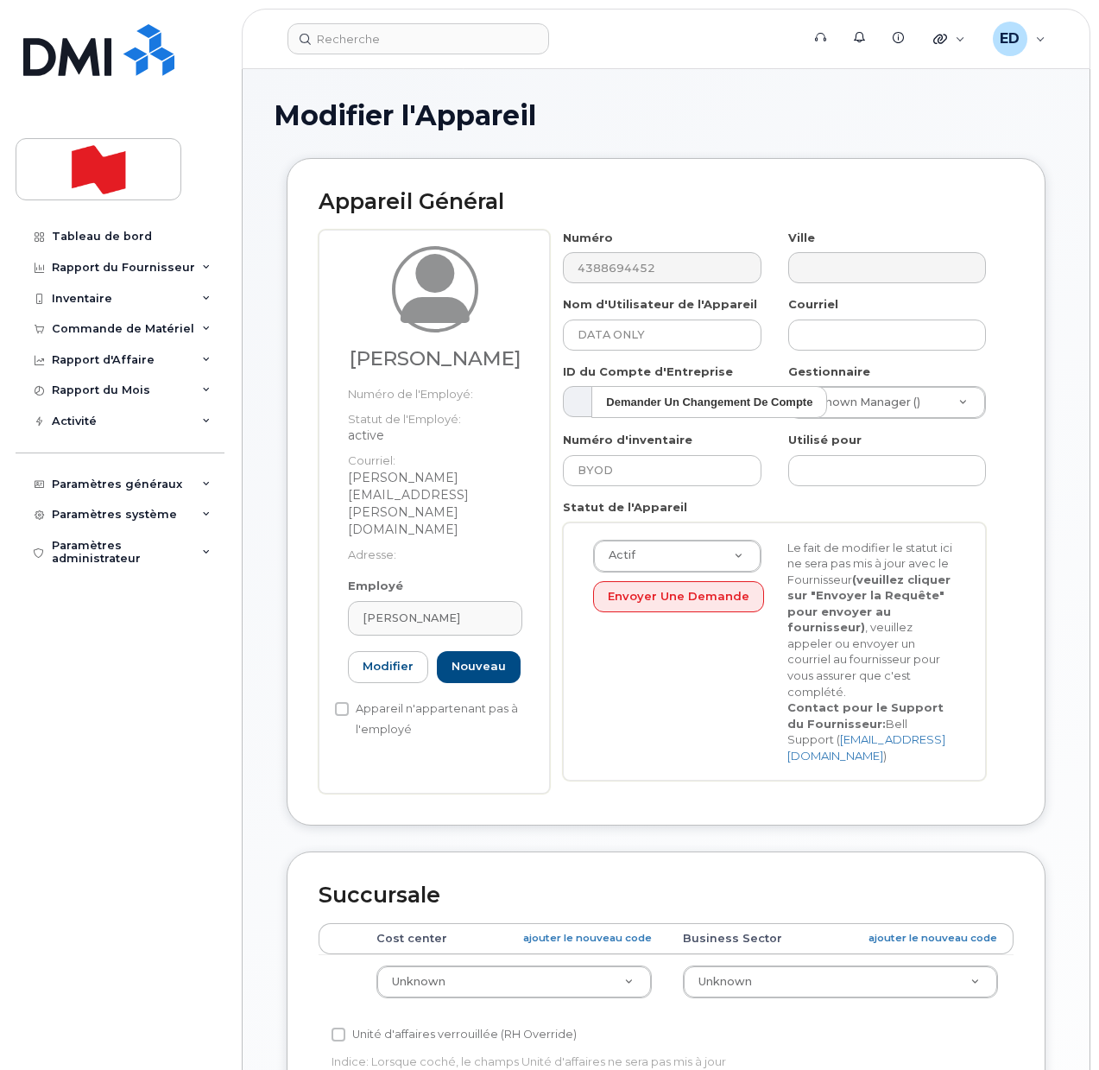
type input "[PERSON_NAME][EMAIL_ADDRESS][PERSON_NAME][DOMAIN_NAME]"
type input "[PERSON_NAME]"
type input "[PERSON_NAME][EMAIL_ADDRESS][PERSON_NAME][DOMAIN_NAME]"
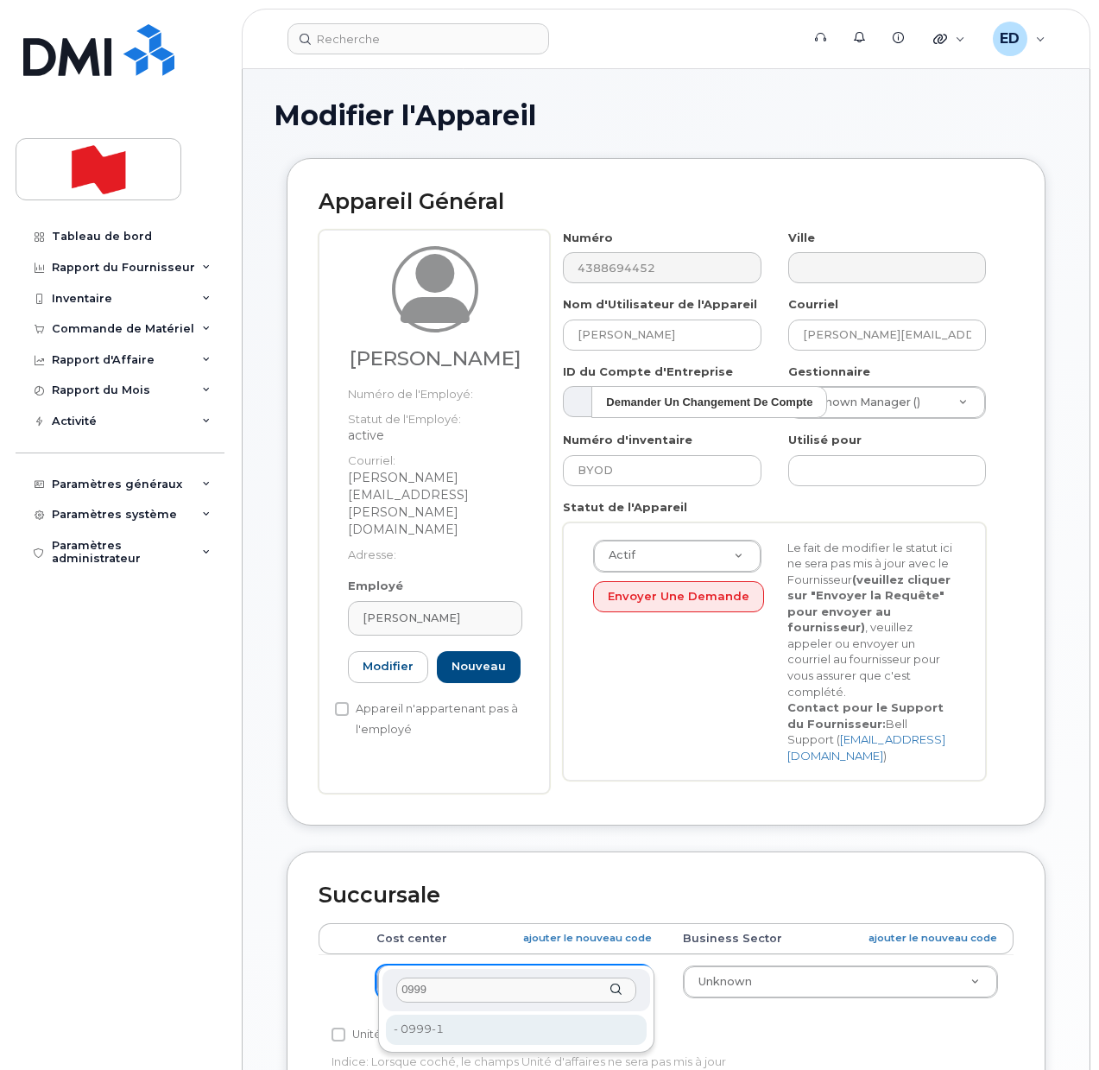
type input "0999"
type input "22916643"
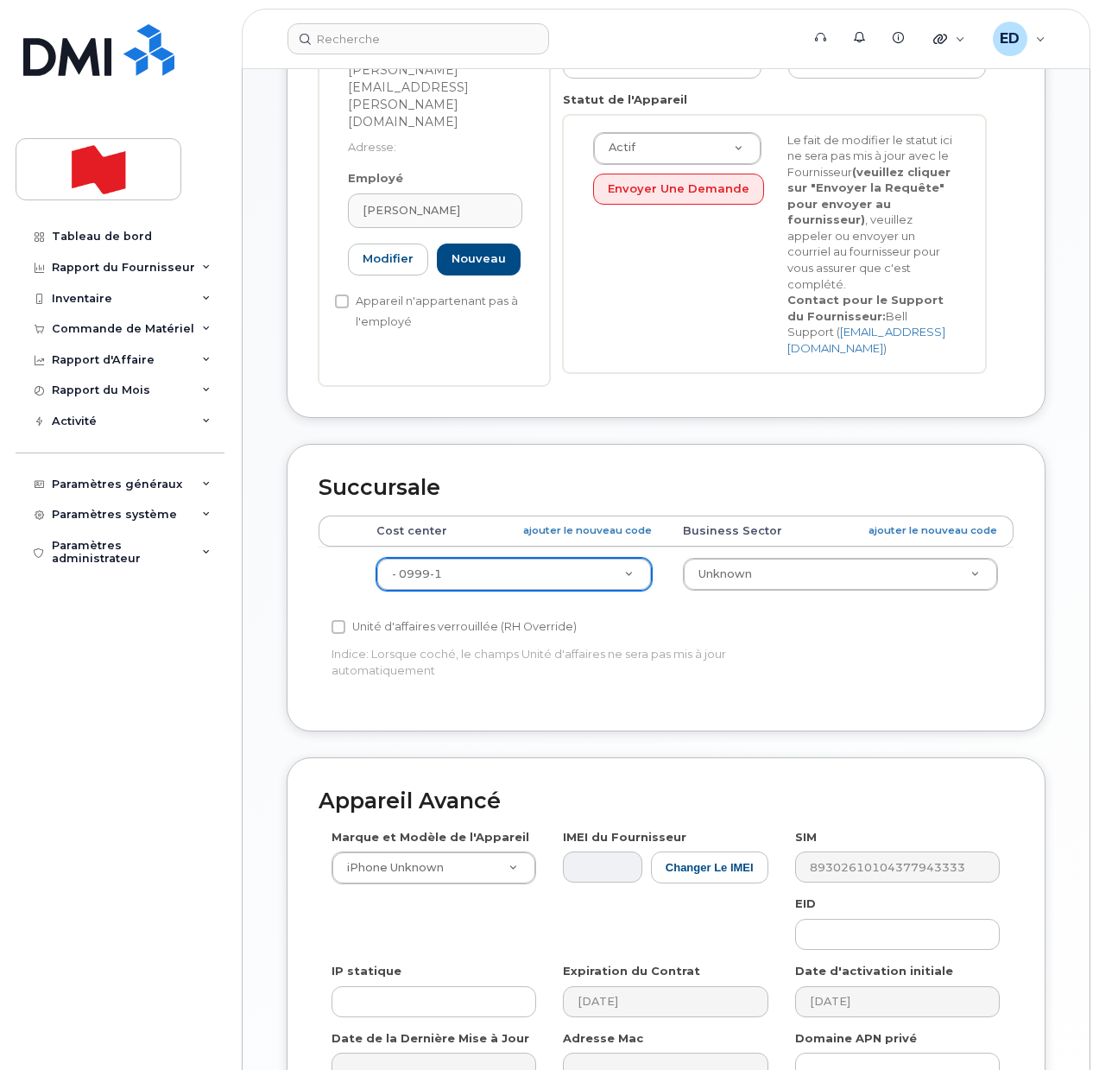
scroll to position [579, 0]
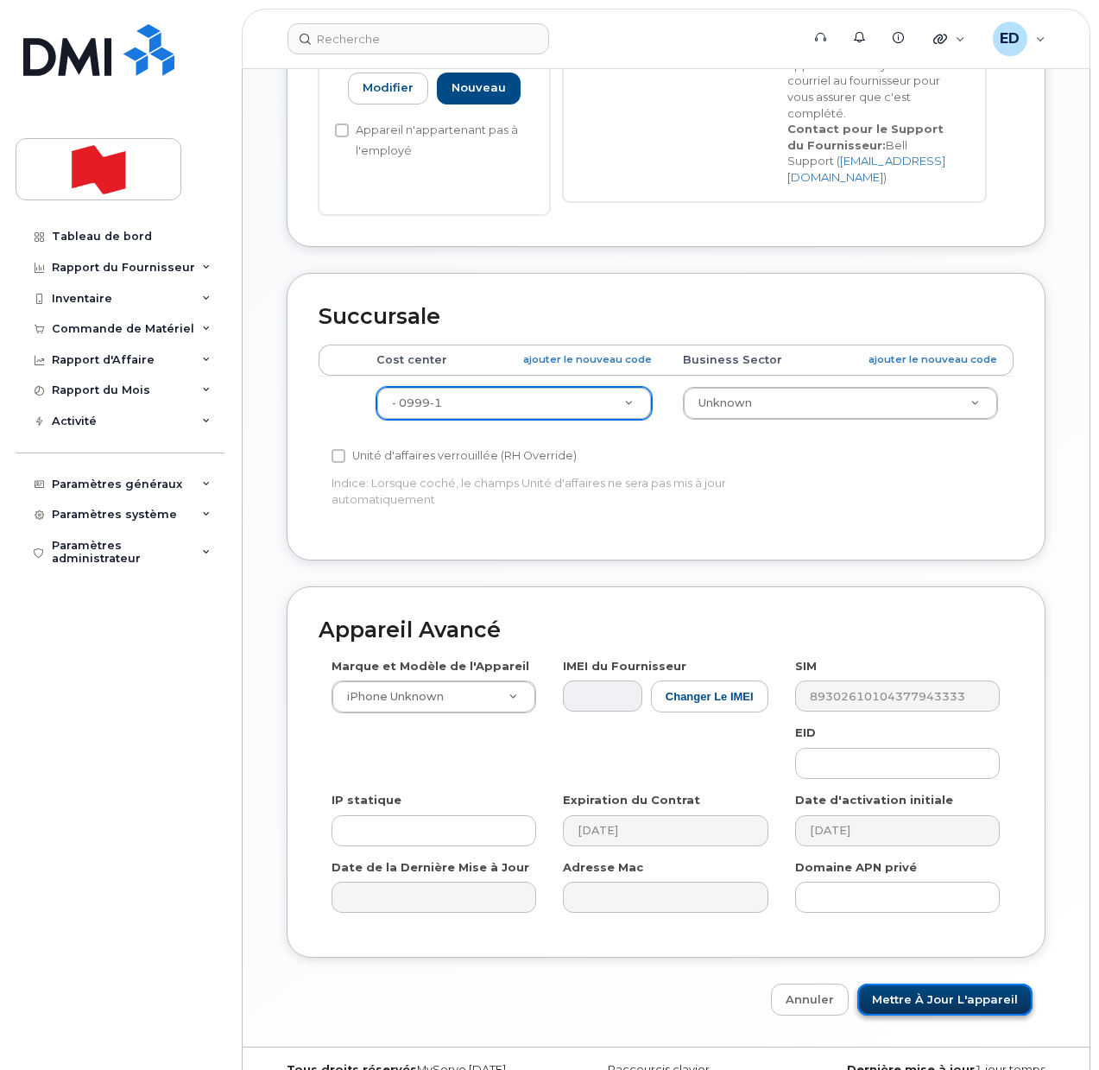
click at [929, 984] on input "Mettre à jour l'appareil" at bounding box center [944, 1000] width 175 height 32
type input "Sauvegarde..."
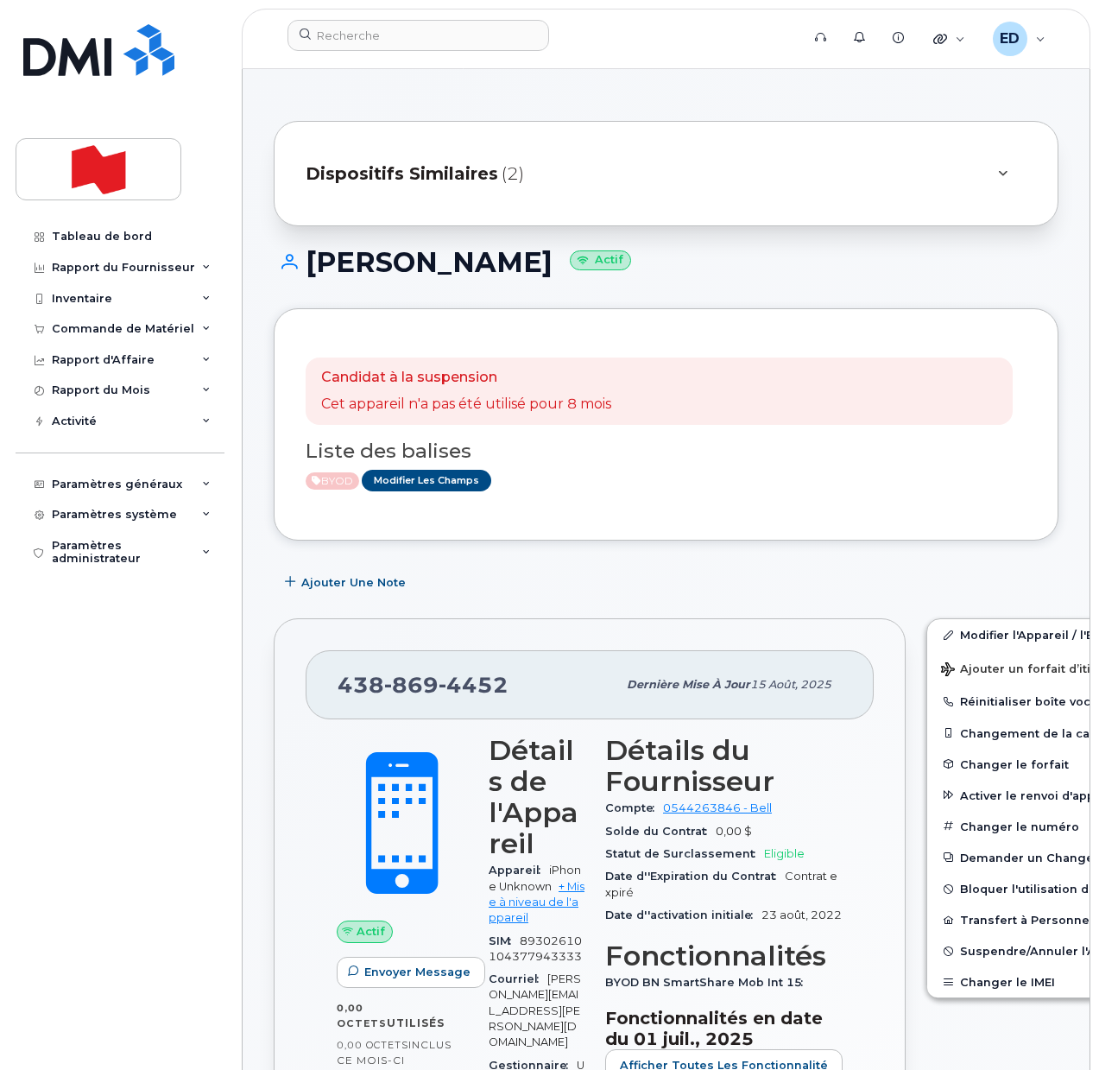
click at [687, 570] on div "Ajouter une Note" at bounding box center [666, 581] width 785 height 31
drag, startPoint x: 575, startPoint y: 485, endPoint x: 588, endPoint y: 516, distance: 32.9
click at [573, 485] on div "BYOD Modifier les Champs" at bounding box center [659, 481] width 707 height 22
click at [383, 37] on input at bounding box center [419, 35] width 262 height 31
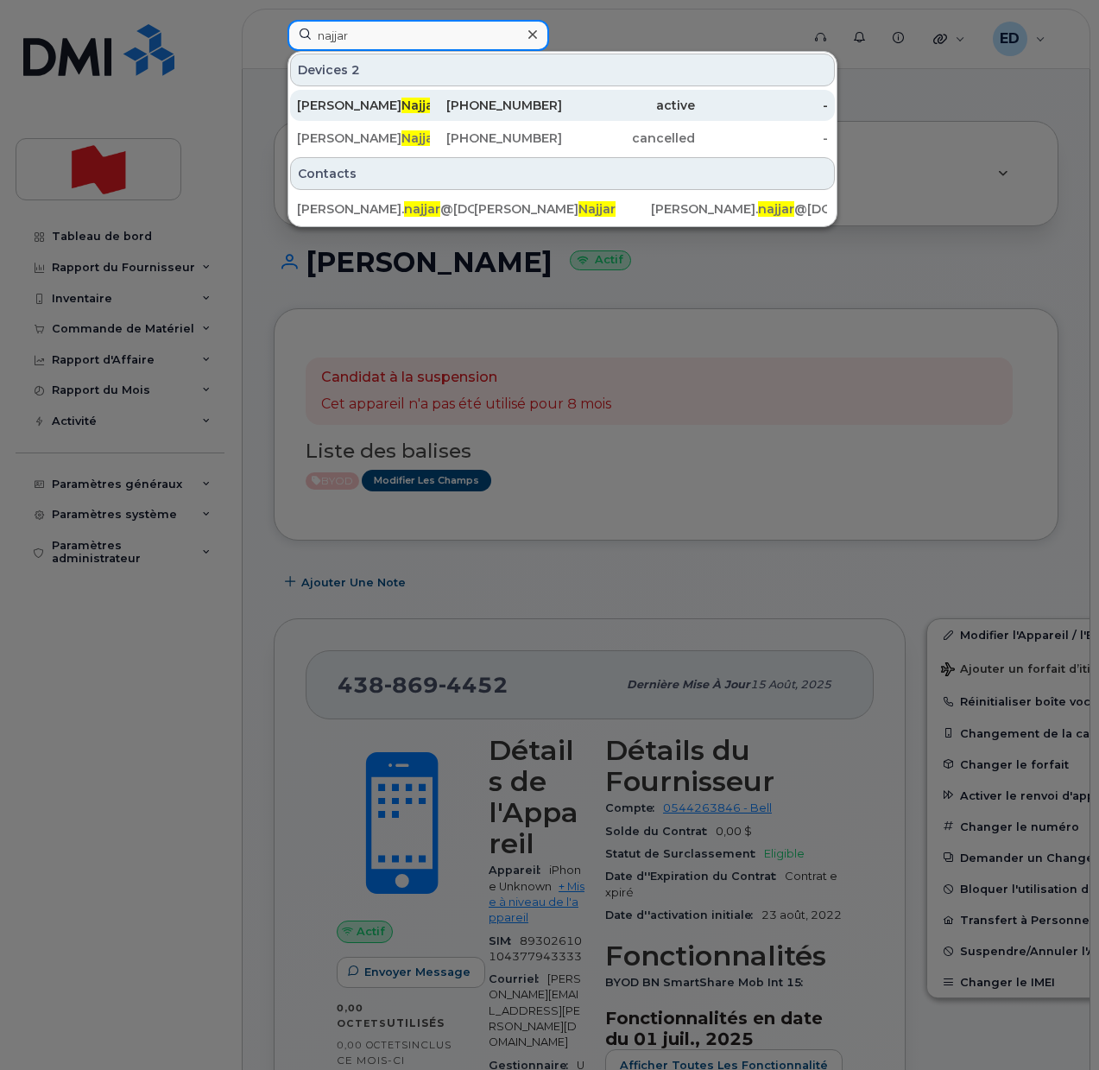
type input "najjar"
click at [430, 96] on div "[PERSON_NAME]" at bounding box center [496, 105] width 133 height 31
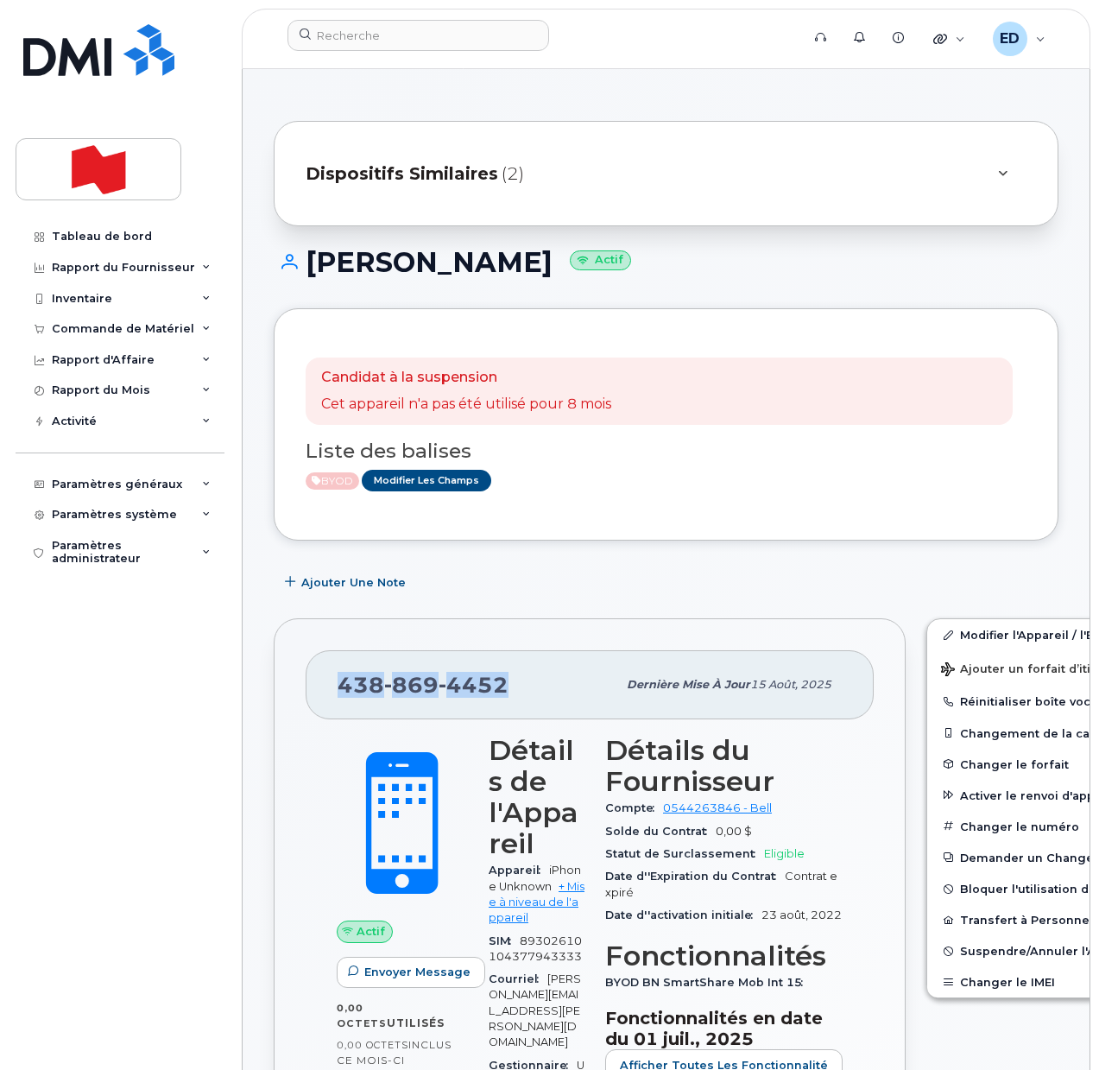
drag, startPoint x: 513, startPoint y: 690, endPoint x: 340, endPoint y: 699, distance: 172.9
click at [340, 699] on div "[PHONE_NUMBER]" at bounding box center [477, 685] width 279 height 36
copy span "[PHONE_NUMBER]"
drag, startPoint x: 637, startPoint y: 527, endPoint x: 638, endPoint y: 552, distance: 25.1
click at [638, 527] on div "Candidat à la suspension Cet appareil n'a pas été utilisé pour 8 mois Liste des…" at bounding box center [666, 424] width 785 height 232
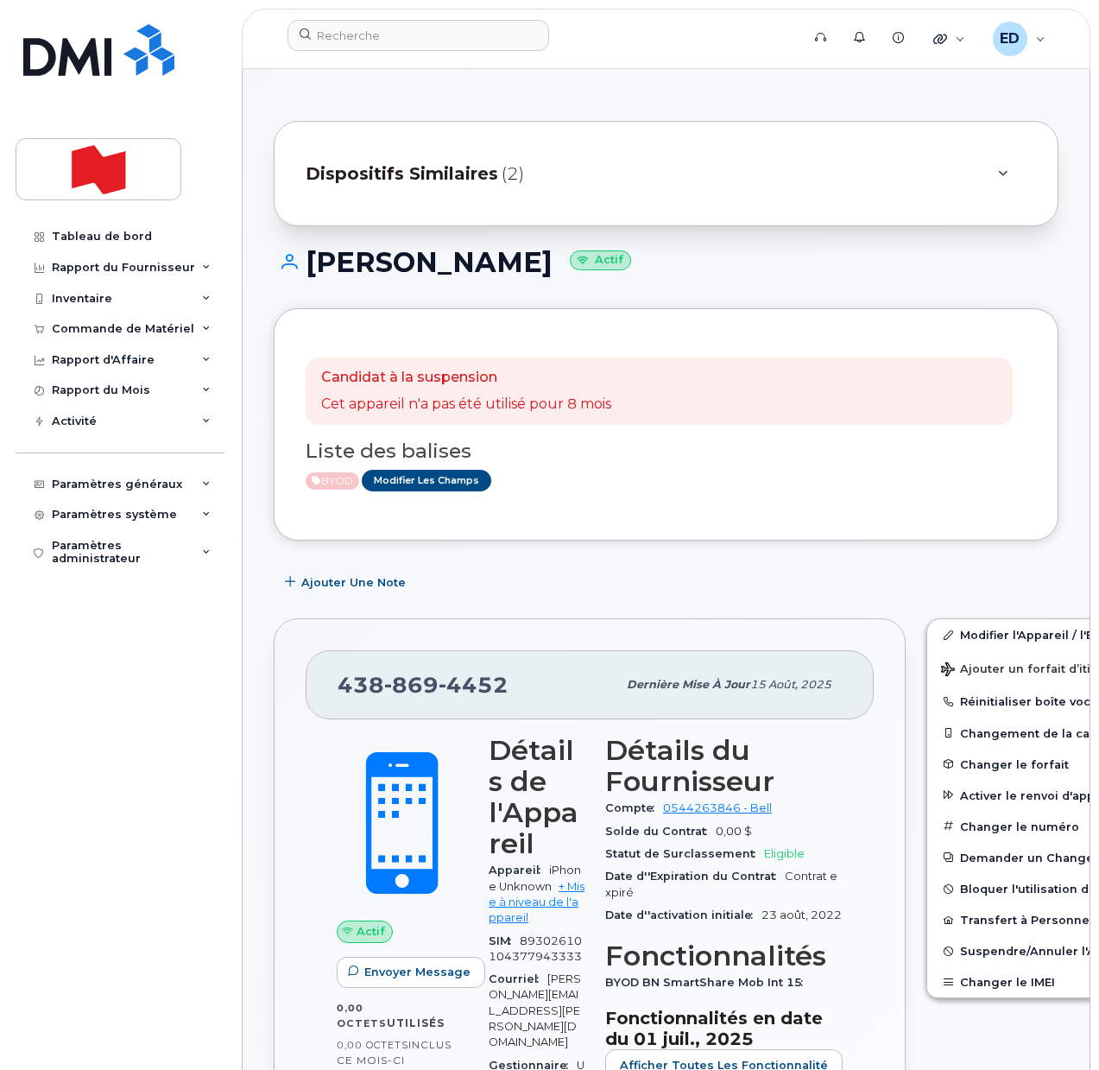
click at [688, 512] on div "Candidat à la suspension Cet appareil n'a pas été utilisé pour 8 mois Liste des…" at bounding box center [666, 424] width 785 height 232
click at [385, 36] on input at bounding box center [419, 35] width 262 height 31
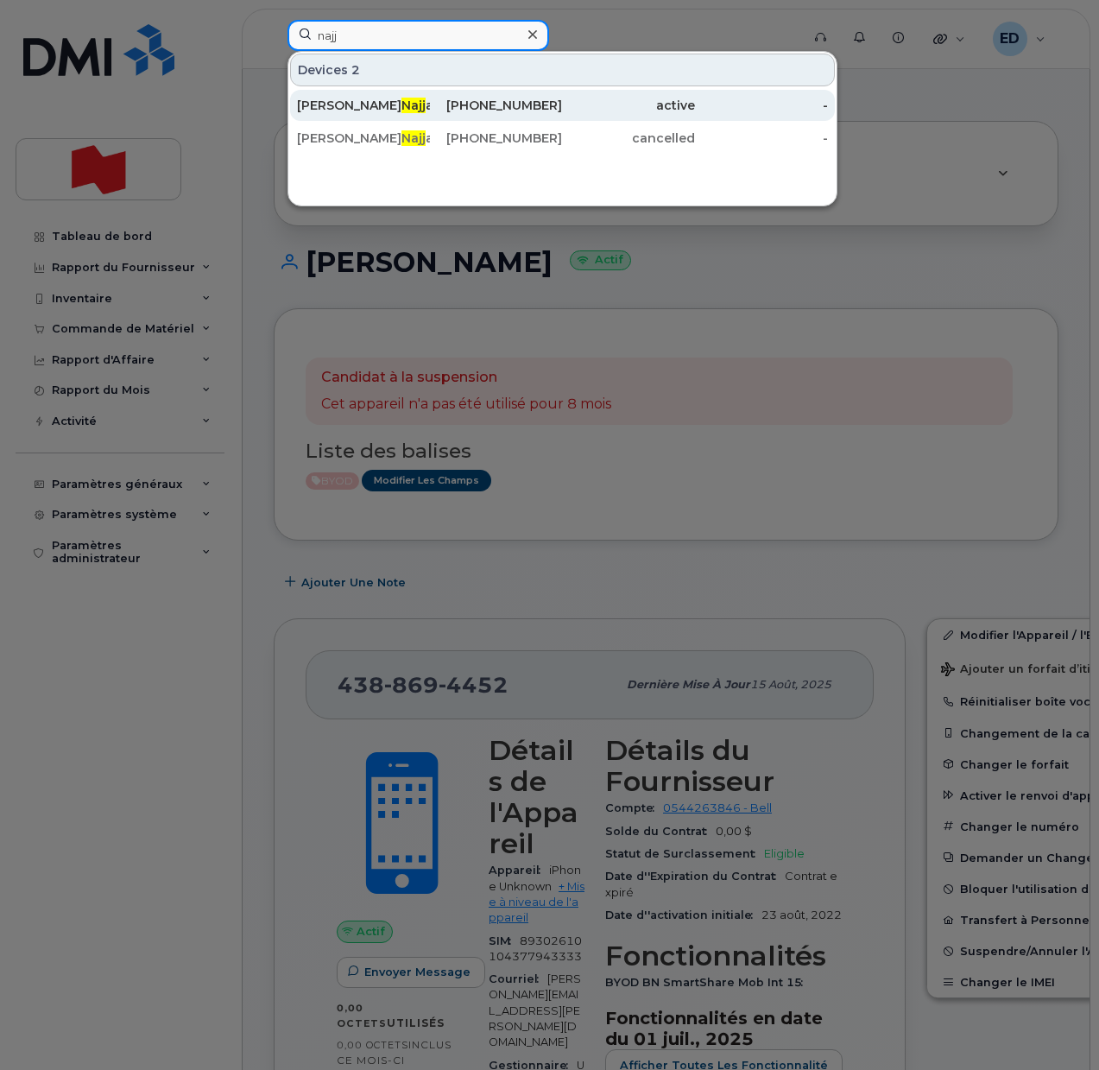
type input "najj"
click at [315, 106] on div "[PERSON_NAME] ar" at bounding box center [363, 105] width 133 height 17
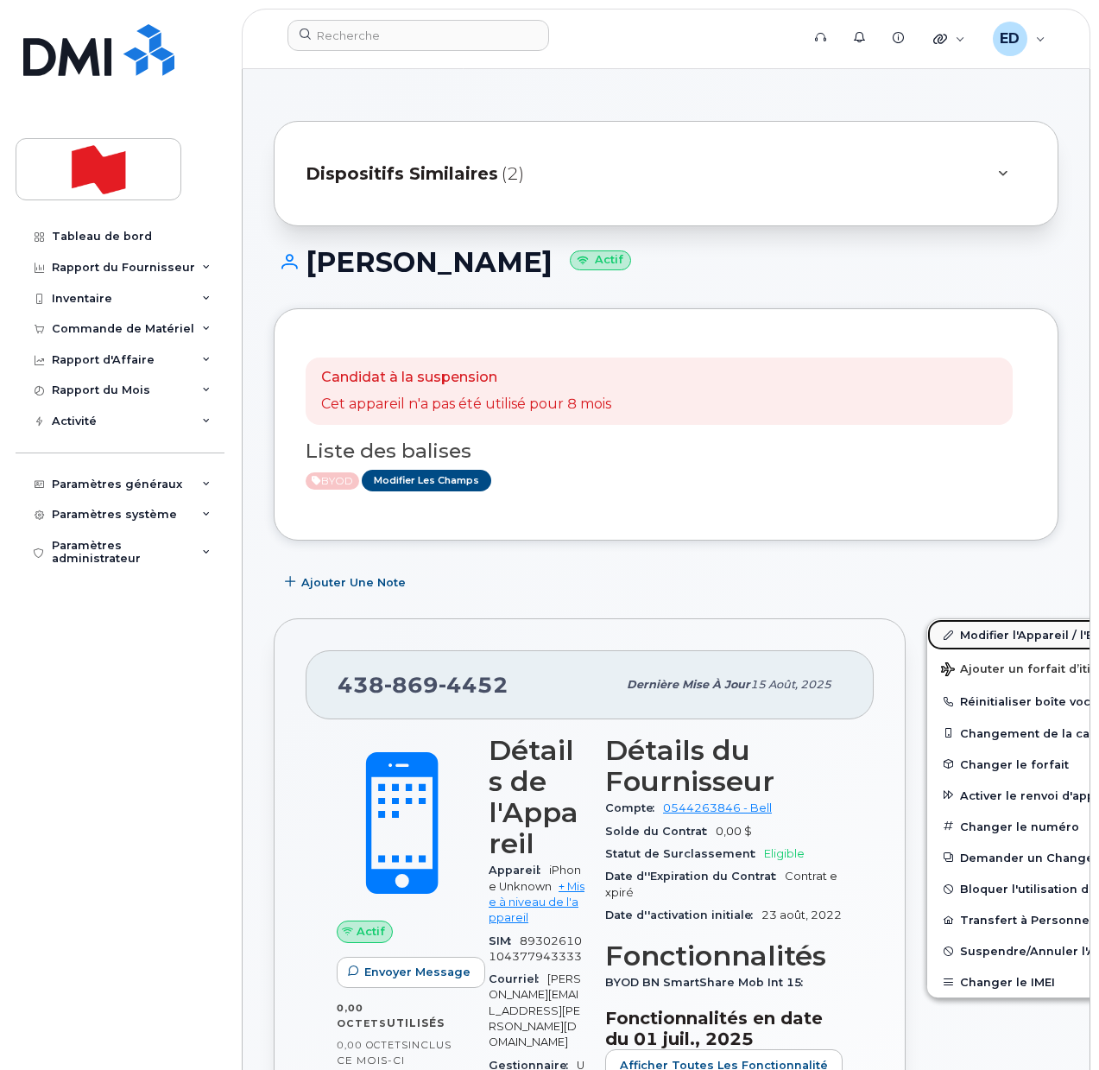
click at [946, 637] on link "Modifier l'Appareil / l'Employé" at bounding box center [1061, 634] width 268 height 31
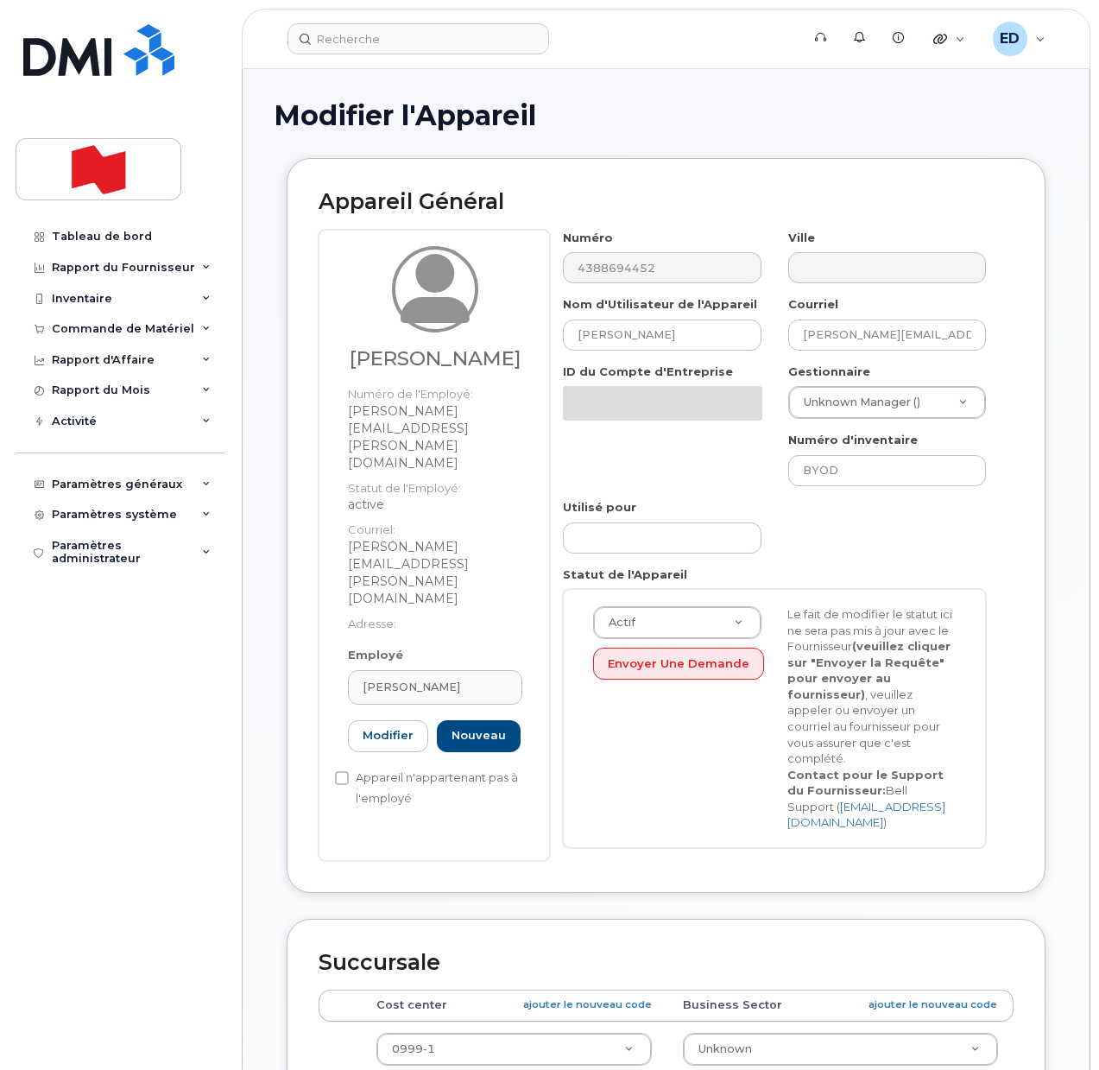
select select "22916206"
